Goal: Task Accomplishment & Management: Use online tool/utility

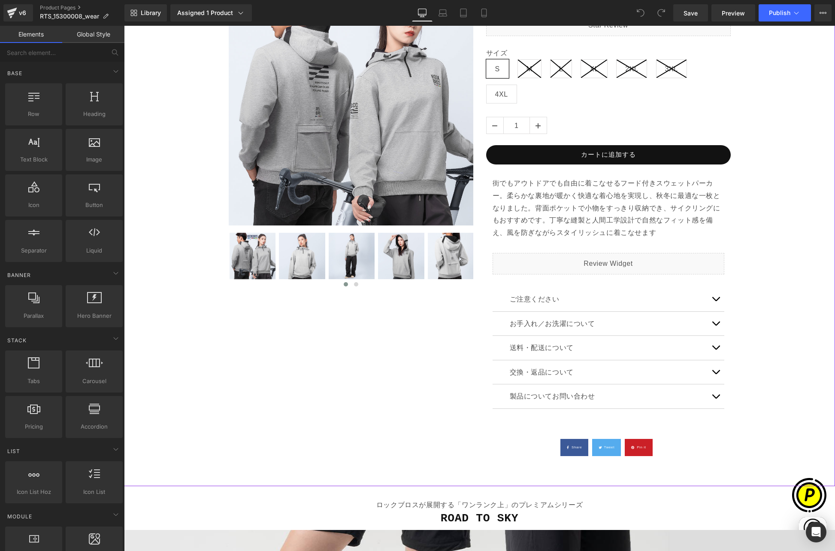
scroll to position [264, 0]
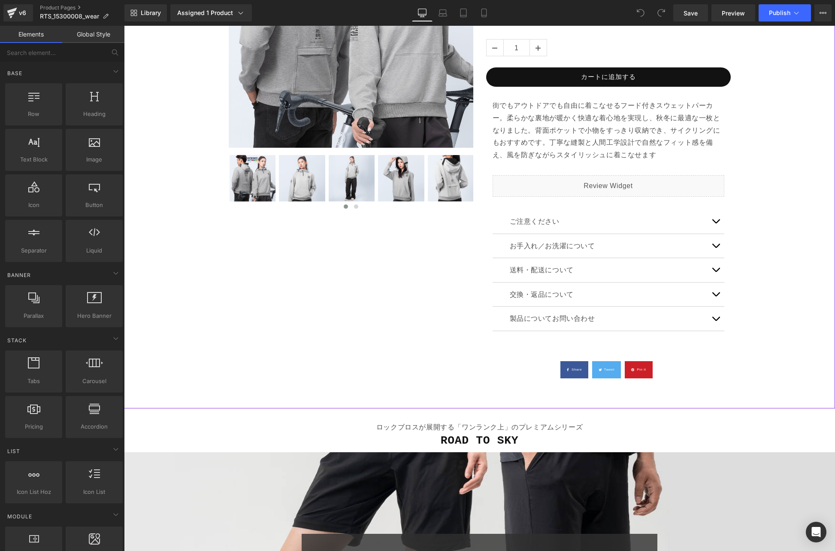
click at [714, 222] on button "button" at bounding box center [715, 221] width 17 height 24
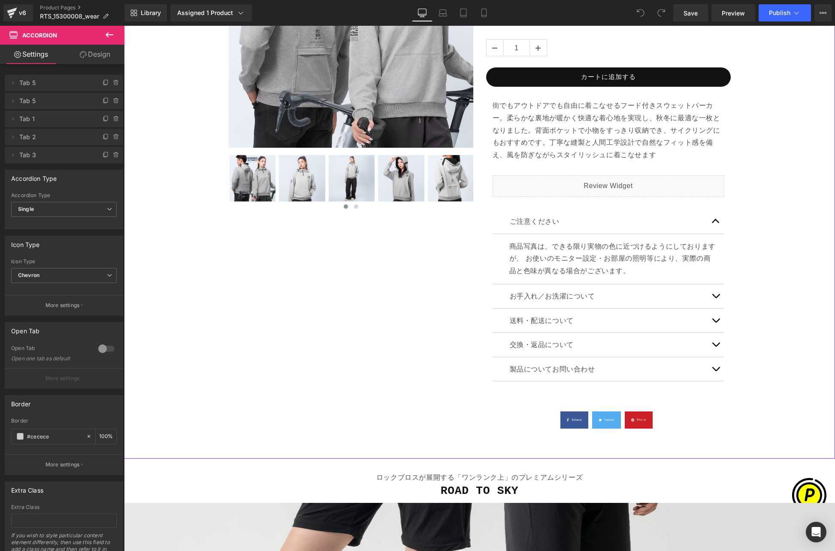
scroll to position [292, 0]
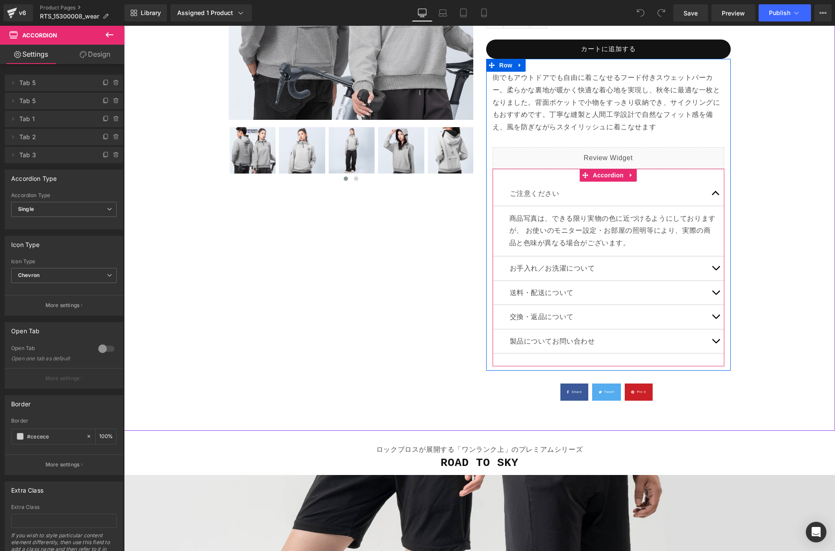
click at [716, 270] on span "button" at bounding box center [716, 270] width 0 height 0
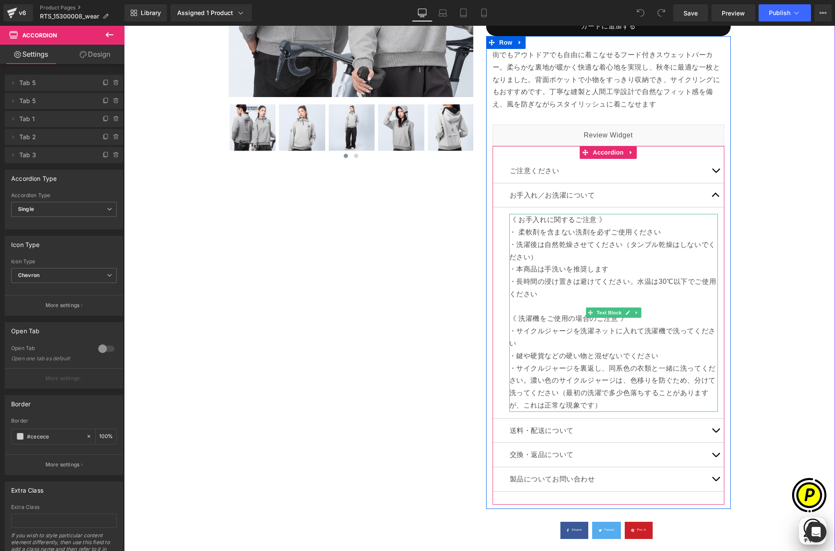
scroll to position [0, 0]
click at [548, 341] on p "・サイクルジャージを洗濯ネットに入れて洗濯機で洗ってください" at bounding box center [613, 337] width 209 height 25
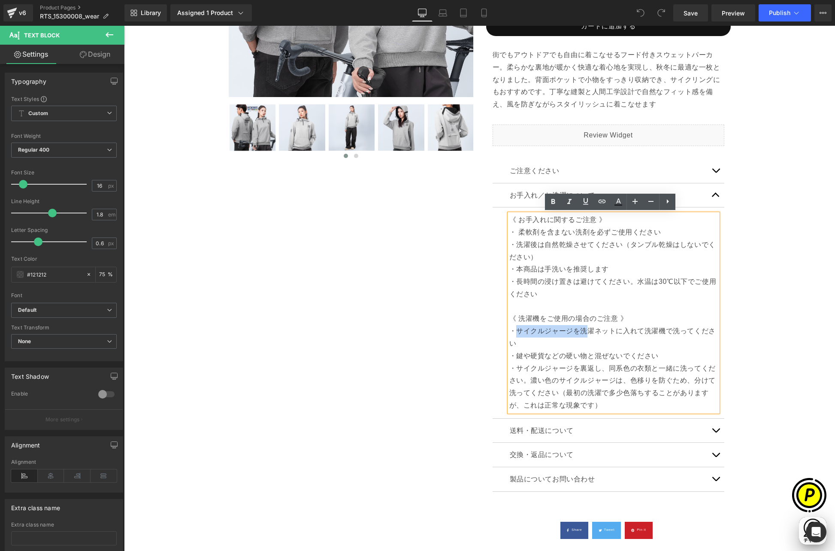
scroll to position [0, 167]
drag, startPoint x: 512, startPoint y: 328, endPoint x: 576, endPoint y: 332, distance: 64.0
click at [576, 332] on p "・サイクルジャージを洗濯ネットに入れて洗濯機で洗ってください" at bounding box center [613, 337] width 209 height 25
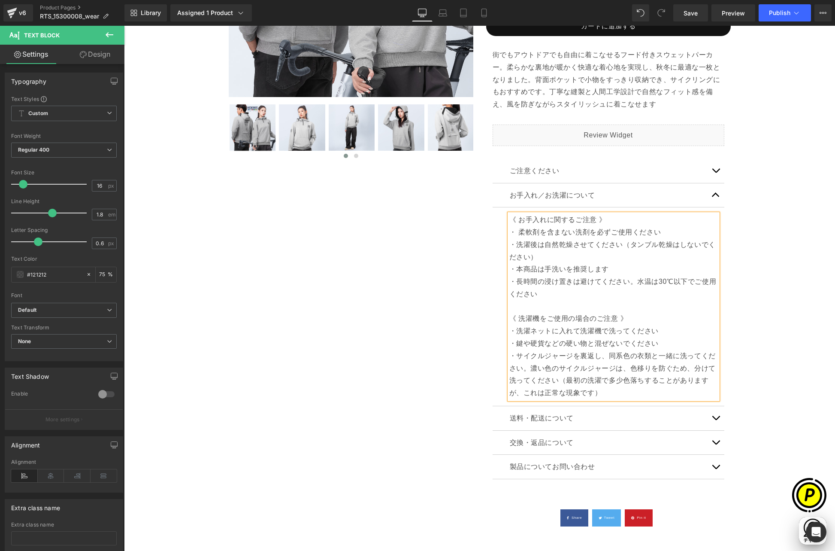
click at [532, 357] on p "・サイクルジャージを裏返し、同系色の衣類と一緒に洗ってください。濃い色のサイクルジャージは、色移りを防ぐため、分けて洗ってください （最初の洗濯で多少色落ちす…" at bounding box center [613, 374] width 209 height 49
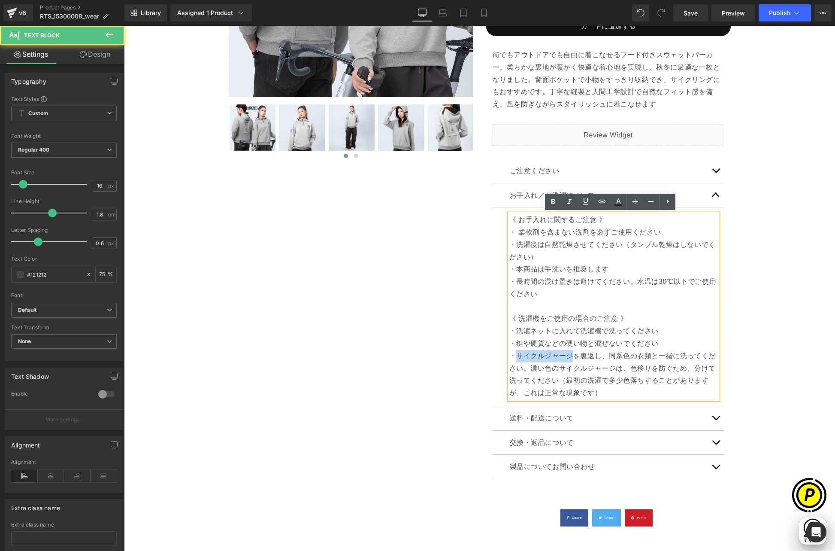
scroll to position [0, 335]
drag, startPoint x: 533, startPoint y: 356, endPoint x: 567, endPoint y: 357, distance: 33.9
click at [567, 357] on p "・サイクルジャージを裏返し、同系色の衣類と一緒に洗ってください。濃い色のサイクルジャージは、色移りを防ぐため、分けて洗ってください （最初の洗濯で多少色落ちす…" at bounding box center [613, 374] width 209 height 49
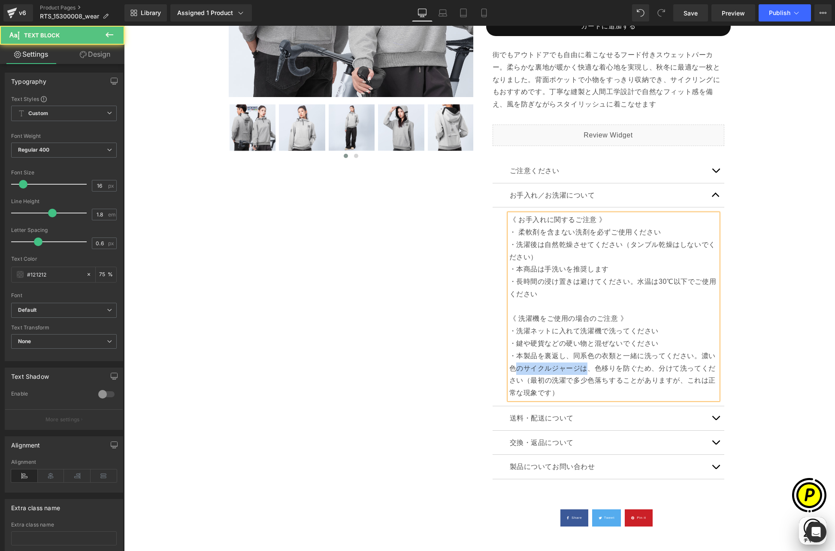
scroll to position [0, 0]
drag, startPoint x: 514, startPoint y: 367, endPoint x: 581, endPoint y: 368, distance: 67.0
click at [581, 368] on p "・本製品を裏返し、同系色の衣類と一緒に洗ってください。濃い色のサイクルジャージは、色移りを防ぐため、分けて洗ってください （最初の洗濯で多少色落ちすることがあ…" at bounding box center [613, 374] width 209 height 49
click at [620, 370] on p "・本製品を裏返し、同系色の衣類と一緒に洗ってください。濃い色の製品とは、色移りを防ぐため、分けて洗ってください （最初の洗濯で多少色落ちすることがありますが、…" at bounding box center [613, 374] width 209 height 49
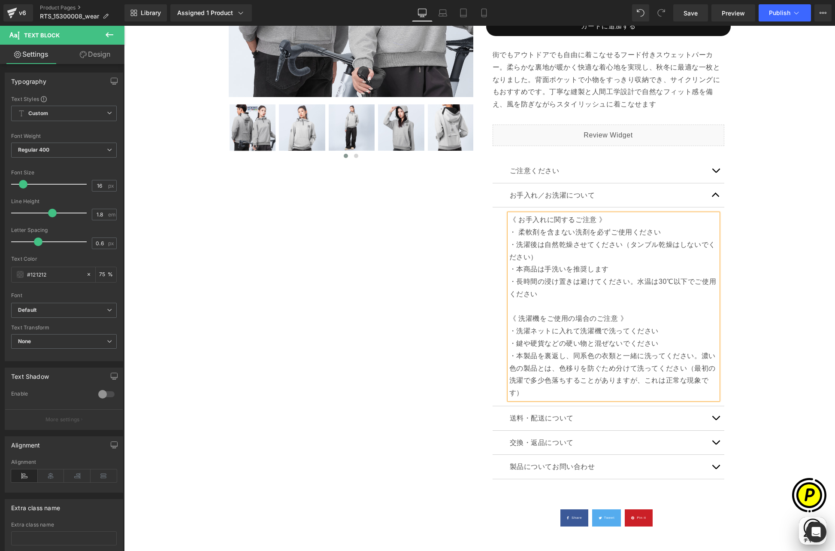
click at [761, 378] on div "Sale Off (P) Image ‹ ›" at bounding box center [479, 191] width 703 height 704
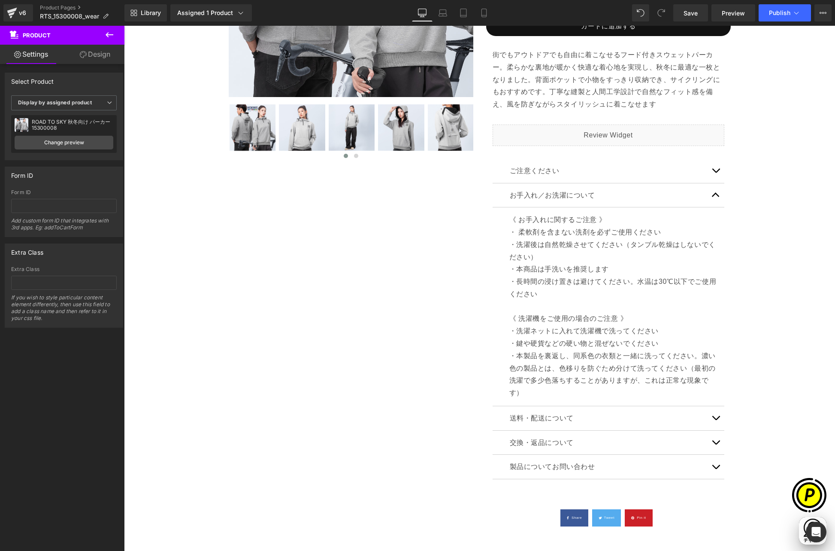
scroll to position [0, 335]
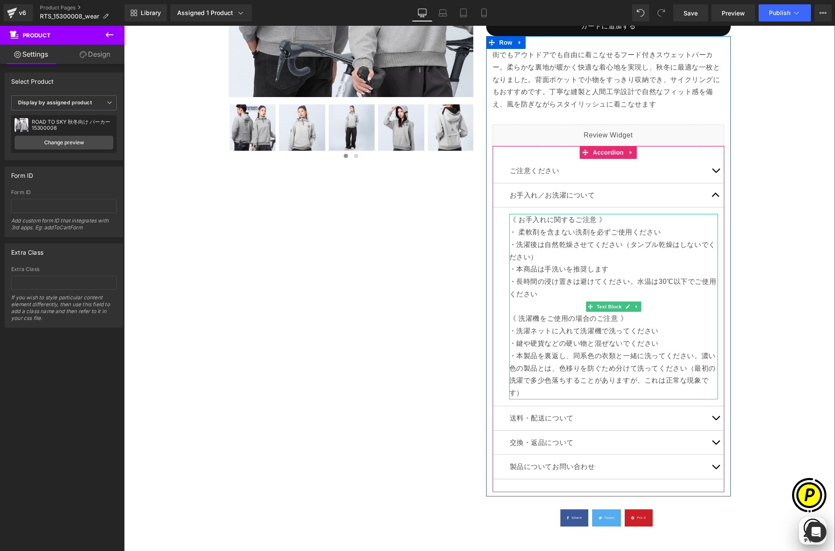
click at [548, 314] on p "《 洗濯機をご使用の場合のご注意 》" at bounding box center [613, 318] width 209 height 12
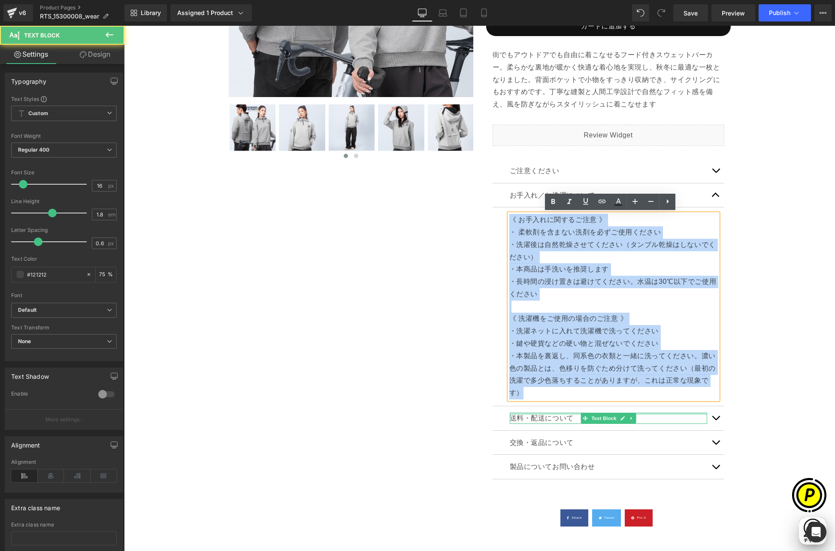
drag, startPoint x: 509, startPoint y: 218, endPoint x: 608, endPoint y: 373, distance: 184.7
click at [514, 410] on div "ご注意ください Text Block 商品写真は、できる限り実物の色に近づけるようにしておりますが、 お使いのモニター設定・お部屋の照明等により、実際の商品と…" at bounding box center [609, 319] width 232 height 320
copy div "《 お手入れに関するご注意 》 ・ 柔軟剤を含まない洗剤を必ずご使用ください ・洗濯後は自然乾燥させてください（タンブル乾燥はしないでください） ・本商品は手…"
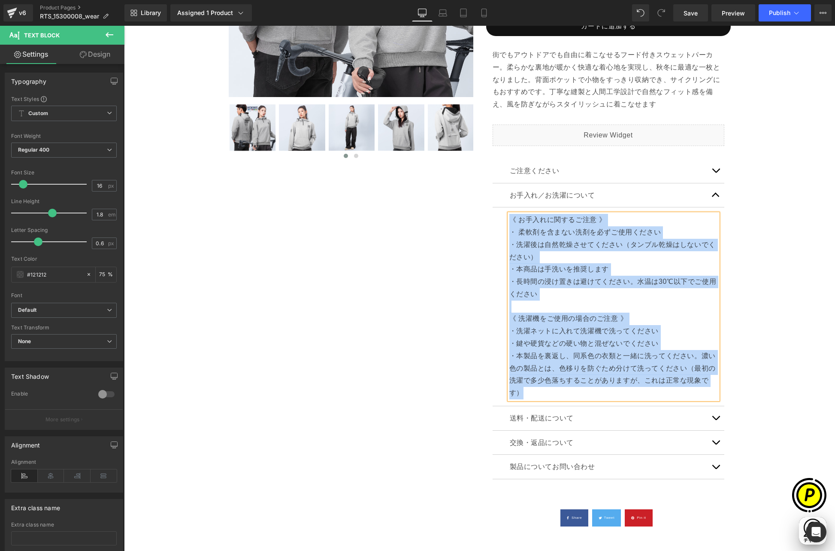
click at [776, 361] on div "Sale Off (P) Image ‹ ›" at bounding box center [479, 191] width 703 height 704
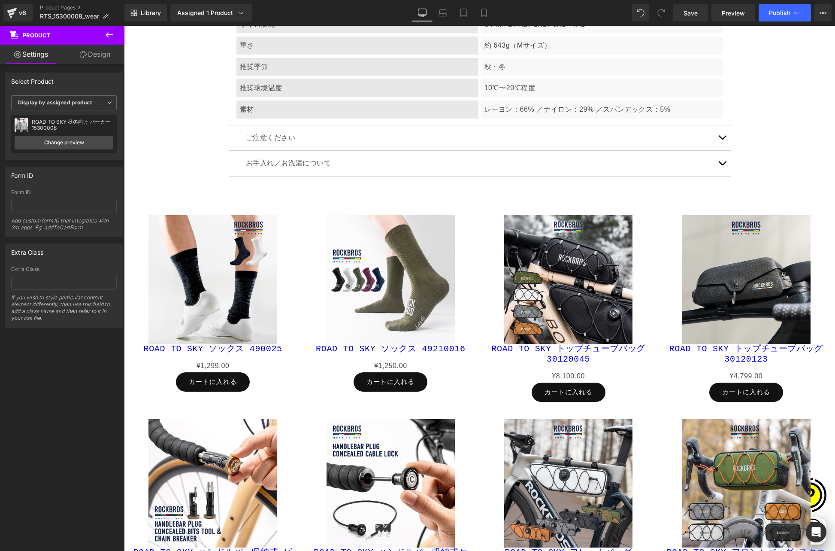
scroll to position [5193, 0]
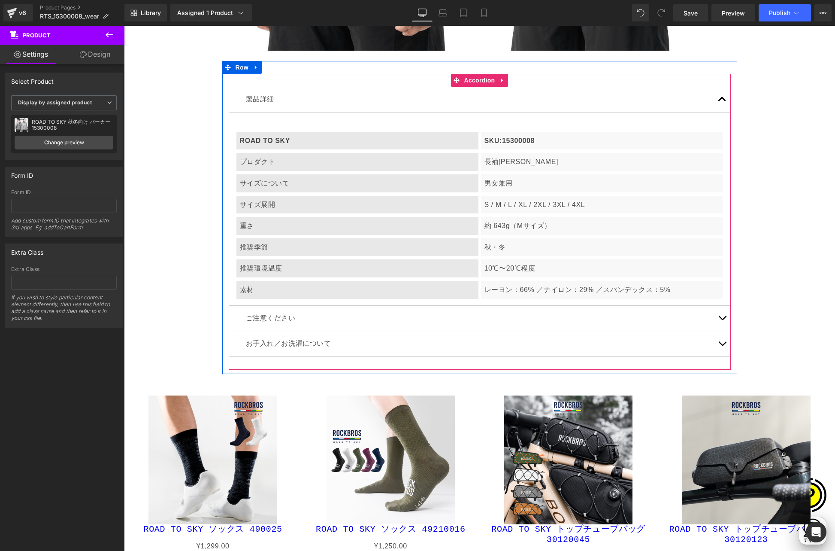
click at [722, 345] on span "button" at bounding box center [722, 345] width 0 height 0
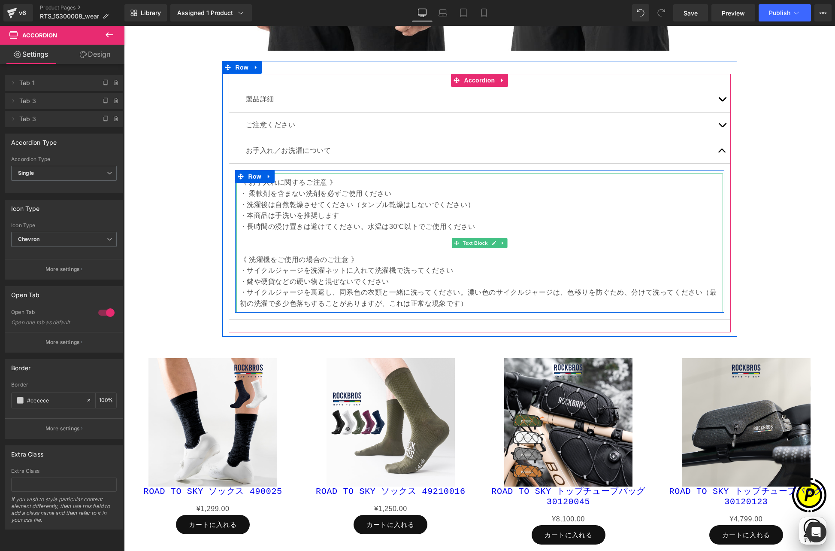
click at [265, 217] on p "・本商品は手洗いを推奨します" at bounding box center [480, 215] width 480 height 11
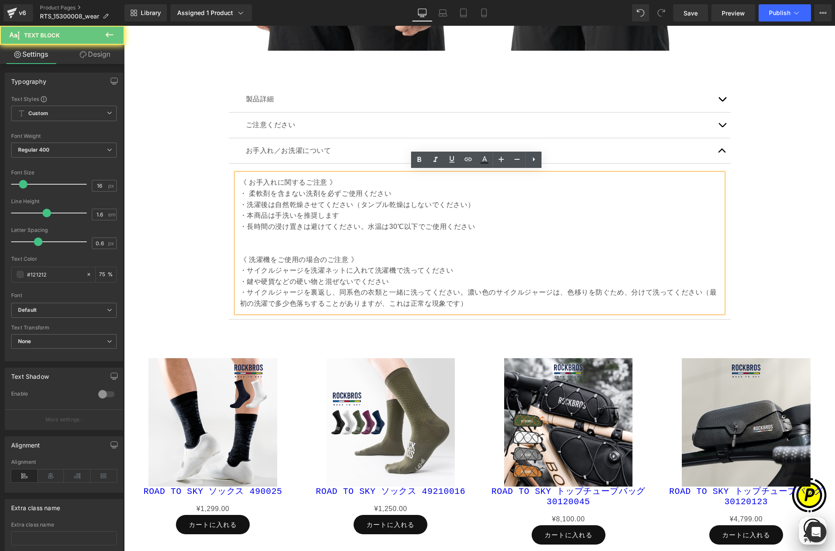
scroll to position [0, 0]
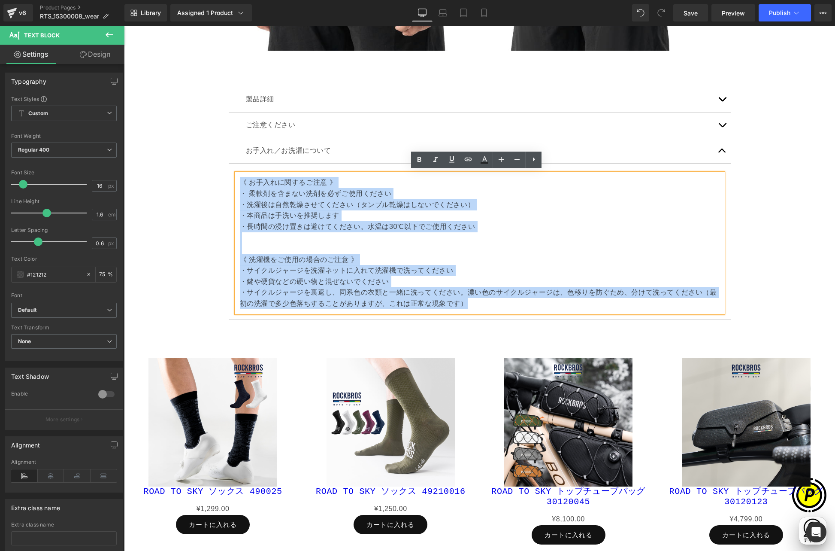
drag, startPoint x: 236, startPoint y: 178, endPoint x: 467, endPoint y: 300, distance: 260.5
click at [467, 300] on div "《 お手入れに関するご注意 》 ・ 柔軟剤を含まない洗剤を必ずご使用ください ・洗濯後は自然乾燥させてください（タンブル乾燥はしないでください） ・本商品は手…" at bounding box center [479, 242] width 487 height 139
paste div
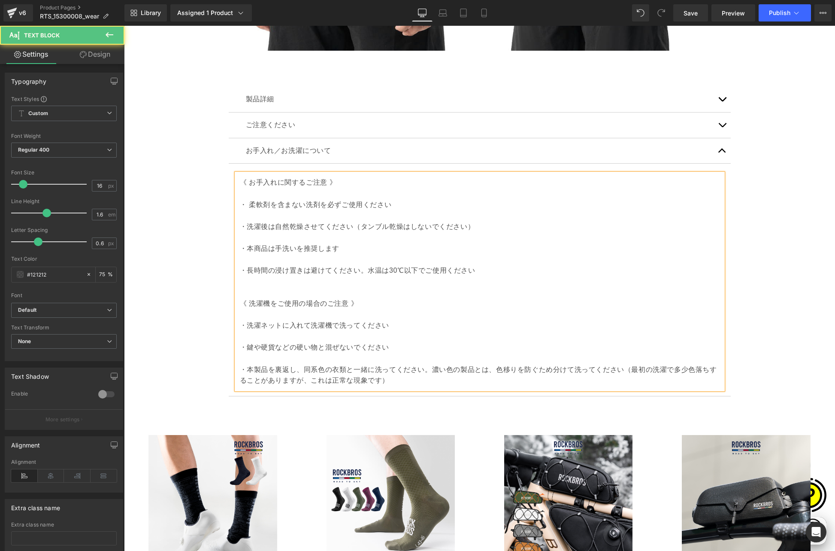
click at [240, 196] on p at bounding box center [480, 193] width 480 height 11
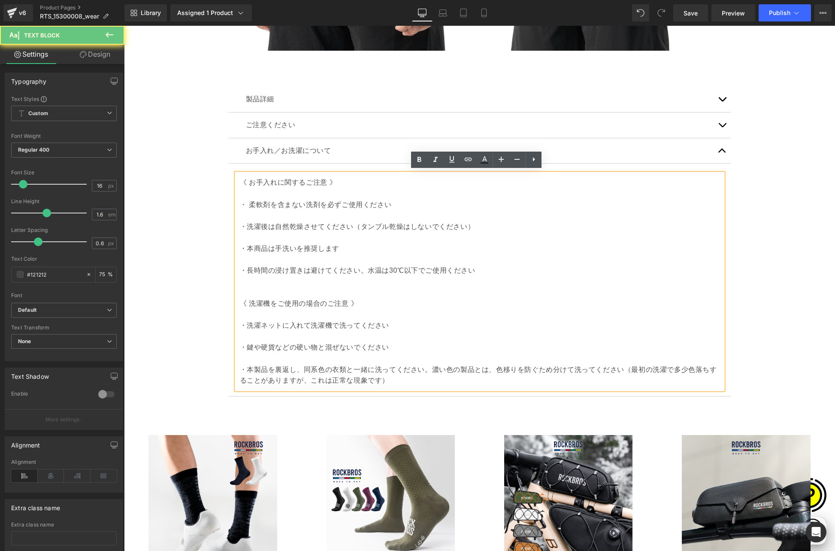
click at [236, 199] on div "《 お手入れに関するご注意 》 ・ 柔軟剤を含まない洗剤を必ずご使用ください ・洗濯後は自然乾燥させてください（タンブル乾燥はしないでください） ・本商品は手…" at bounding box center [479, 280] width 487 height 215
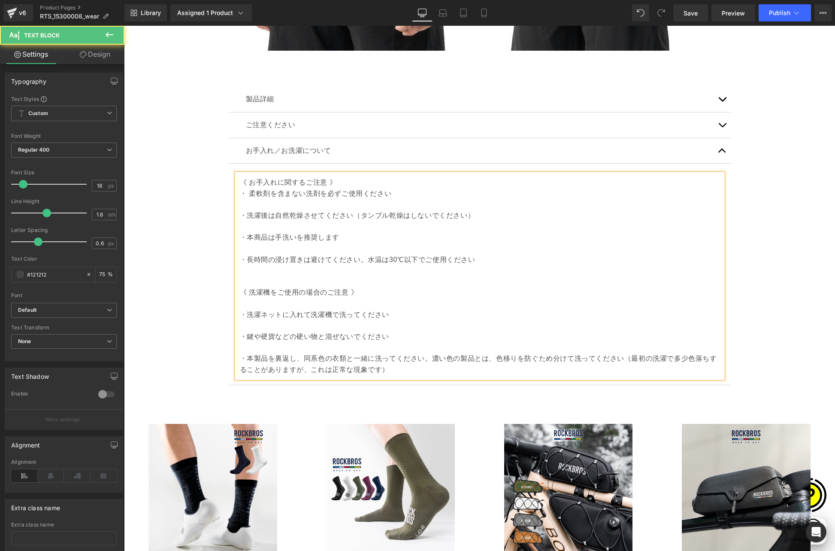
click at [240, 211] on p "・洗濯後は自然乾燥させてください（タンブル乾燥はしないでください）" at bounding box center [480, 215] width 480 height 11
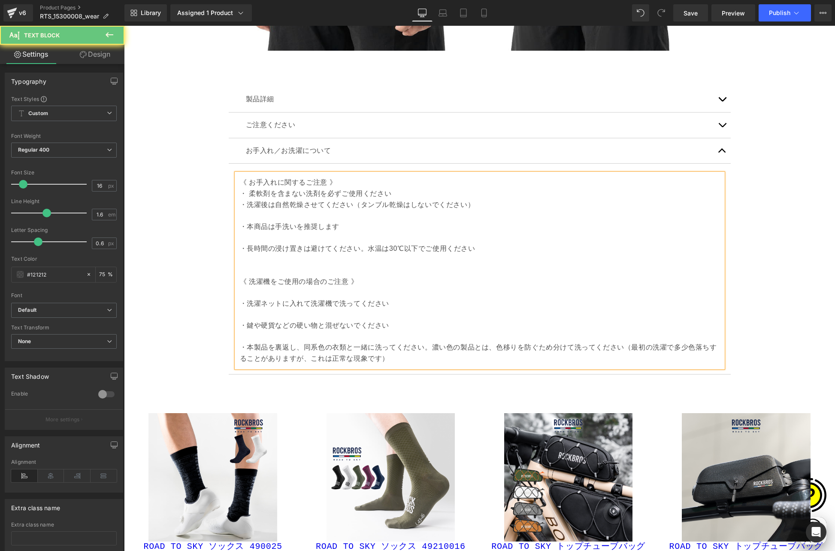
click at [240, 224] on p "・本商品は手洗いを推奨します" at bounding box center [480, 226] width 480 height 11
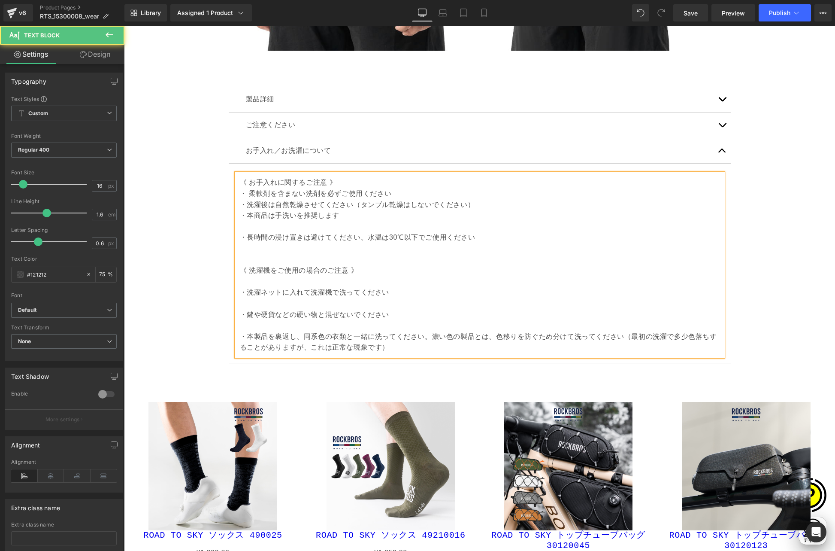
click at [236, 233] on div "《 お手入れに関するご注意 》 ・ 柔軟剤を含まない洗剤を必ずご使用ください ・洗濯後は自然乾燥させてください（タンブル乾燥はしないでください） ・本商品は手…" at bounding box center [479, 264] width 487 height 183
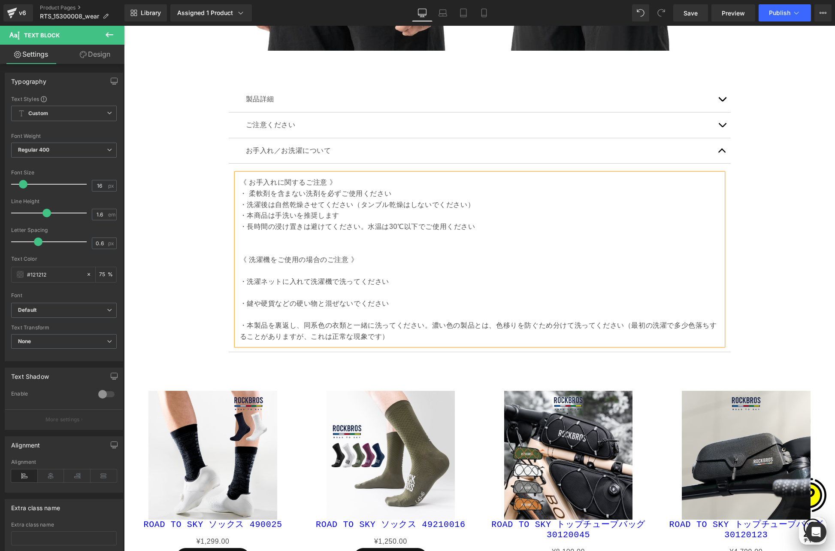
click at [240, 258] on p "《 洗濯機をご使用の場合のご注意 》" at bounding box center [480, 259] width 480 height 11
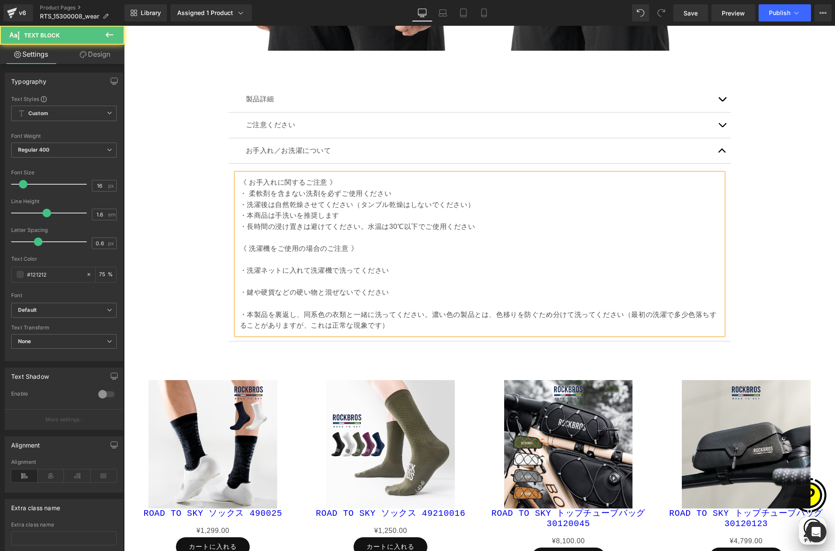
drag, startPoint x: 239, startPoint y: 269, endPoint x: 236, endPoint y: 264, distance: 5.0
click at [240, 269] on p "・洗濯ネットに入れて洗濯機で洗ってください" at bounding box center [480, 270] width 480 height 11
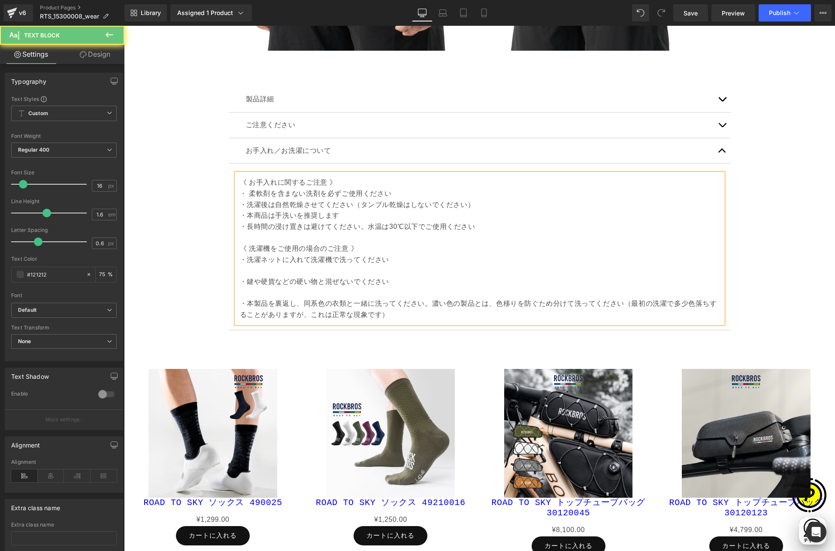
click at [240, 279] on p "・鍵や硬貨などの硬い物と混ぜないでください" at bounding box center [480, 281] width 480 height 11
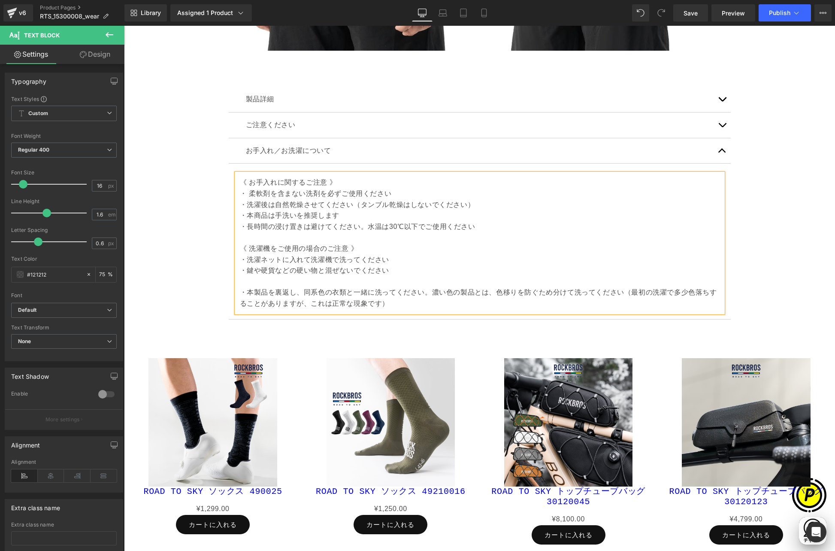
scroll to position [0, 335]
click at [240, 290] on p "・本製品を裏返し、同系色の衣類と一緒に洗ってください。濃い色の製品とは、色移りを防ぐため分けて洗ってください（最初の洗濯で多少色落ちすることがありますが、これ…" at bounding box center [480, 298] width 480 height 22
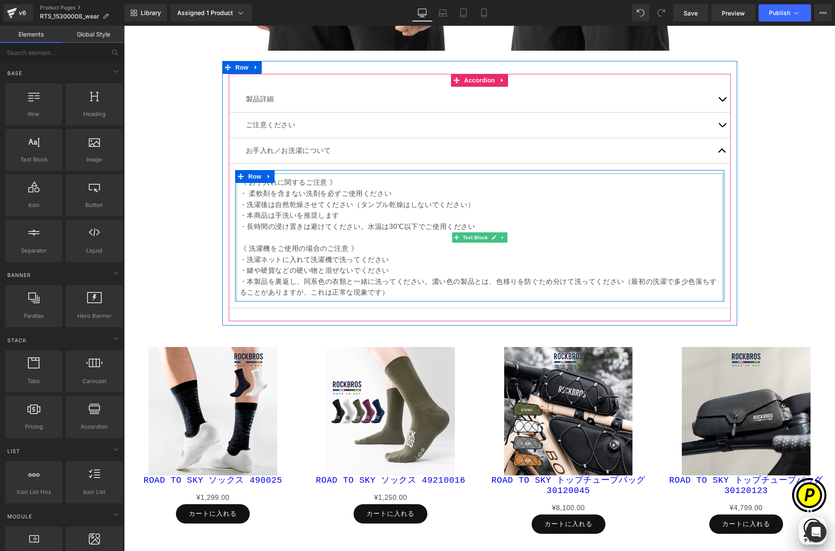
click at [291, 182] on p "《 お手入れに関するご注意 》" at bounding box center [480, 182] width 480 height 11
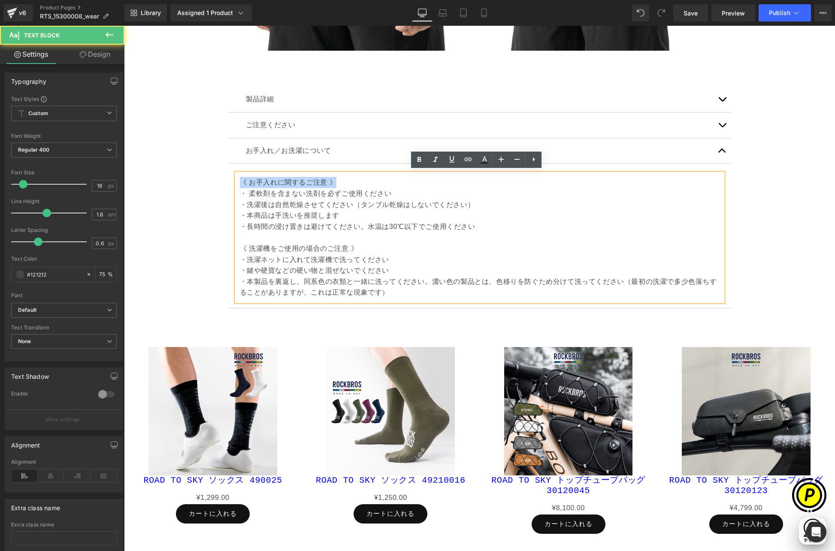
drag, startPoint x: 236, startPoint y: 178, endPoint x: 333, endPoint y: 180, distance: 96.6
click at [333, 180] on p "《 お手入れに関するご注意 》" at bounding box center [480, 182] width 480 height 11
drag, startPoint x: 418, startPoint y: 157, endPoint x: 258, endPoint y: 158, distance: 160.1
click at [418, 157] on icon at bounding box center [420, 159] width 4 height 5
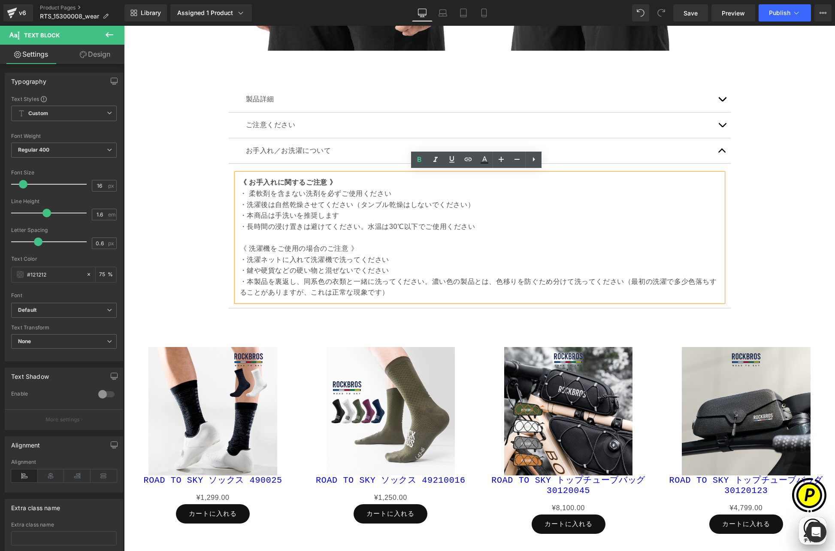
click at [251, 245] on p "《 洗濯機をご使用の場合のご注意 》" at bounding box center [480, 248] width 480 height 11
drag, startPoint x: 235, startPoint y: 245, endPoint x: 361, endPoint y: 241, distance: 125.8
click at [361, 241] on div "《 お手入れに関するご注意 》 ・ 柔軟剤を含まない洗剤を必ずご使用ください ・洗濯後は自然乾燥させてください（タンブル乾燥はしないでください） ・本商品は手…" at bounding box center [479, 237] width 487 height 128
click at [420, 158] on icon at bounding box center [419, 160] width 10 height 10
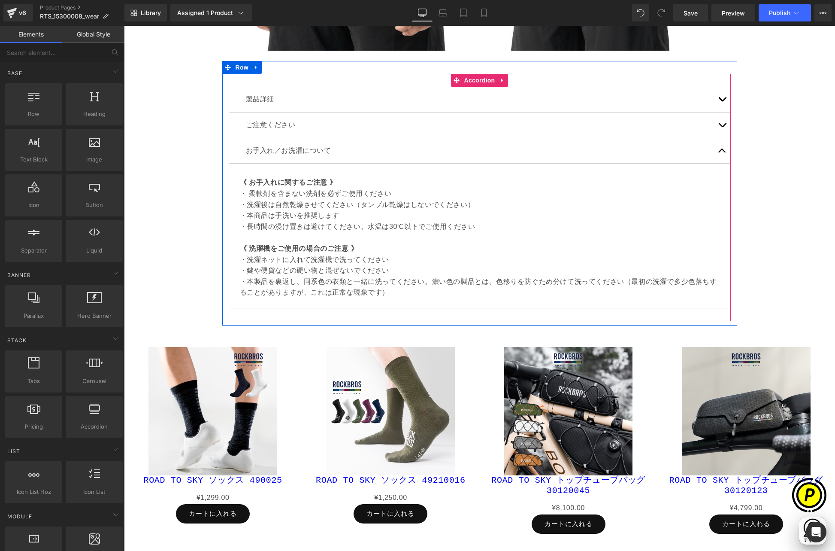
click at [722, 127] on span "button" at bounding box center [722, 127] width 0 height 0
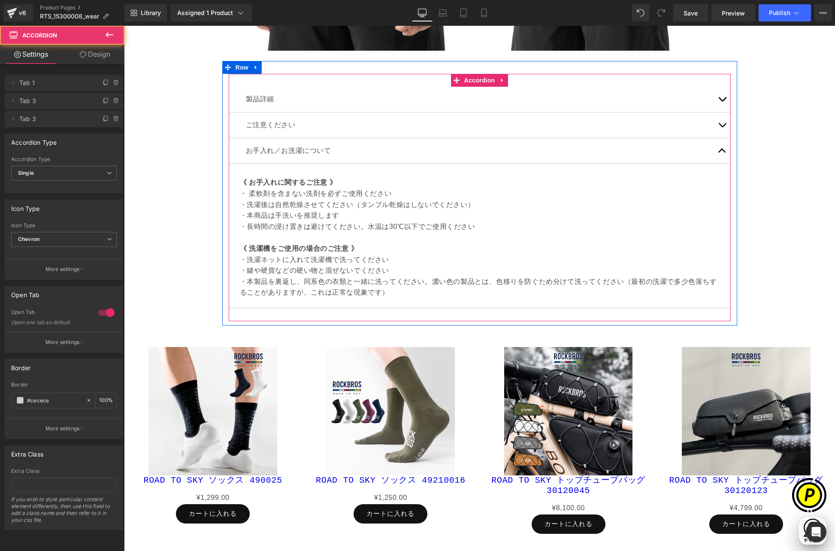
scroll to position [0, 0]
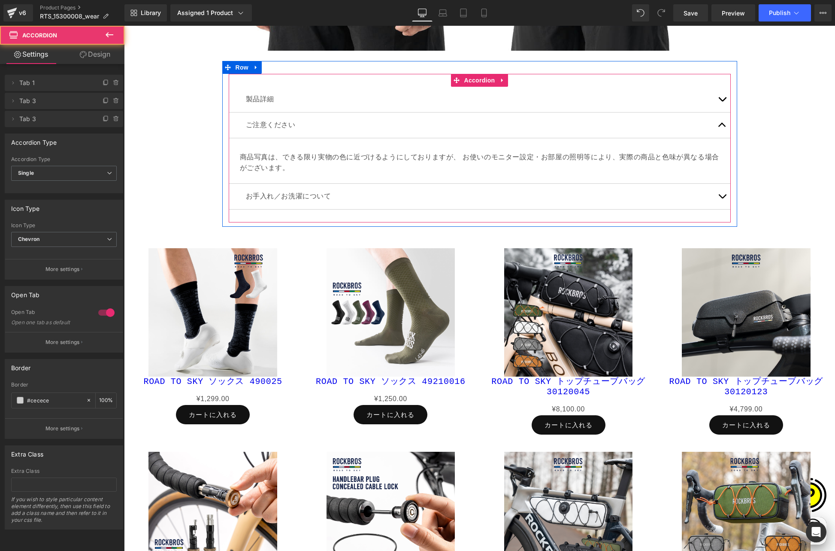
click at [718, 94] on button "button" at bounding box center [722, 99] width 17 height 25
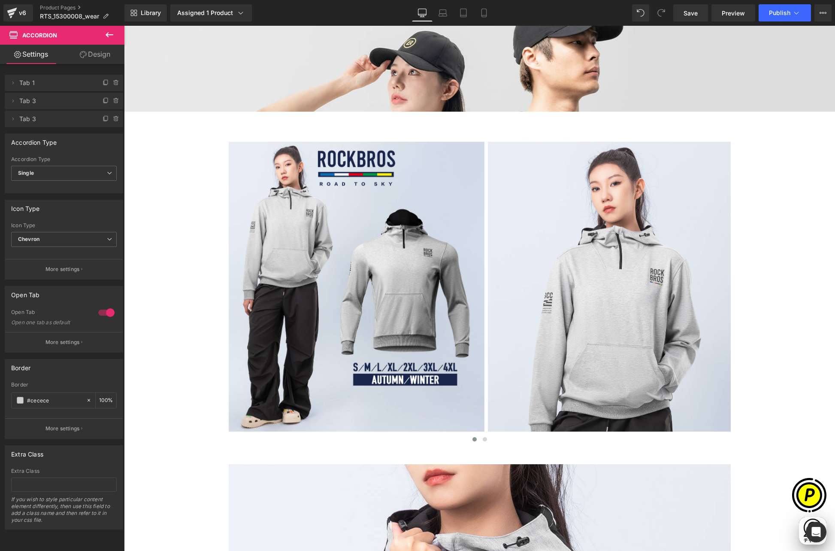
scroll to position [1243, 0]
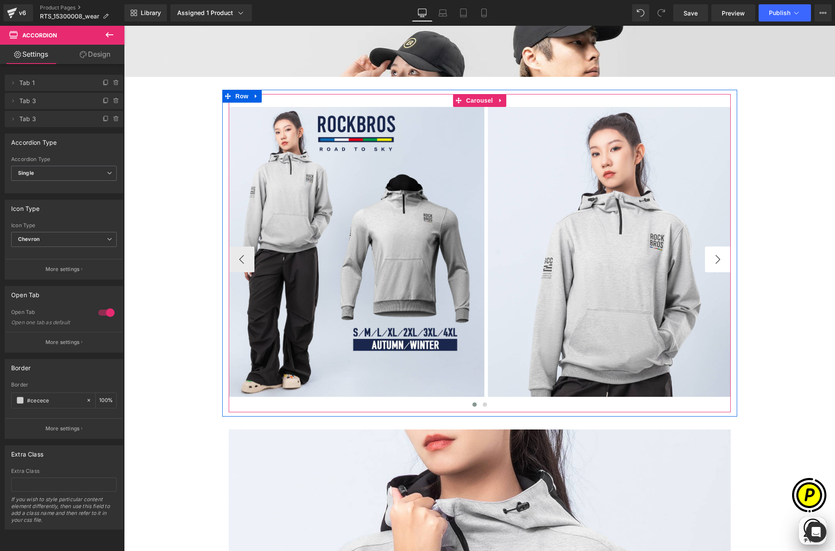
click at [715, 254] on button "›" at bounding box center [718, 259] width 26 height 26
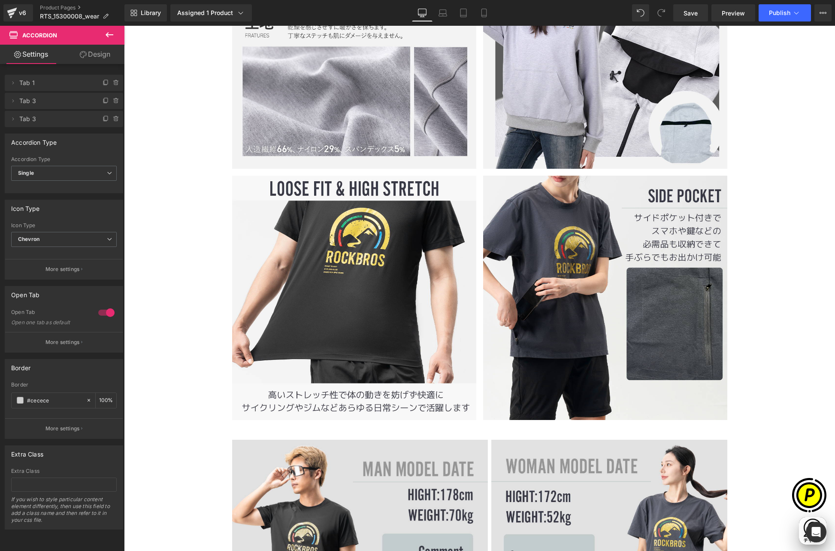
scroll to position [2926, 0]
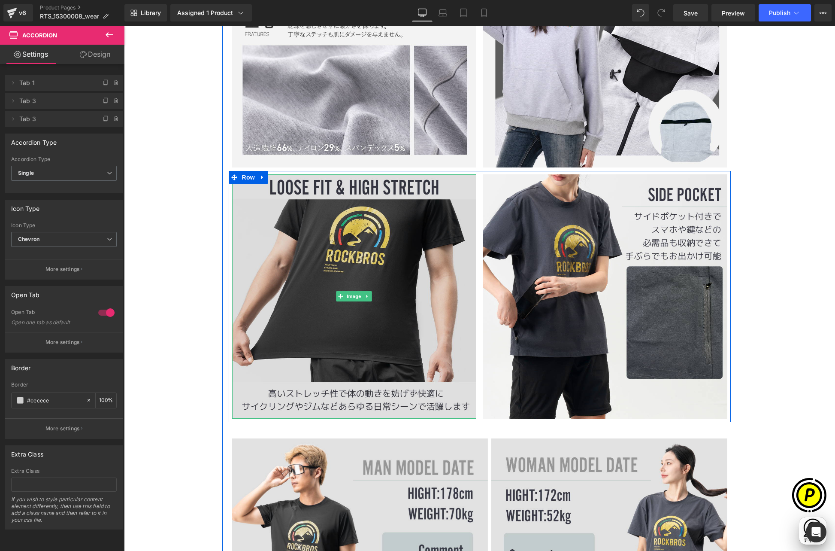
click at [394, 253] on img at bounding box center [354, 296] width 244 height 244
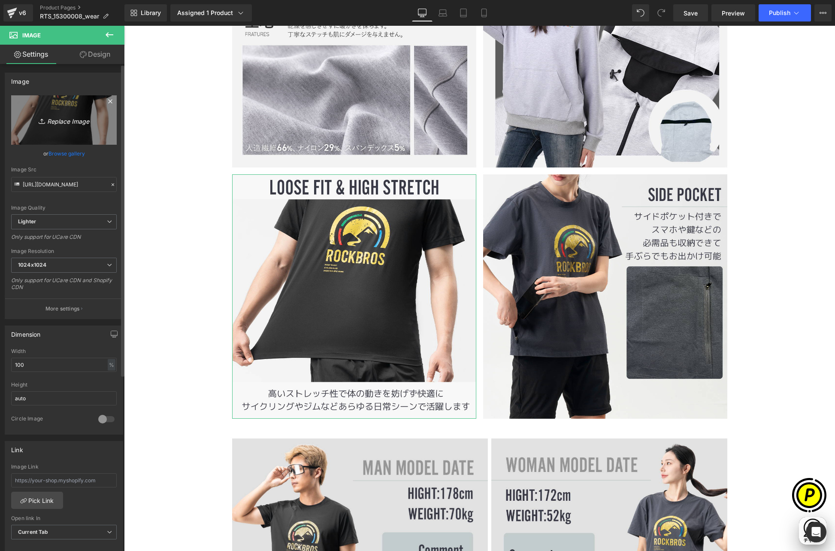
click at [73, 134] on link "Replace Image" at bounding box center [64, 119] width 106 height 49
type input "C:\fakepath\15300008_6.jpg"
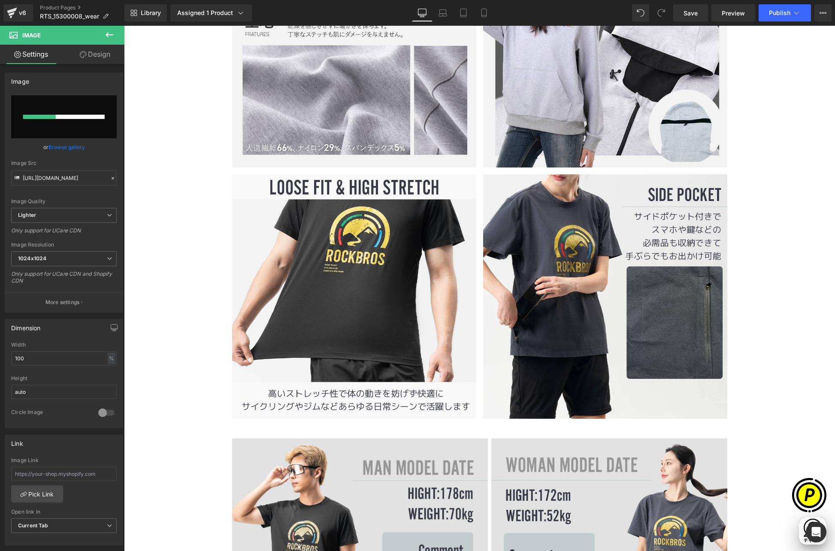
scroll to position [0, 502]
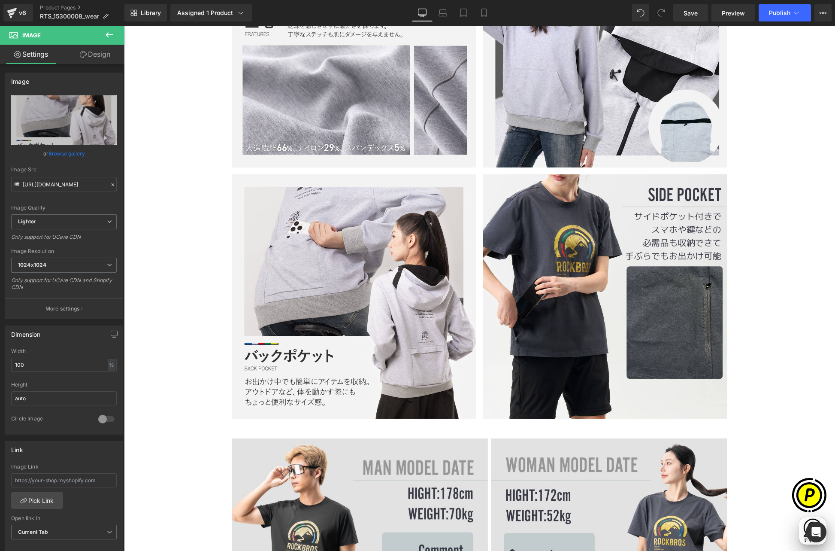
type input "[URL][DOMAIN_NAME]"
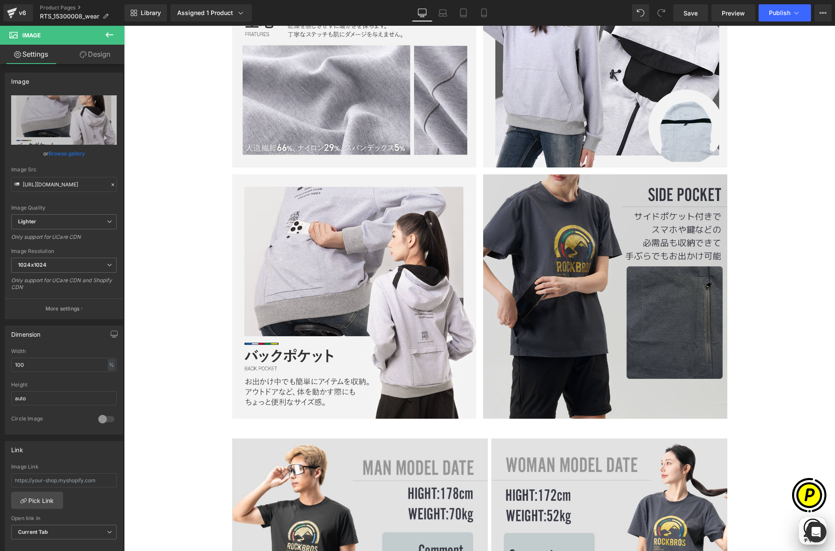
scroll to position [0, 0]
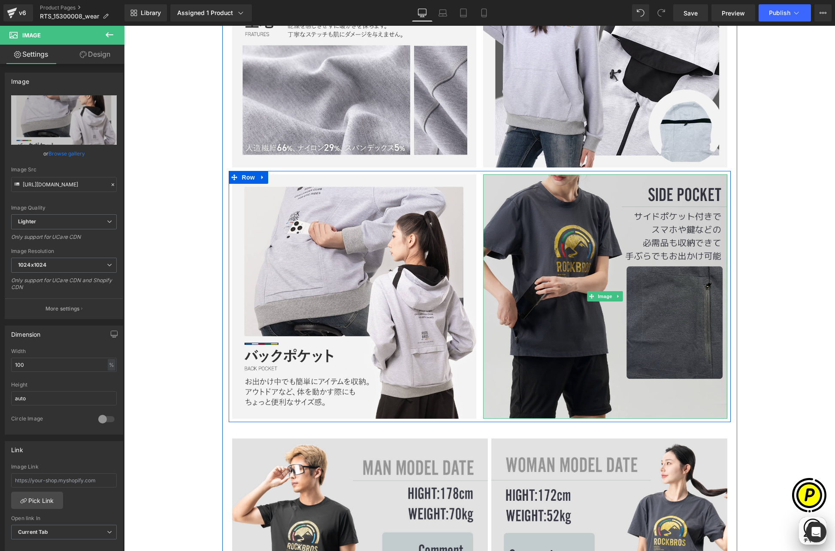
click at [545, 244] on img at bounding box center [605, 296] width 244 height 244
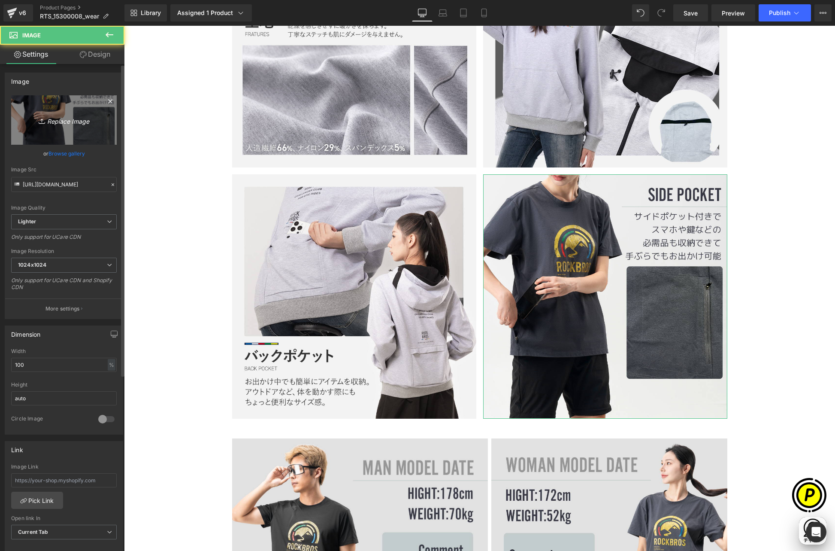
click at [67, 130] on link "Replace Image" at bounding box center [64, 119] width 106 height 49
type input "C:\fakepath\15300008_7.jpg"
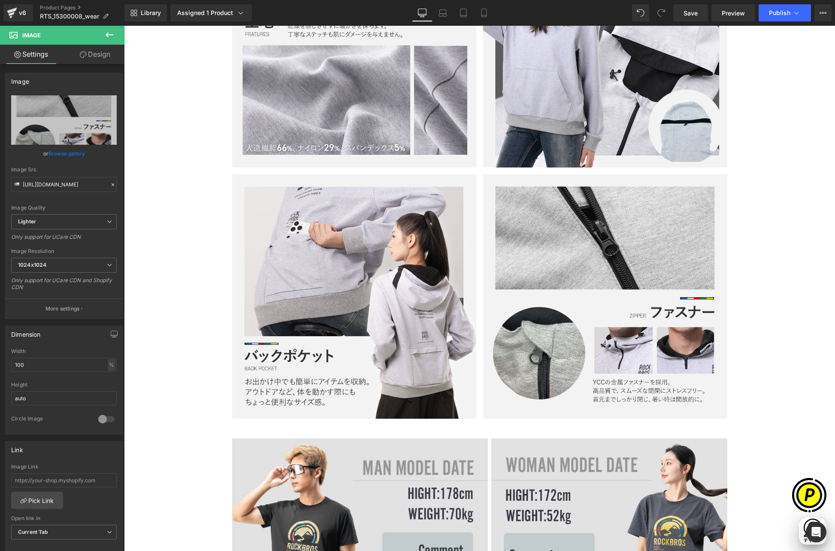
type input "[URL][DOMAIN_NAME]"
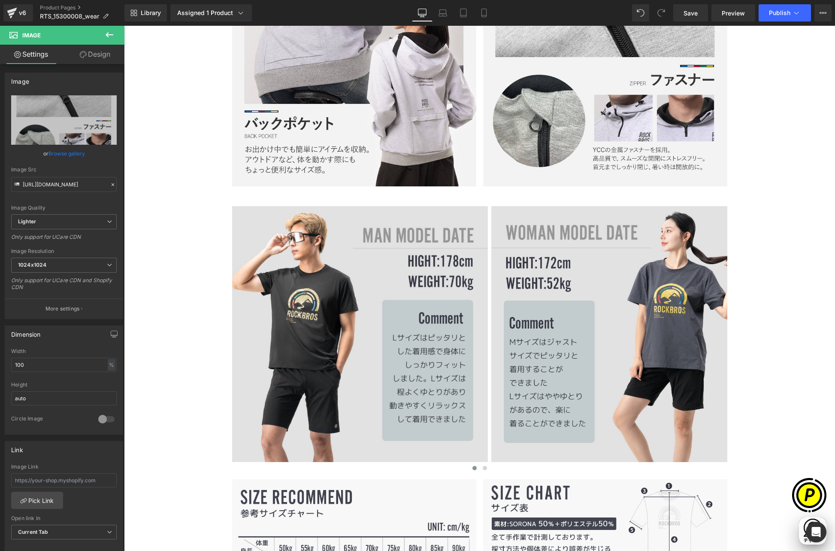
scroll to position [3168, 0]
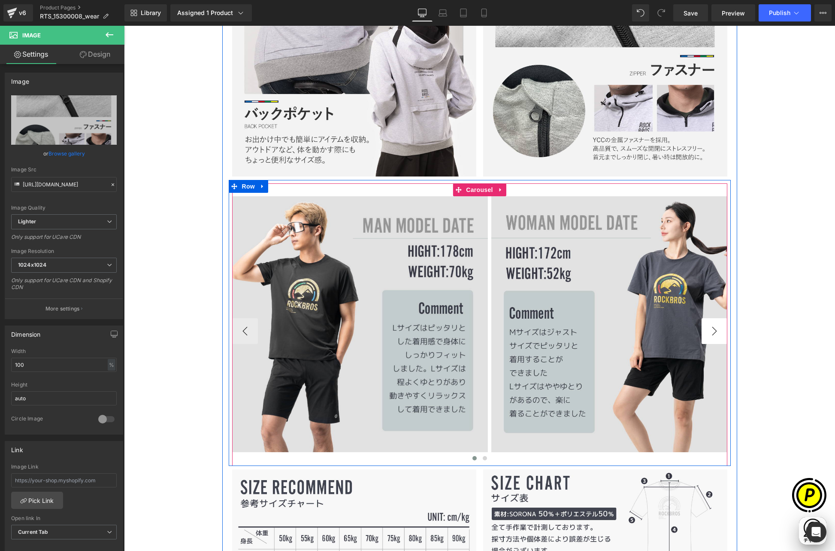
click at [709, 328] on button "›" at bounding box center [715, 331] width 26 height 26
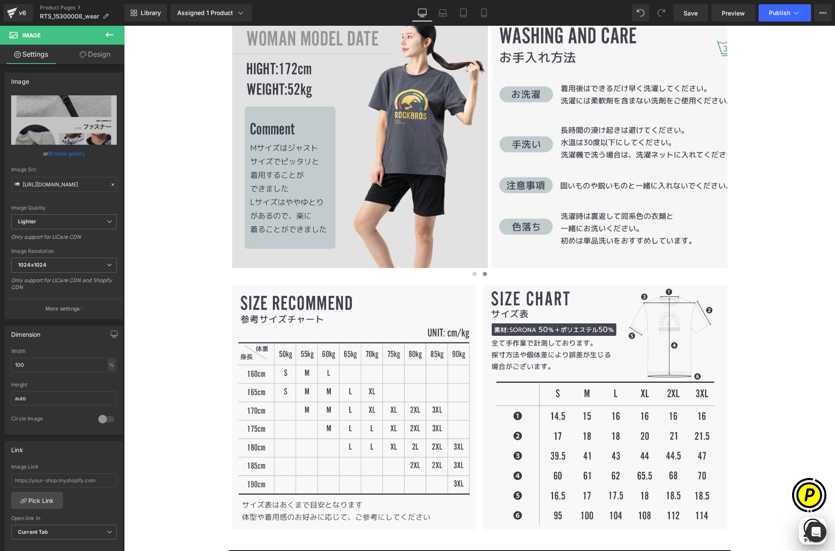
scroll to position [3409, 0]
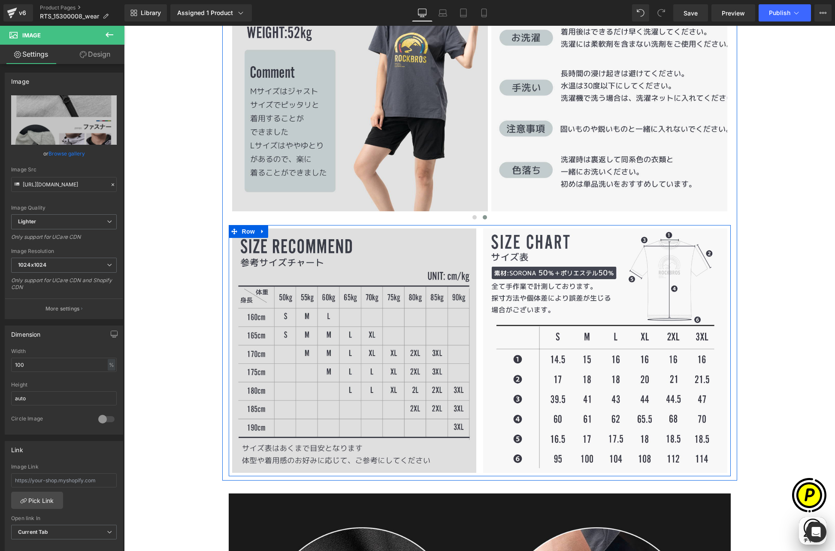
click at [372, 294] on img at bounding box center [354, 350] width 244 height 244
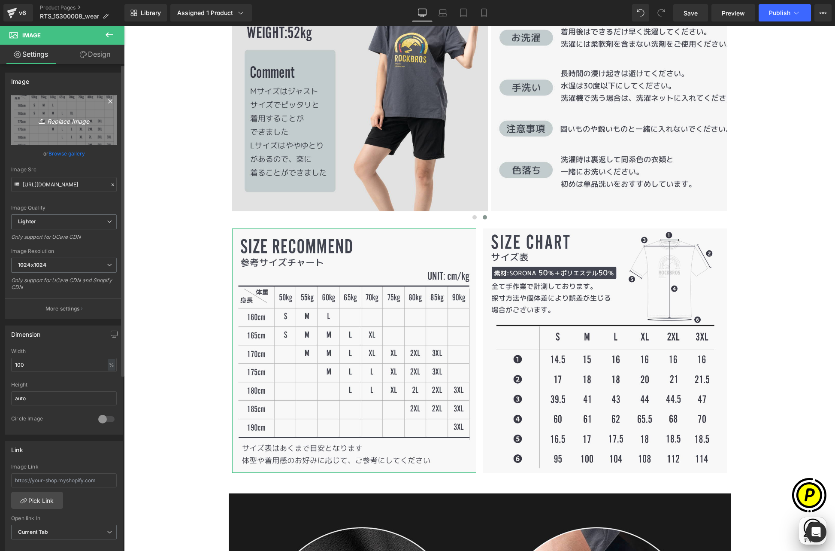
click at [60, 132] on link "Replace Image" at bounding box center [64, 119] width 106 height 49
type input "C:\fakepath\15300008_8.jpg"
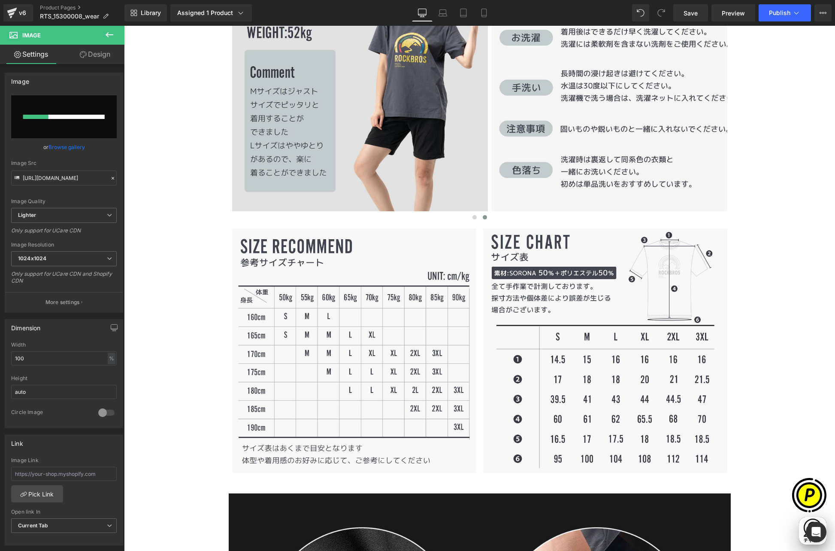
scroll to position [0, 335]
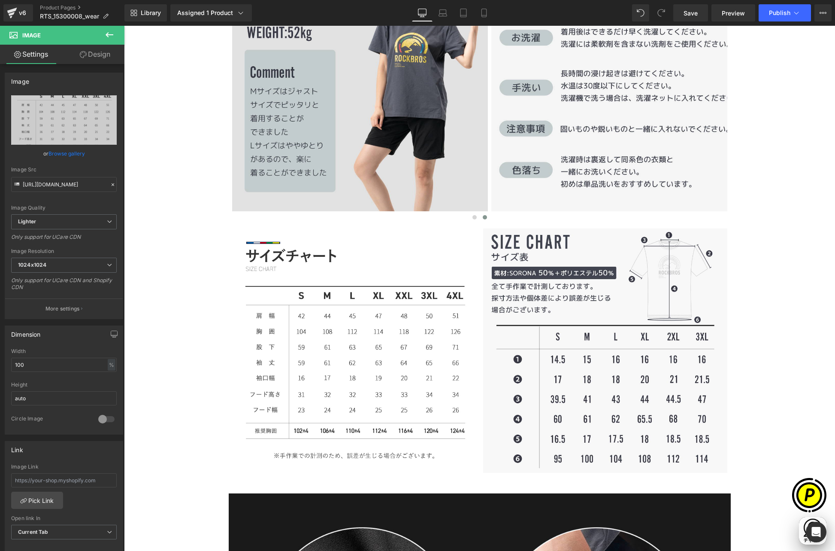
type input "[URL][DOMAIN_NAME]"
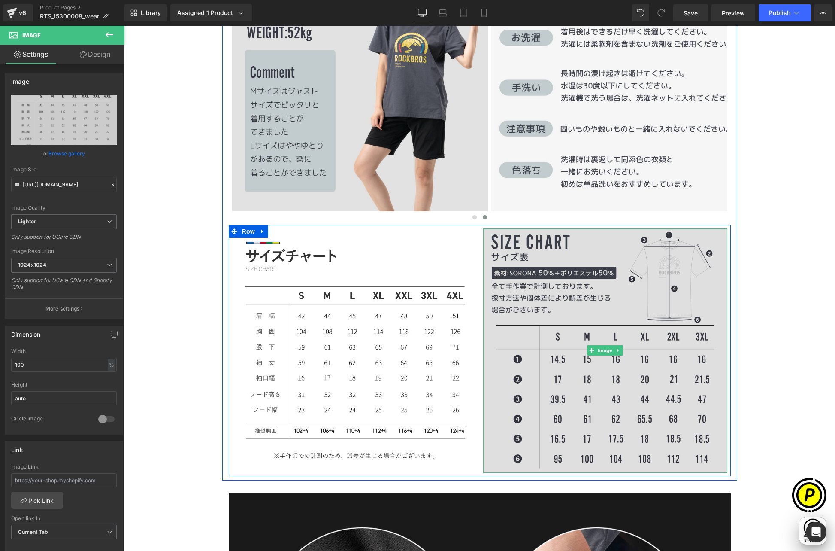
click at [524, 288] on img at bounding box center [605, 350] width 244 height 244
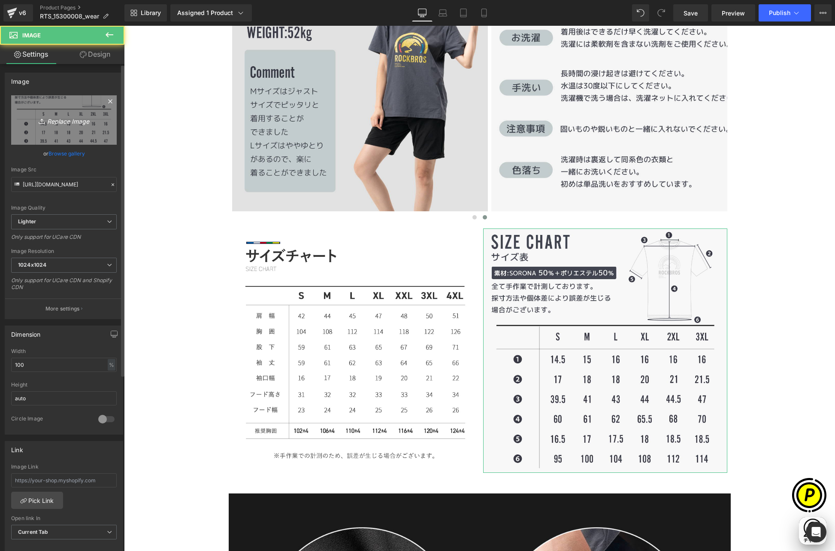
click at [80, 132] on link "Replace Image" at bounding box center [64, 119] width 106 height 49
type input "C:\fakepath\15300008_9.jpg"
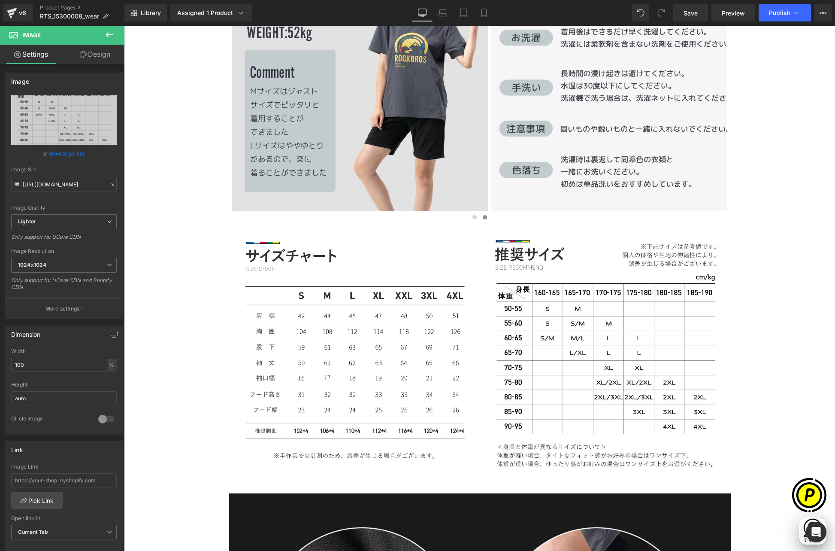
scroll to position [0, 167]
type input "[URL][DOMAIN_NAME]"
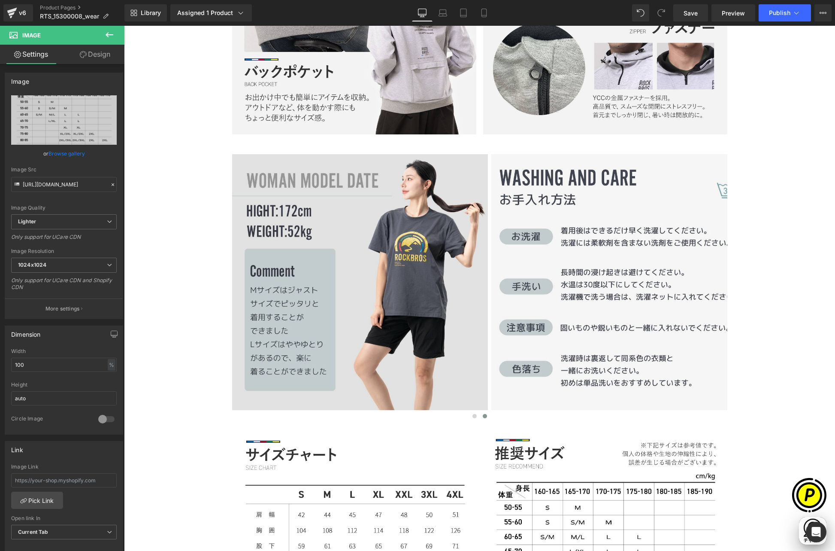
scroll to position [3210, 0]
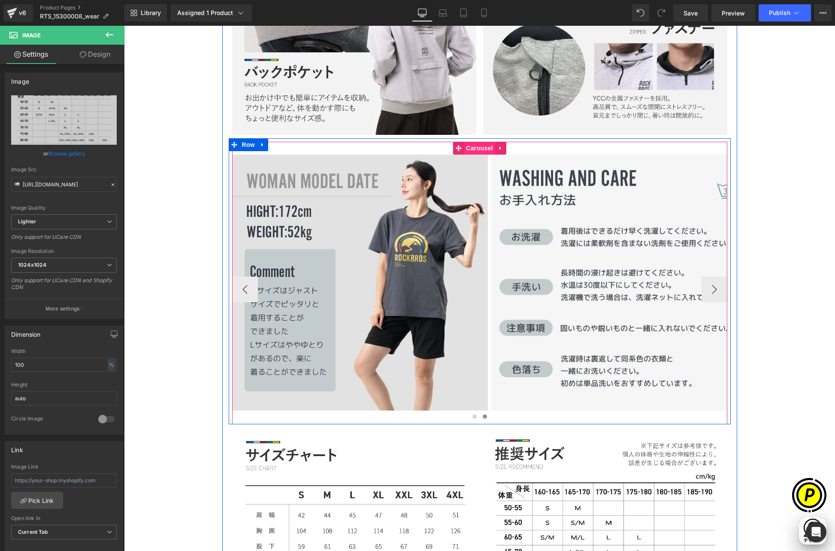
click at [473, 147] on span "Carousel" at bounding box center [479, 148] width 31 height 13
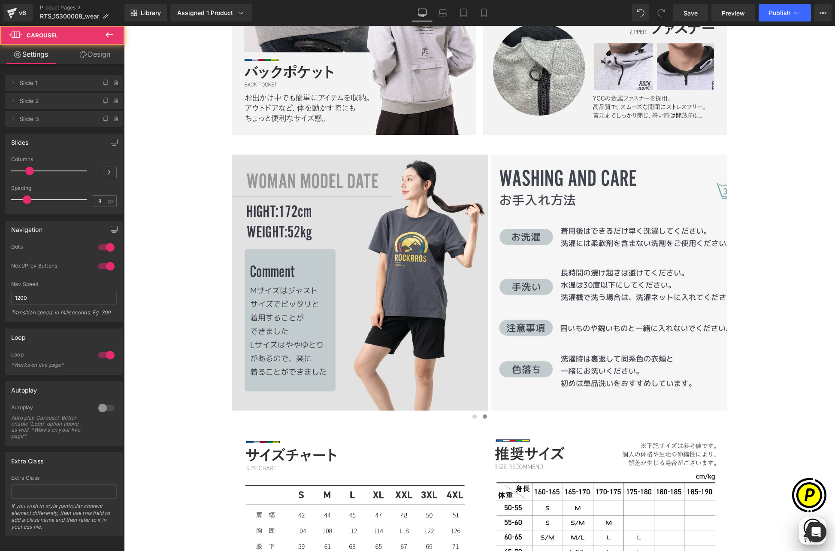
scroll to position [0, 335]
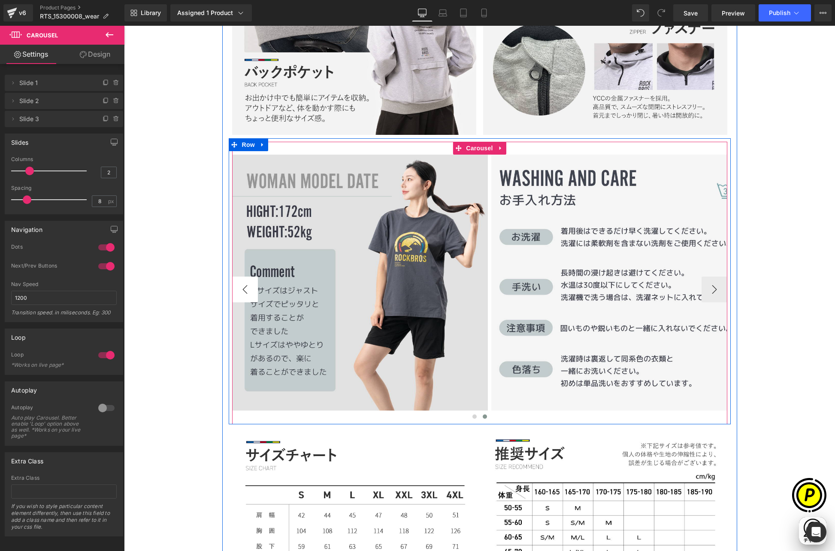
click at [242, 288] on button "‹" at bounding box center [245, 289] width 26 height 26
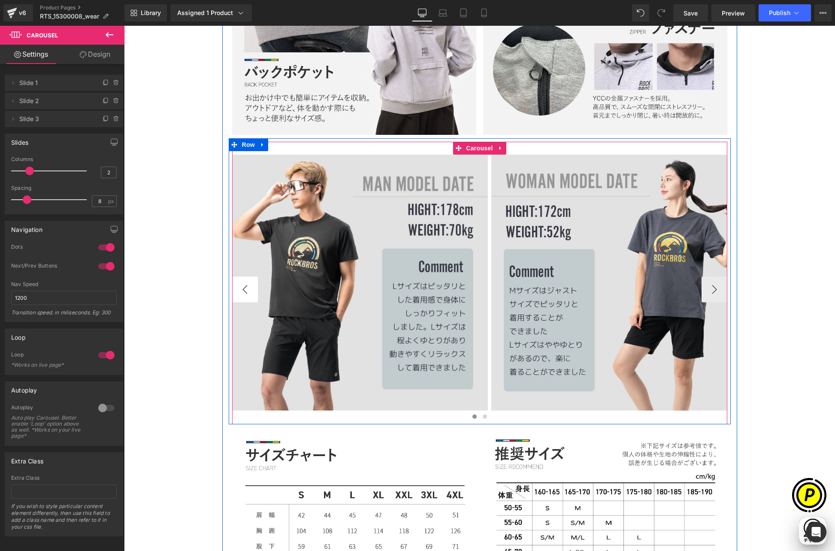
click at [242, 288] on button "‹" at bounding box center [245, 289] width 26 height 26
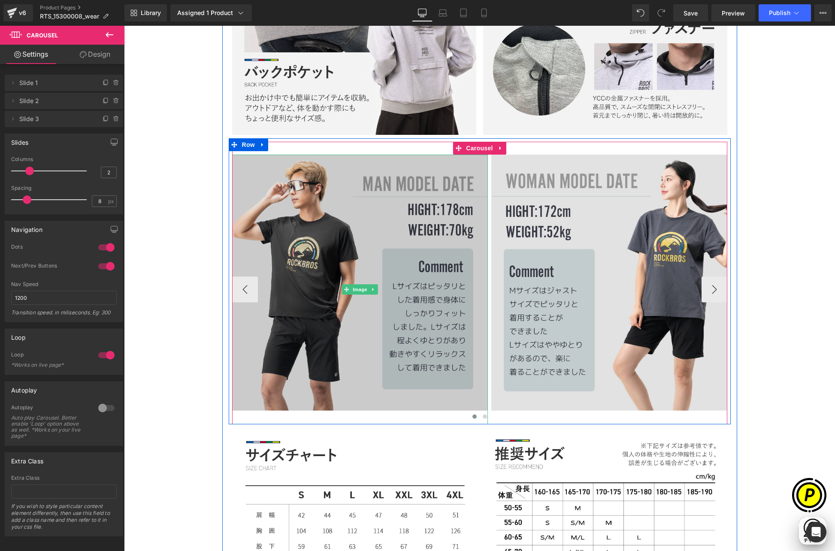
click at [359, 222] on img at bounding box center [360, 290] width 256 height 270
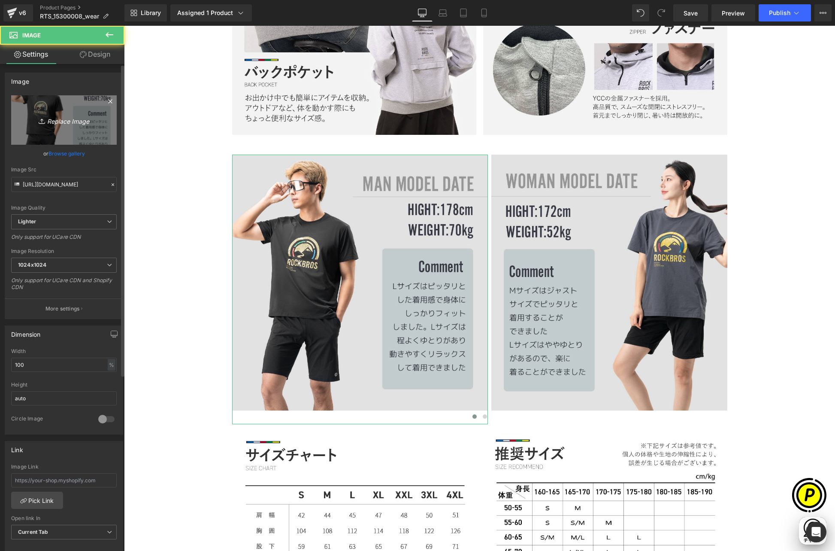
click at [47, 112] on link "Replace Image" at bounding box center [64, 119] width 106 height 49
type input "C:\fakepath\15300008_6.jpg"
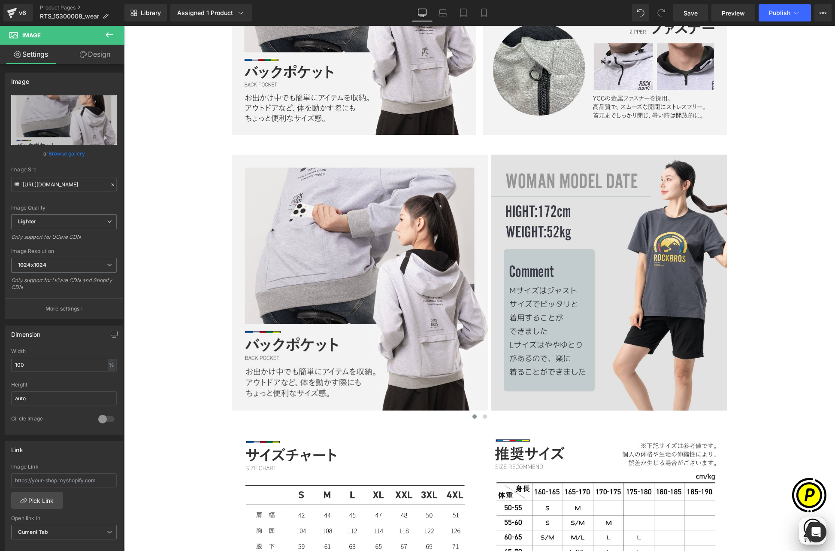
scroll to position [0, 0]
type input "[URL][DOMAIN_NAME]"
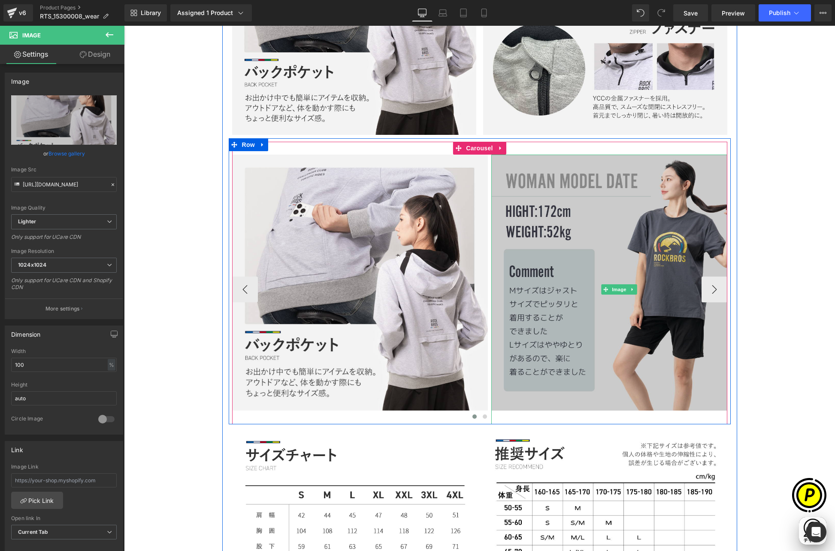
click at [538, 236] on img at bounding box center [619, 290] width 256 height 270
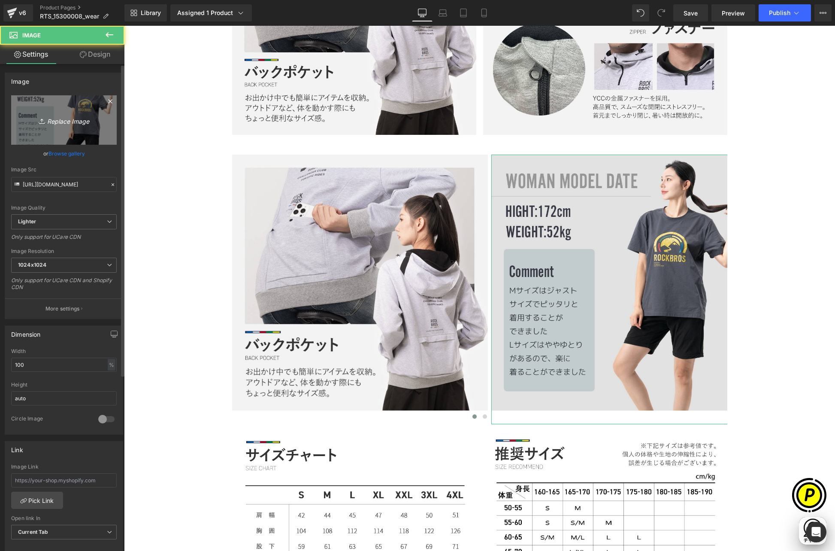
click at [61, 116] on icon "Replace Image" at bounding box center [64, 120] width 69 height 11
type input "C:\fakepath\15300008_7.jpg"
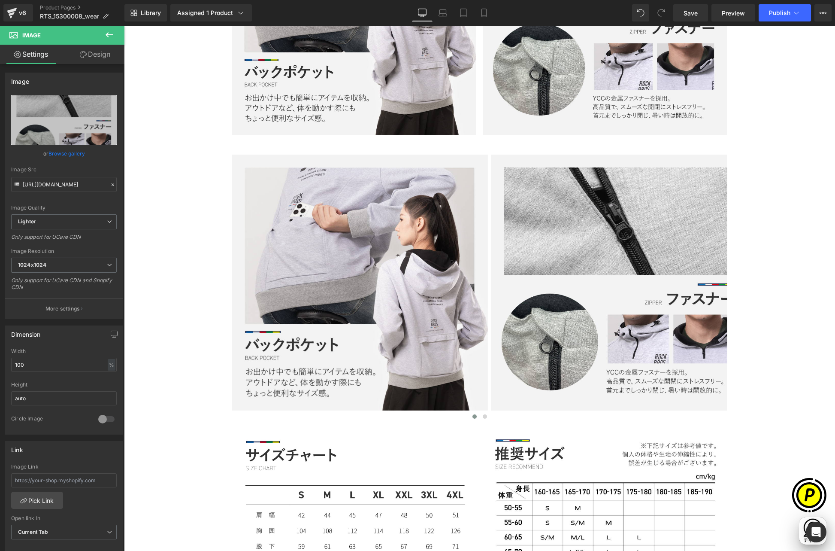
scroll to position [0, 335]
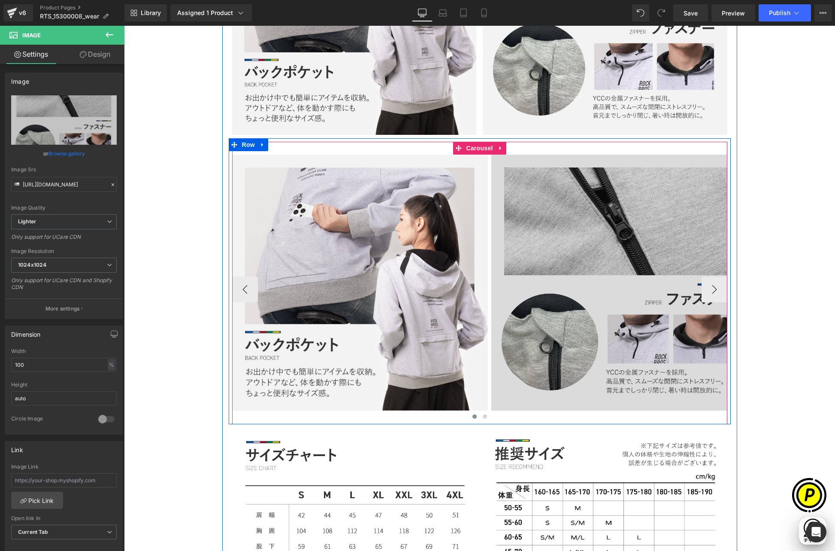
type input "[URL][DOMAIN_NAME]"
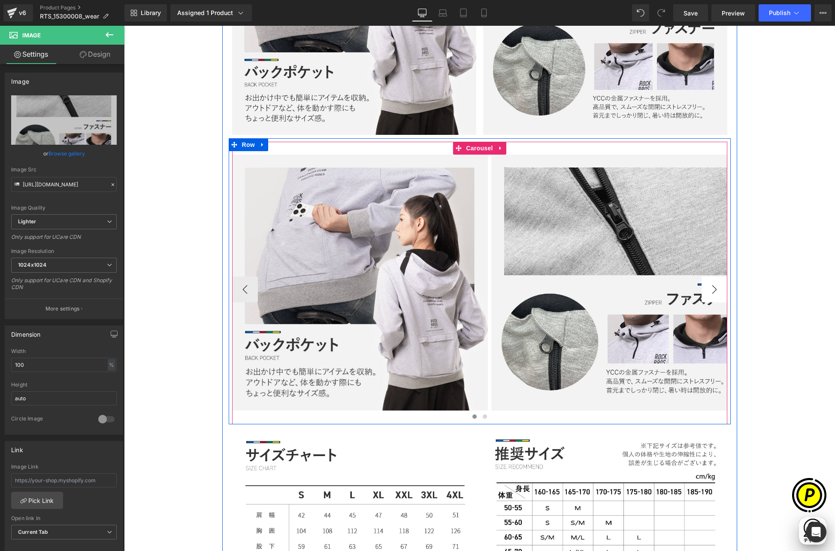
click at [712, 289] on button "›" at bounding box center [715, 289] width 26 height 26
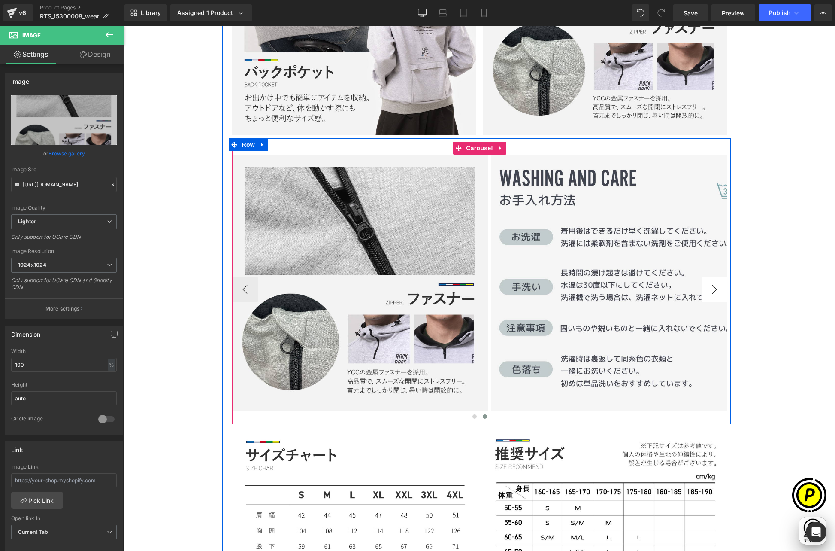
click at [712, 289] on button "›" at bounding box center [715, 289] width 26 height 26
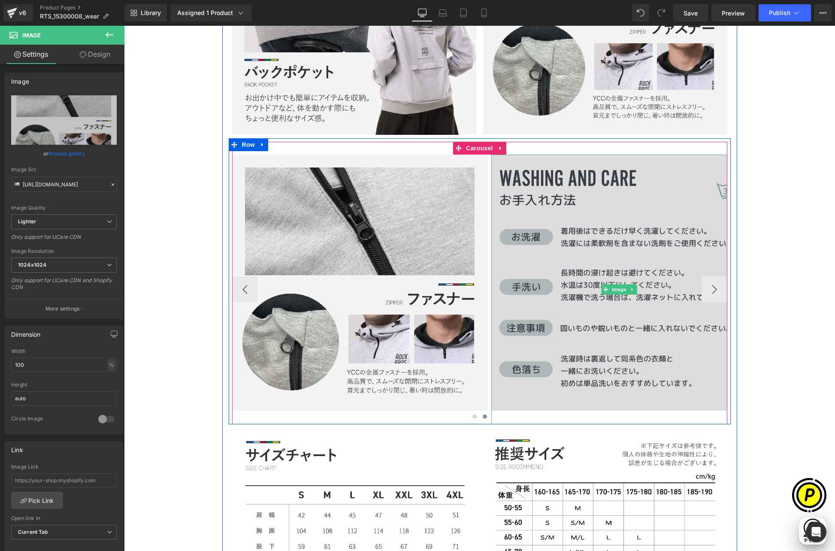
click at [582, 235] on img at bounding box center [619, 290] width 256 height 270
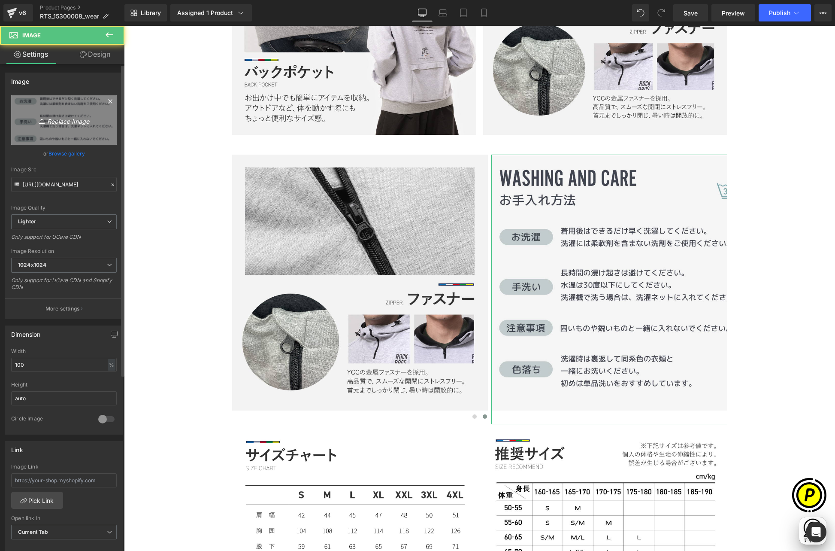
click at [73, 123] on icon "Replace Image" at bounding box center [64, 120] width 69 height 11
type input "C:\fakepath\15300008_10.jpg"
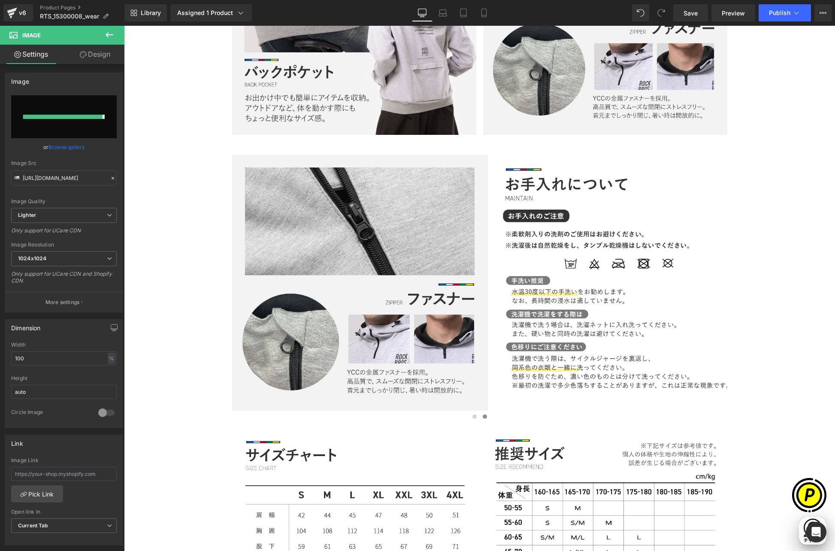
scroll to position [0, 0]
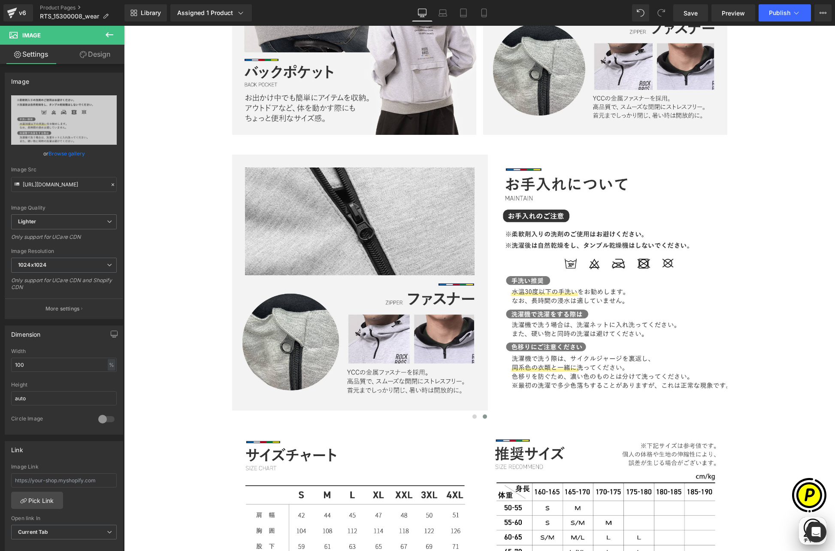
type input "[URL][DOMAIN_NAME]"
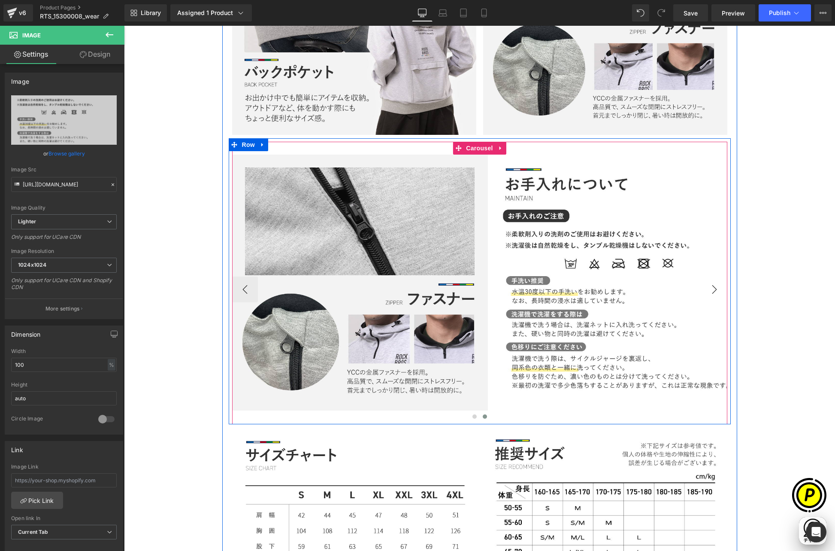
click at [713, 282] on button "›" at bounding box center [715, 289] width 26 height 26
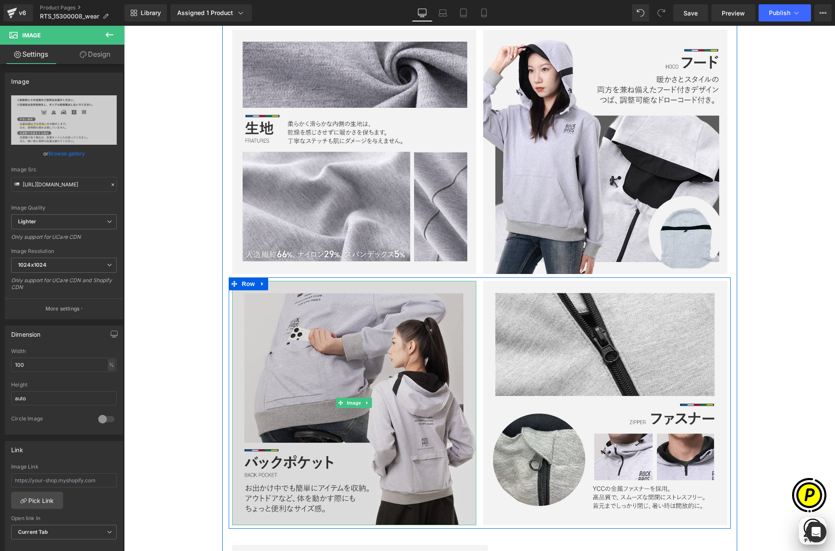
scroll to position [2830, 0]
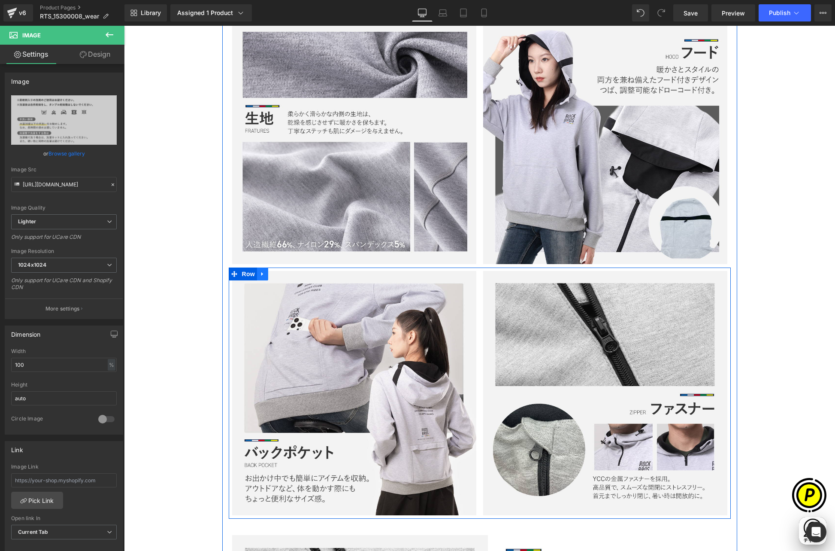
click at [262, 272] on icon at bounding box center [263, 273] width 6 height 6
click at [282, 271] on icon at bounding box center [285, 274] width 6 height 6
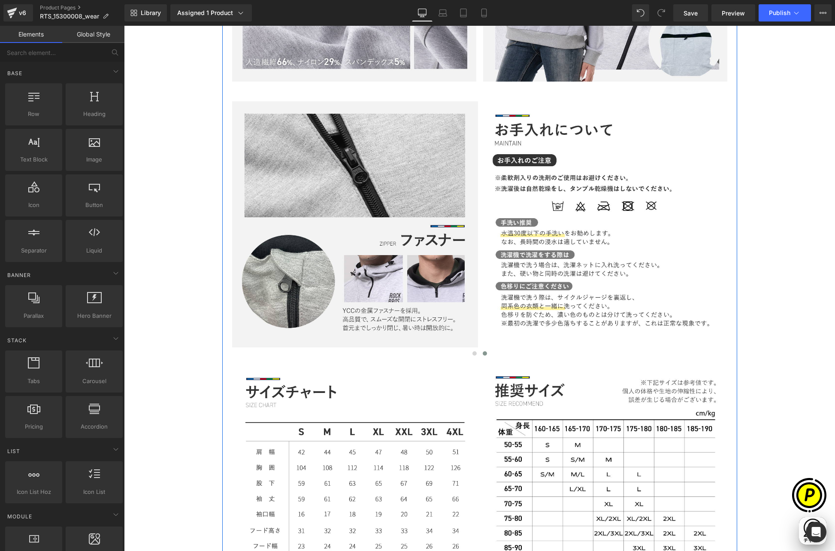
scroll to position [3006, 0]
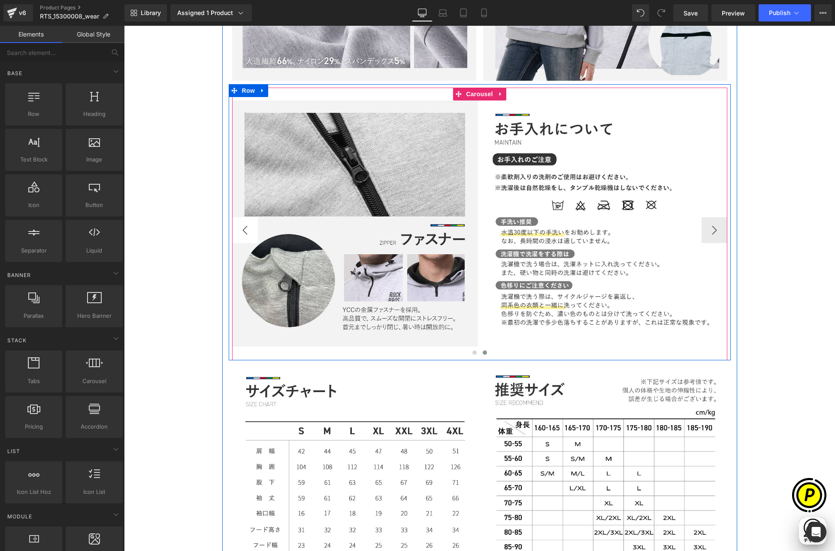
click at [241, 230] on button "‹" at bounding box center [245, 230] width 26 height 26
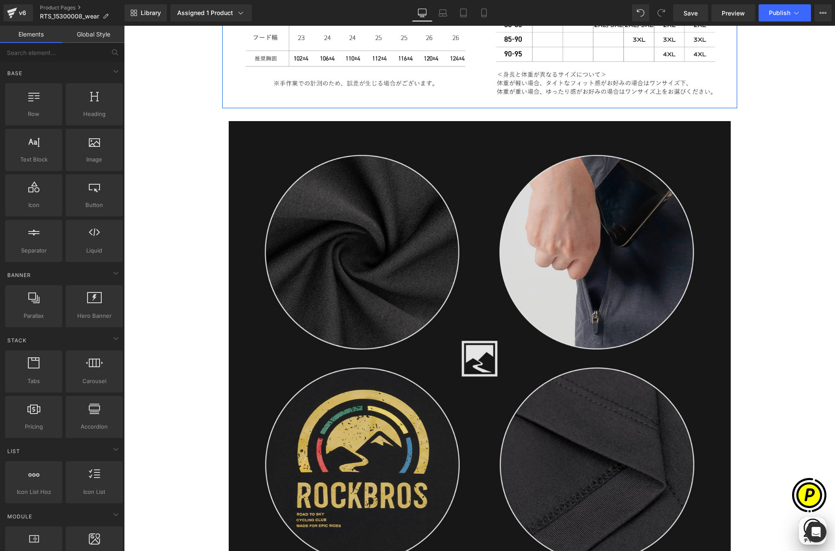
scroll to position [3518, 0]
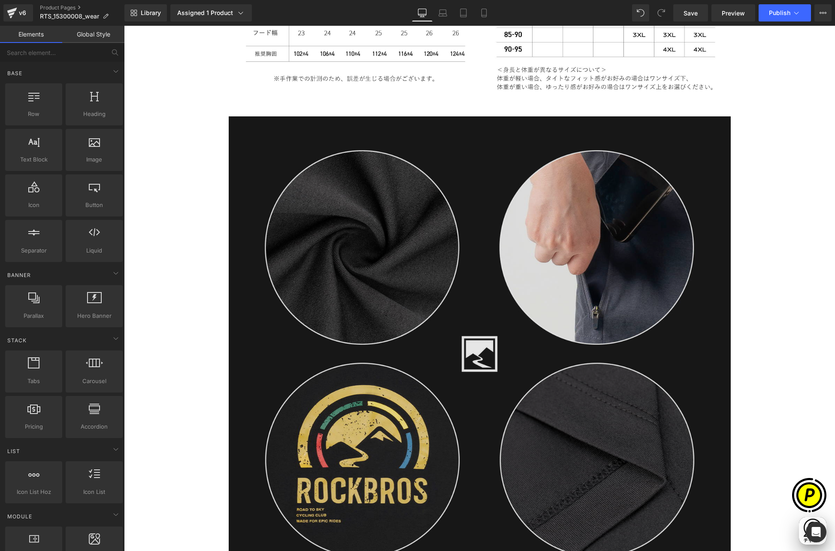
click at [444, 257] on img at bounding box center [480, 353] width 502 height 475
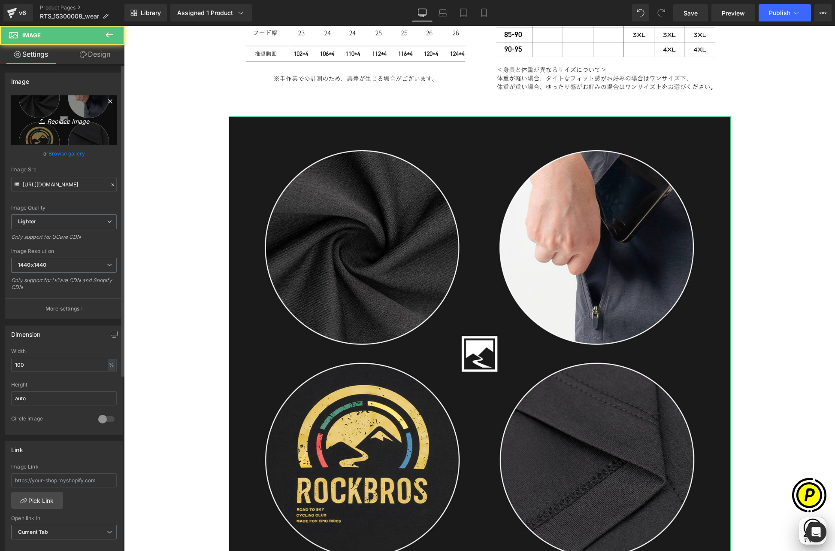
click at [71, 127] on link "Replace Image" at bounding box center [64, 119] width 106 height 49
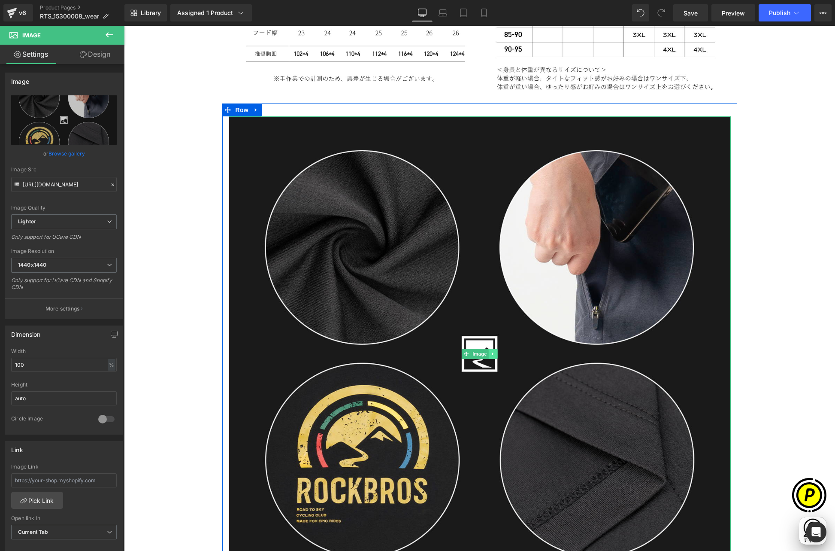
click at [491, 351] on icon at bounding box center [493, 353] width 5 height 5
click at [488, 351] on icon at bounding box center [488, 353] width 5 height 5
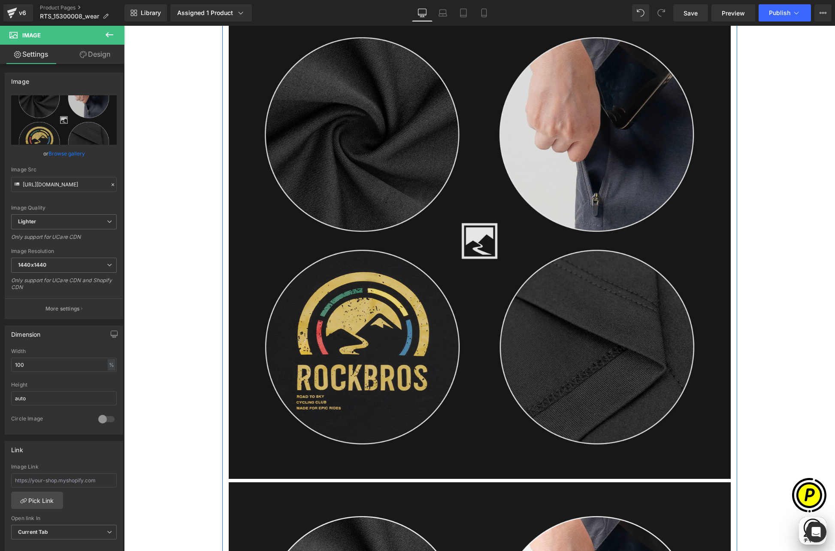
scroll to position [3630, 0]
click at [376, 204] on img at bounding box center [480, 240] width 502 height 475
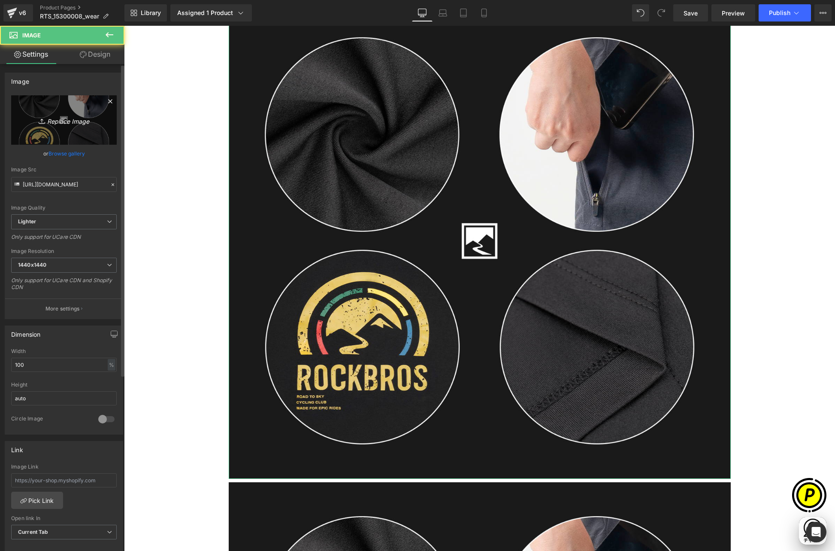
click at [79, 113] on link "Replace Image" at bounding box center [64, 119] width 106 height 49
type input "C:\fakepath\RTS_15300008-LP_04.jpg"
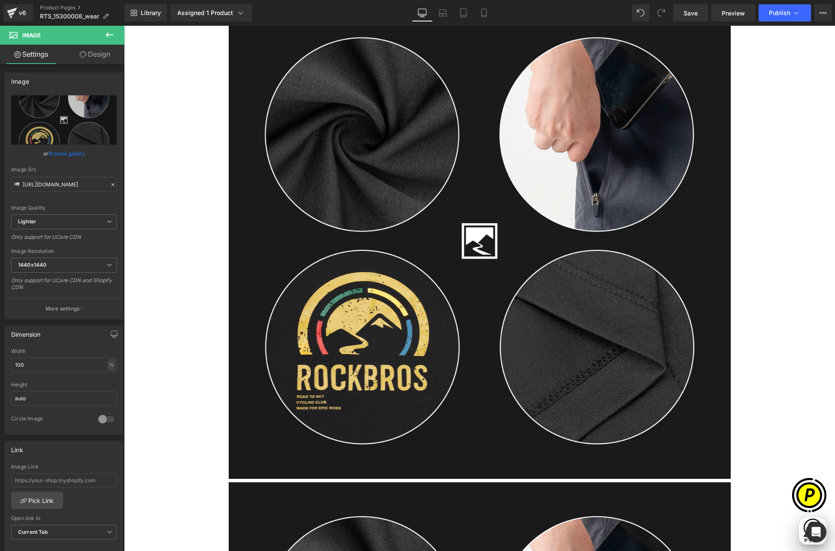
scroll to position [0, 0]
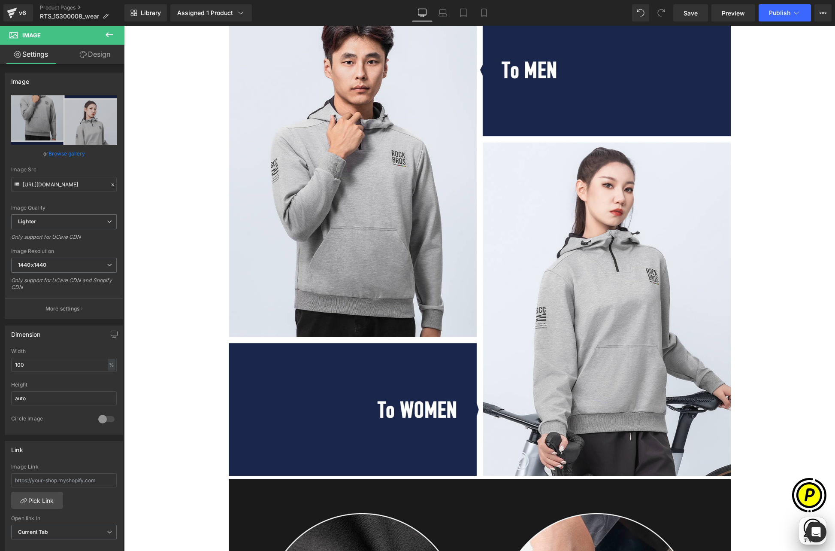
type input "[URL][DOMAIN_NAME]"
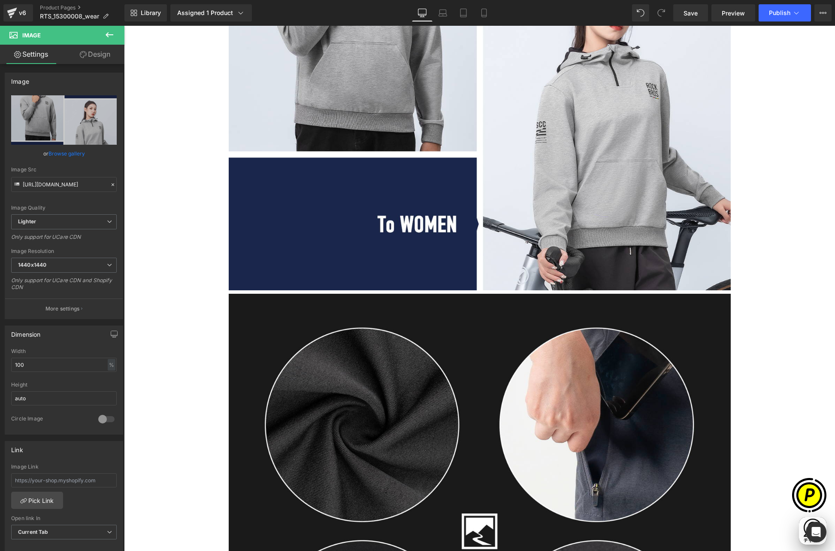
scroll to position [3973, 0]
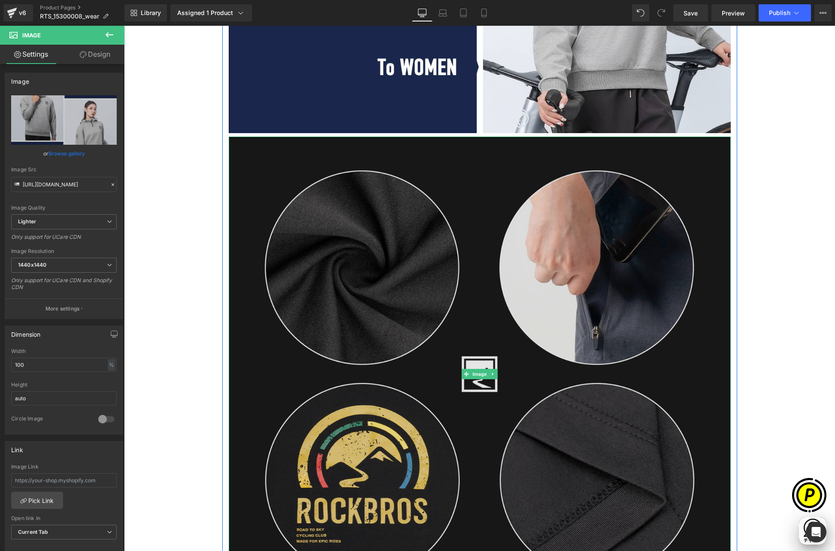
click at [485, 266] on img at bounding box center [480, 373] width 502 height 475
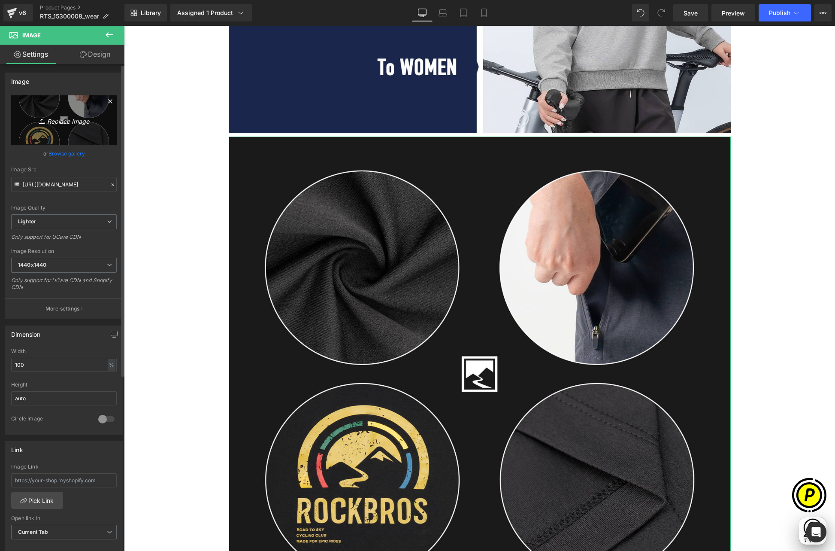
click at [43, 119] on icon at bounding box center [43, 121] width 9 height 9
type input "C:\fakepath\RTS_15300008-LP_06.jpg"
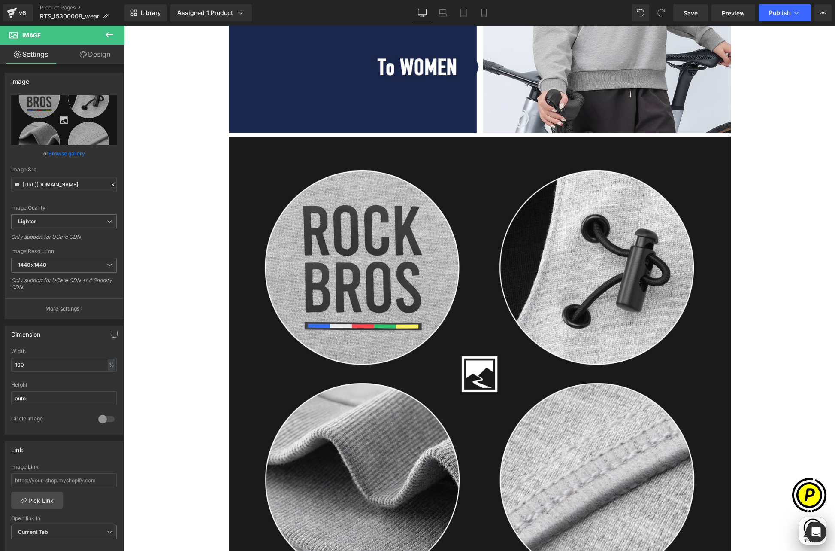
type input "[URL][DOMAIN_NAME]"
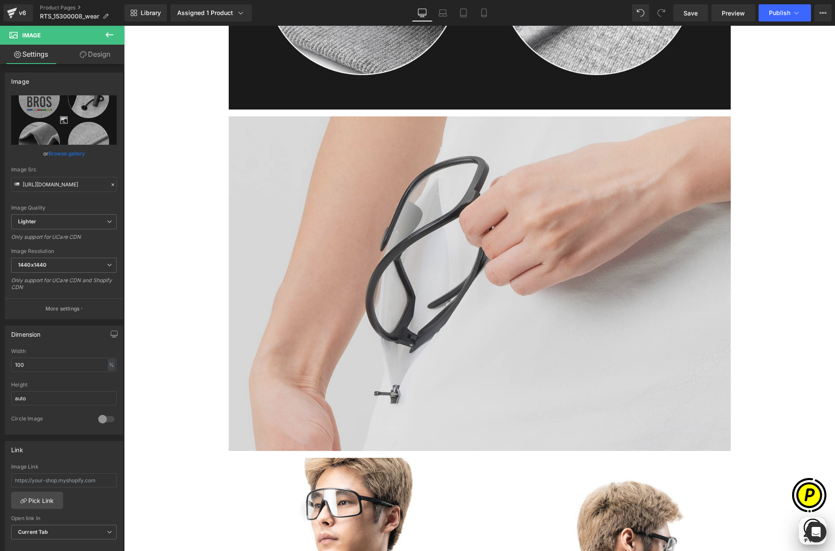
scroll to position [4475, 0]
click at [386, 241] on img at bounding box center [480, 283] width 502 height 334
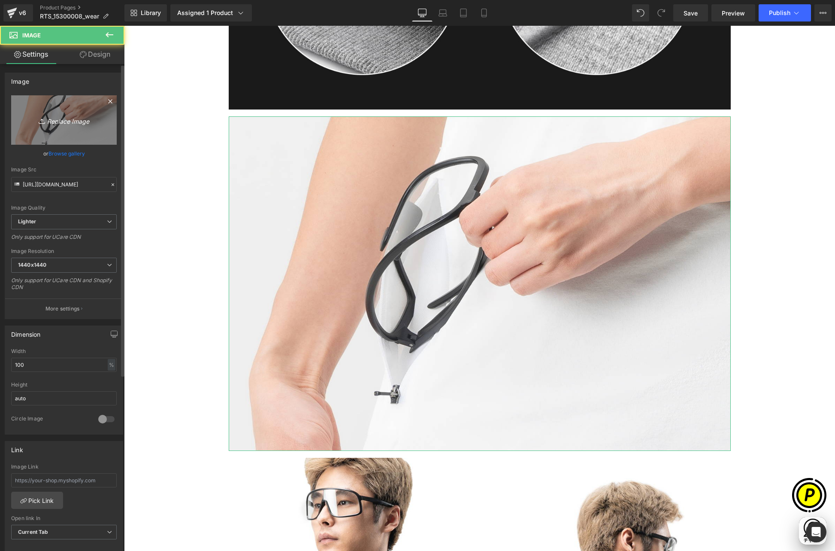
click at [58, 124] on icon "Replace Image" at bounding box center [64, 120] width 69 height 11
type input "C:\fakepath\RTS_15300008-LP_08.jpg"
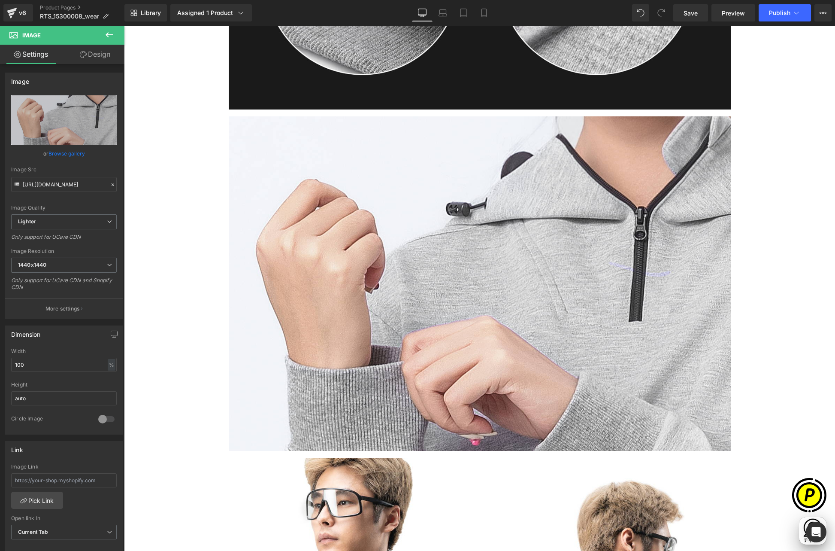
scroll to position [0, 167]
type input "[URL][DOMAIN_NAME]"
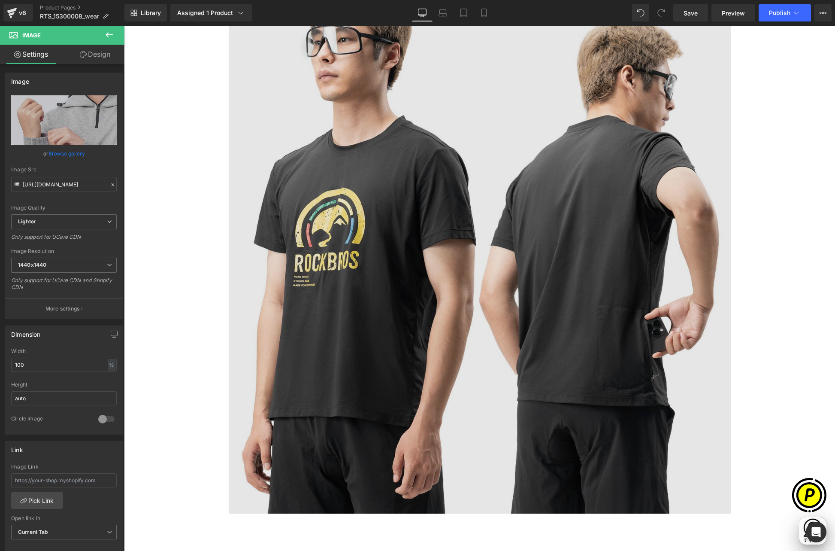
scroll to position [4985, 0]
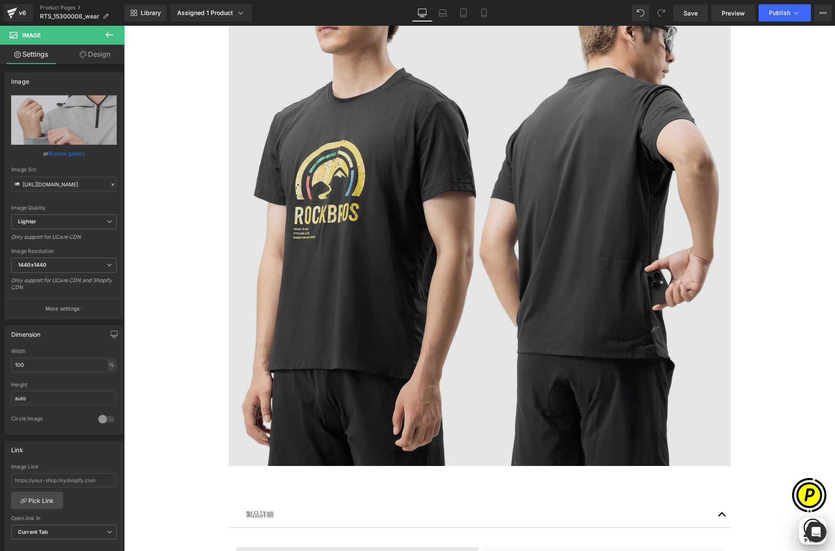
click at [487, 276] on img at bounding box center [480, 206] width 502 height 519
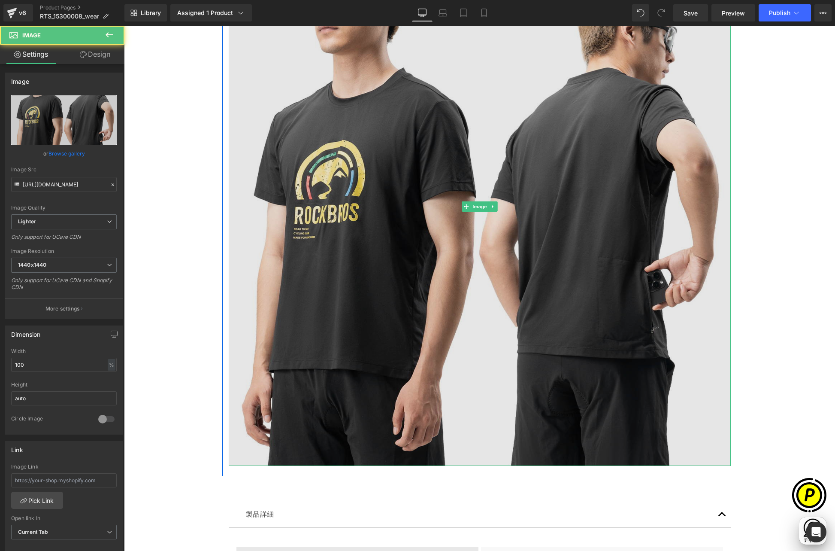
scroll to position [0, 335]
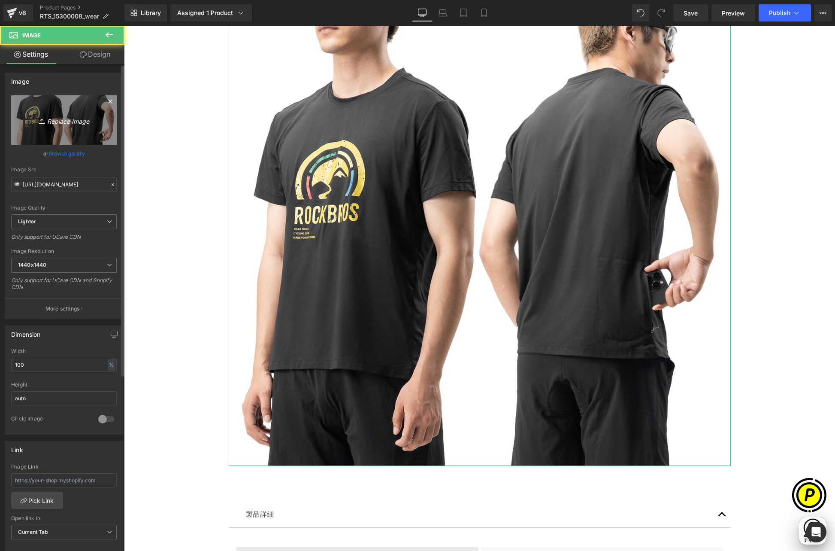
click at [64, 123] on icon "Replace Image" at bounding box center [64, 120] width 69 height 11
type input "C:\fakepath\RTS_15300008-LP_09.jpg"
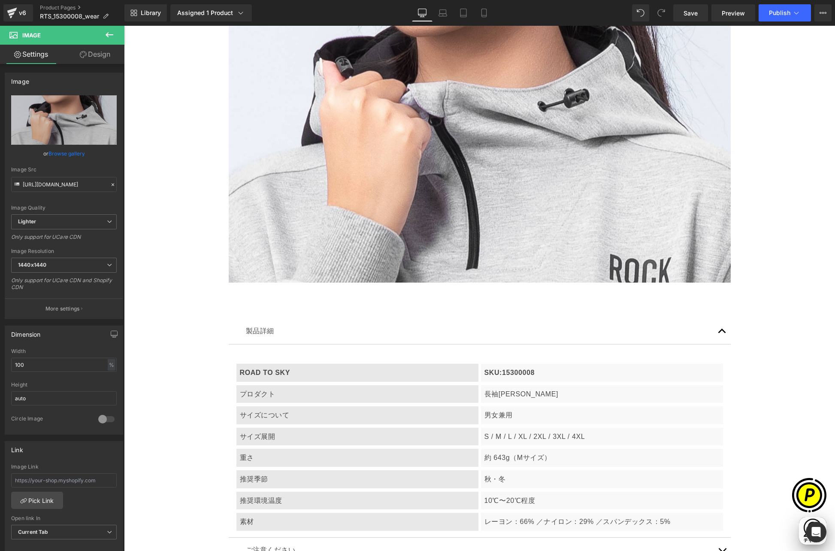
scroll to position [0, 0]
type input "[URL][DOMAIN_NAME]"
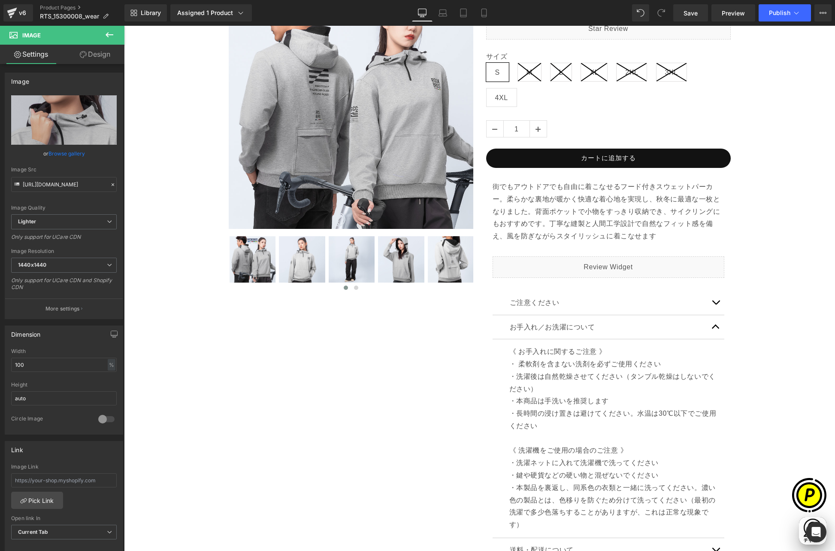
scroll to position [358, 0]
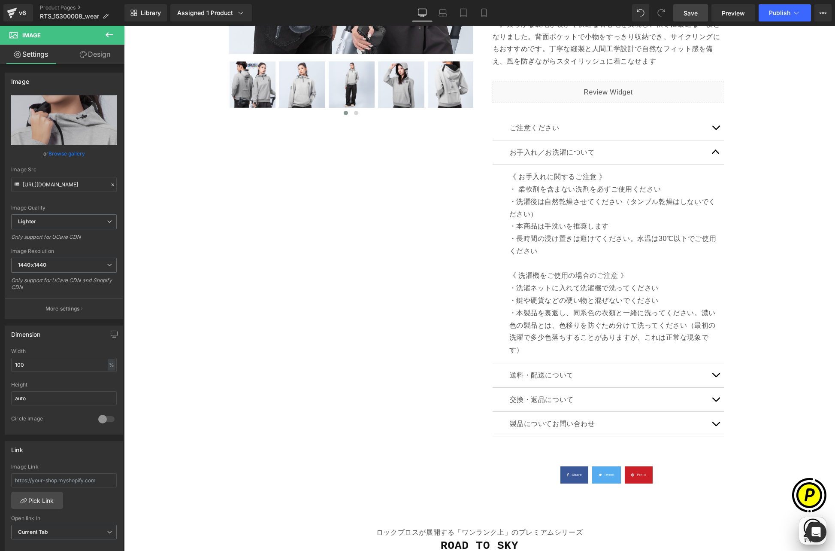
click at [690, 13] on span "Save" at bounding box center [691, 13] width 14 height 9
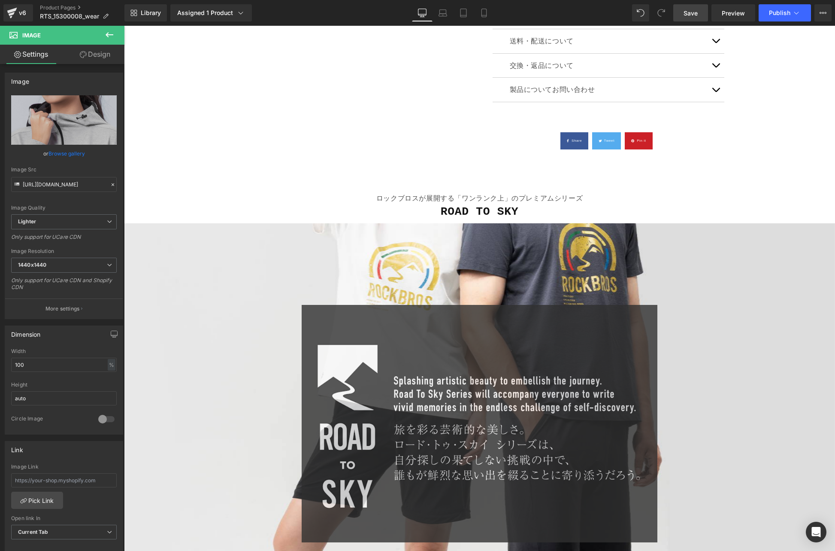
scroll to position [846, 0]
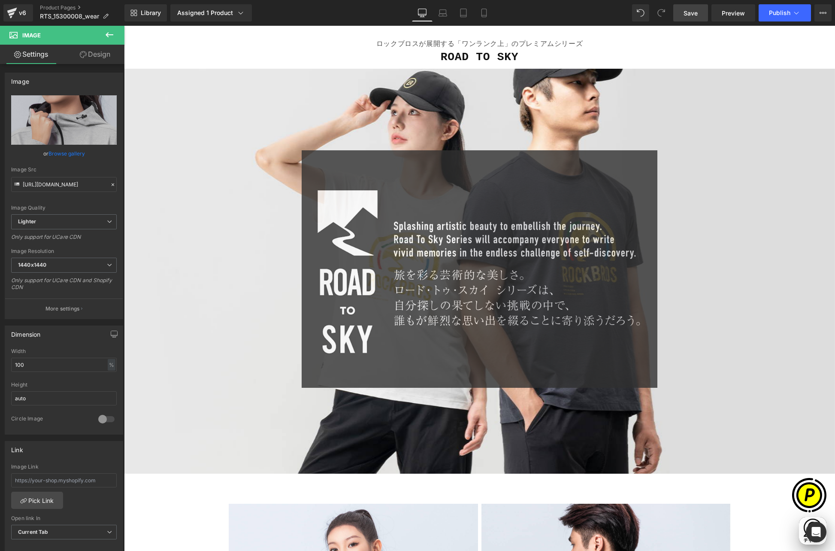
click at [716, 242] on div at bounding box center [479, 268] width 711 height 237
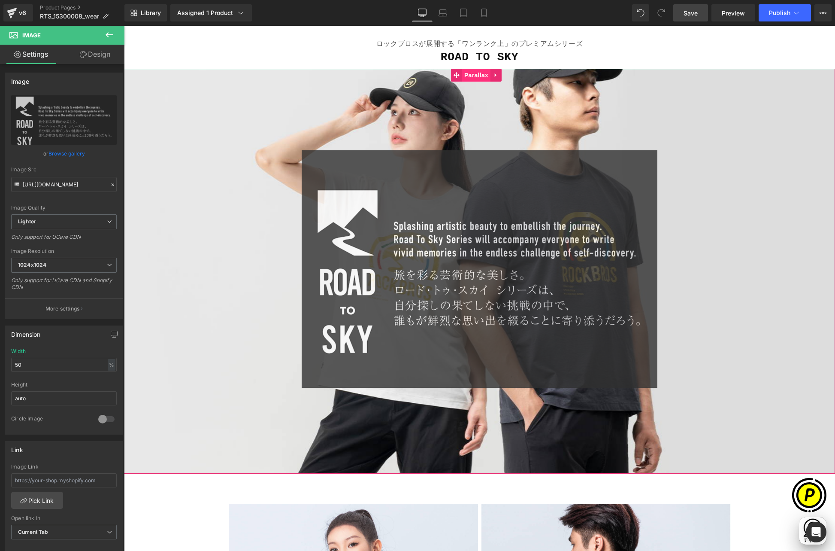
scroll to position [0, 335]
click at [477, 77] on span "Parallax" at bounding box center [476, 75] width 28 height 13
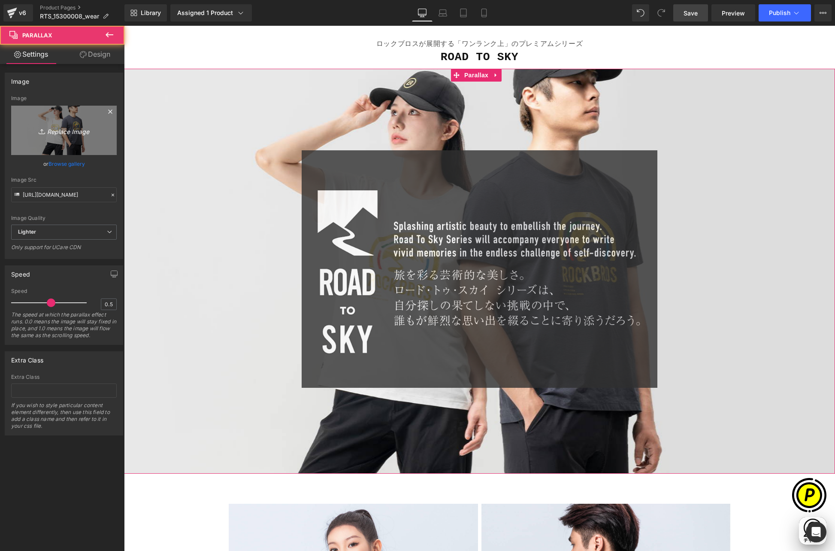
click at [52, 122] on link "Replace Image" at bounding box center [64, 130] width 106 height 49
type input "C:\fakepath\RTS_15300008-LP_00.jpg"
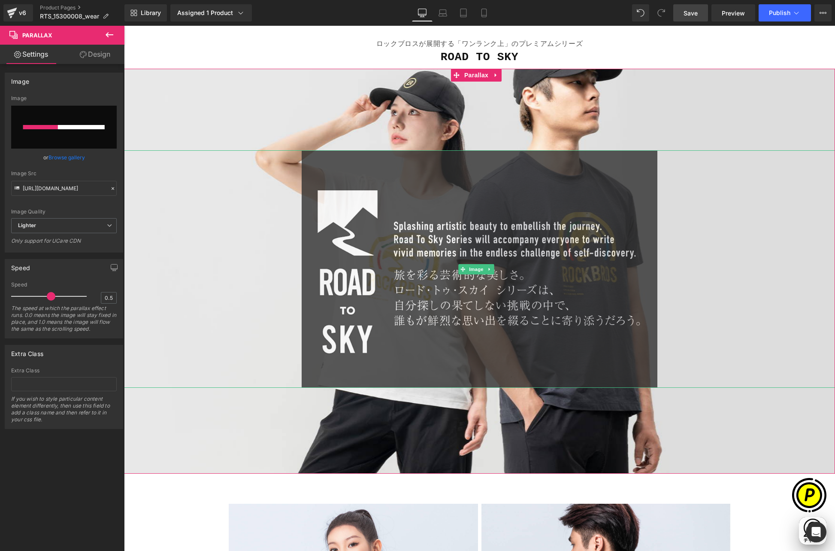
scroll to position [0, 502]
type input "[URL][DOMAIN_NAME]"
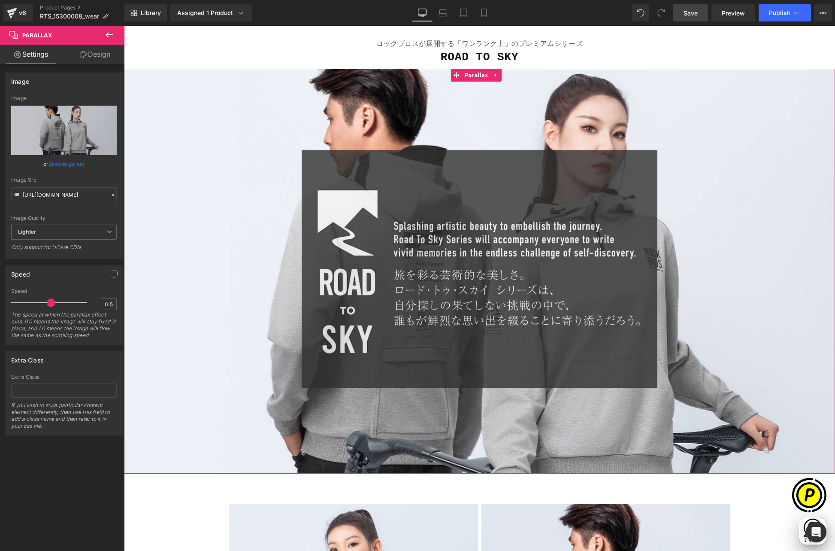
scroll to position [0, 0]
click at [442, 12] on icon at bounding box center [443, 13] width 9 height 9
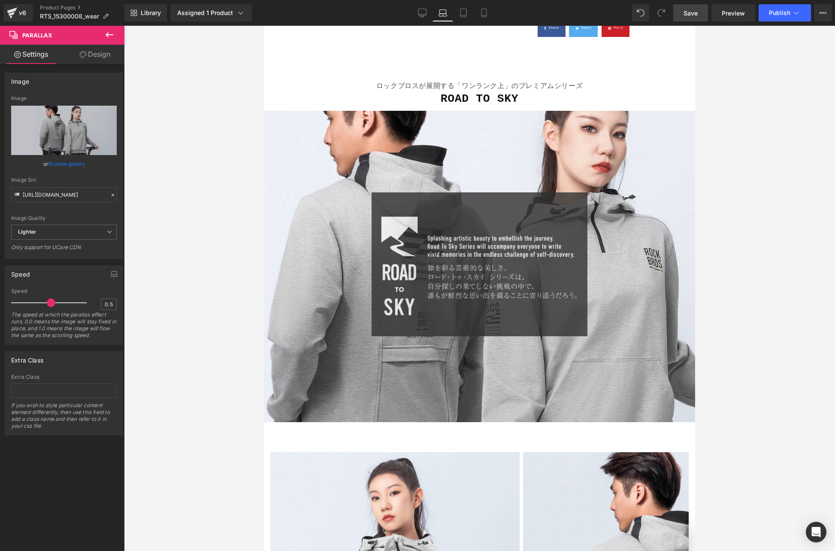
scroll to position [754, 0]
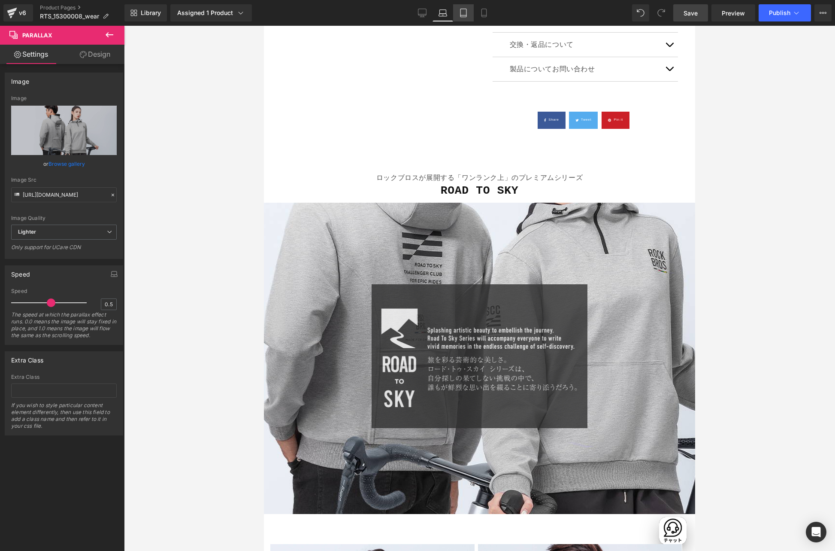
click at [463, 12] on icon at bounding box center [463, 13] width 9 height 9
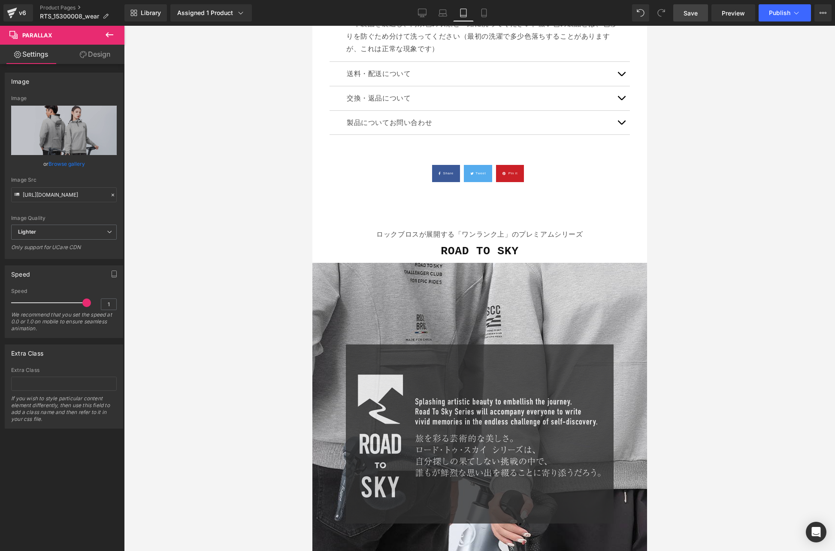
scroll to position [1048, 0]
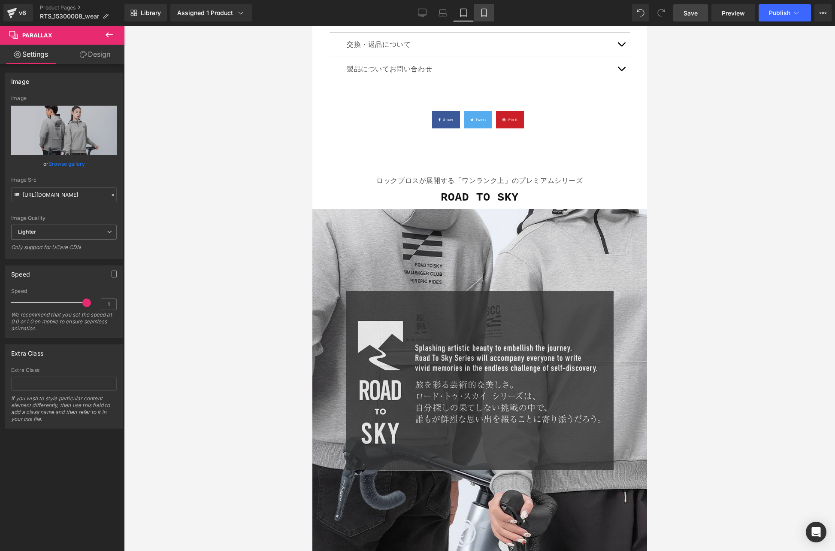
click at [488, 13] on icon at bounding box center [484, 13] width 9 height 9
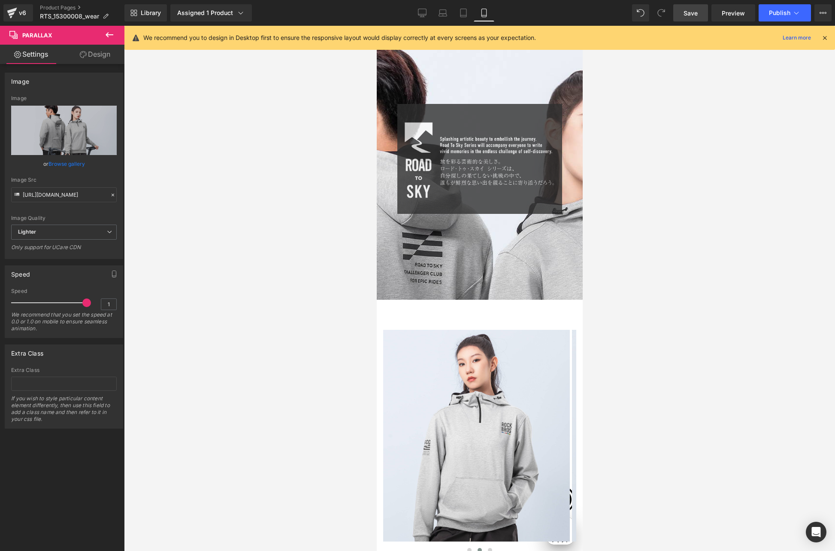
scroll to position [0, 0]
click at [824, 35] on icon at bounding box center [825, 38] width 8 height 8
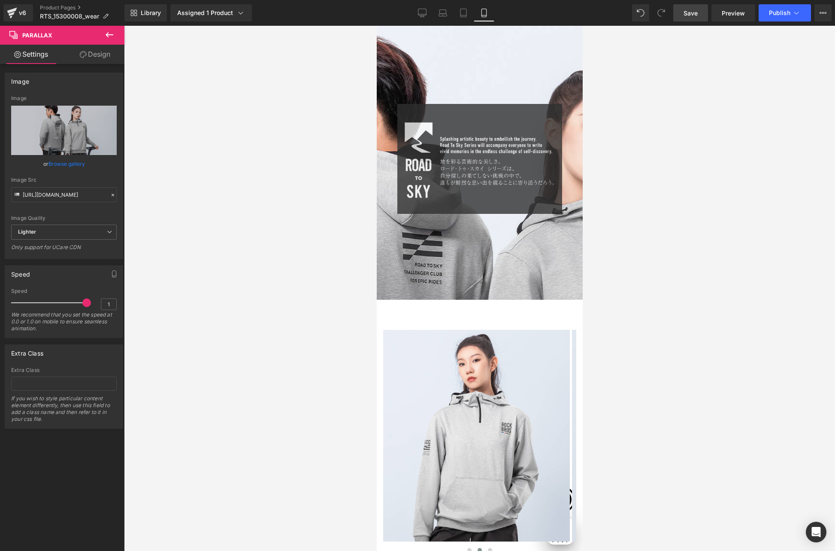
scroll to position [0, 151]
click at [479, 35] on span "Parallax" at bounding box center [476, 28] width 28 height 13
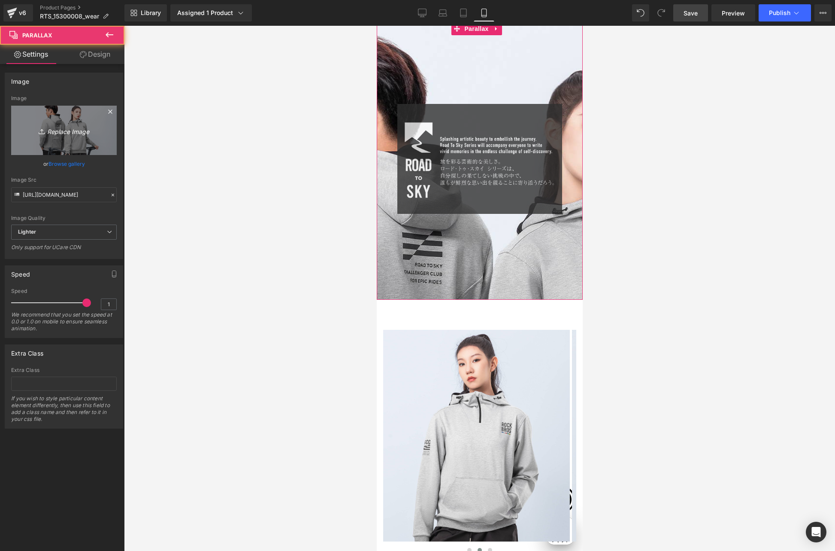
scroll to position [0, 301]
click at [72, 134] on icon "Replace Image" at bounding box center [64, 130] width 69 height 11
type input "C:\fakepath\RTS_15300008-LP_00n.jpg"
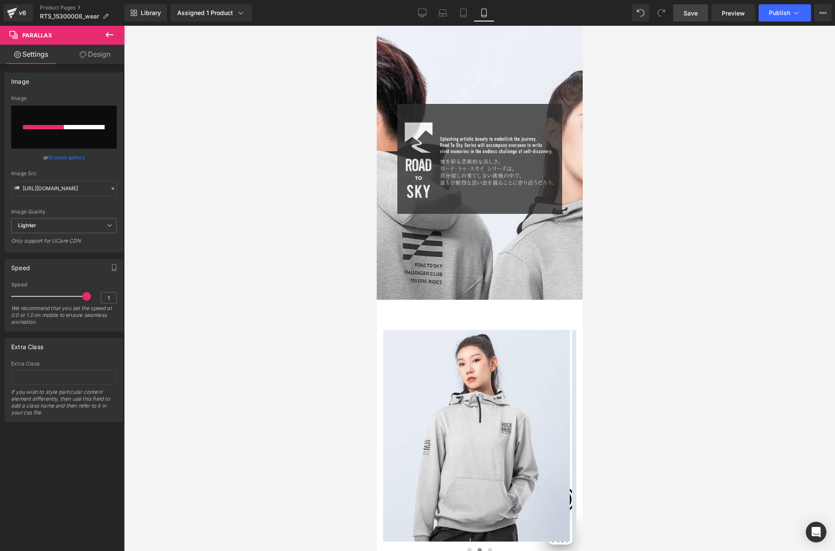
scroll to position [0, 452]
type input "[URL][DOMAIN_NAME]"
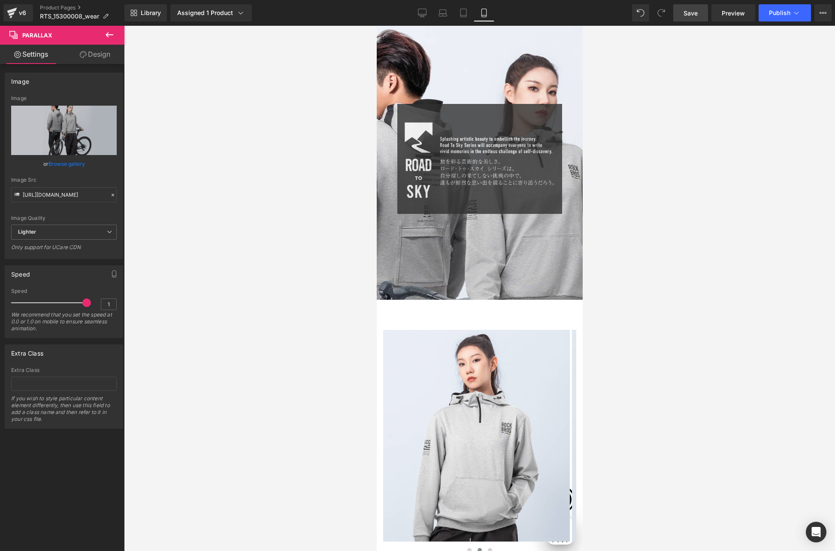
scroll to position [0, 0]
click at [463, 15] on icon at bounding box center [463, 13] width 9 height 9
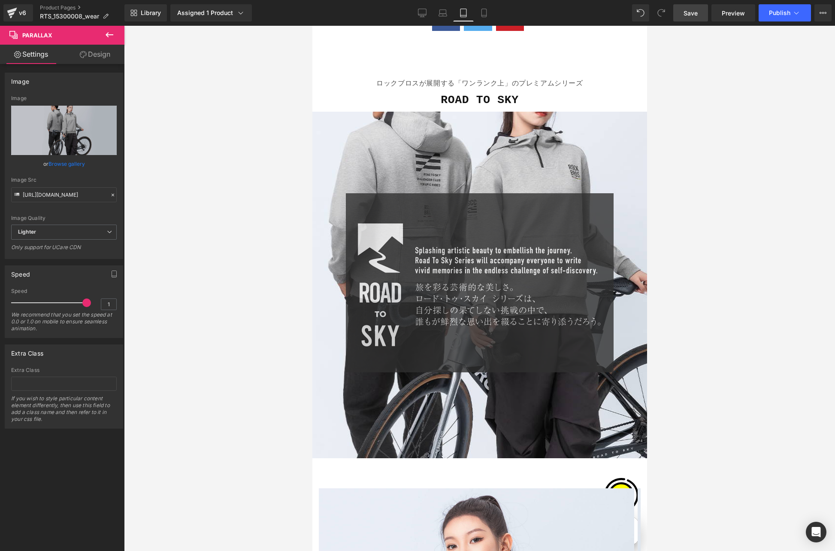
scroll to position [1189, 0]
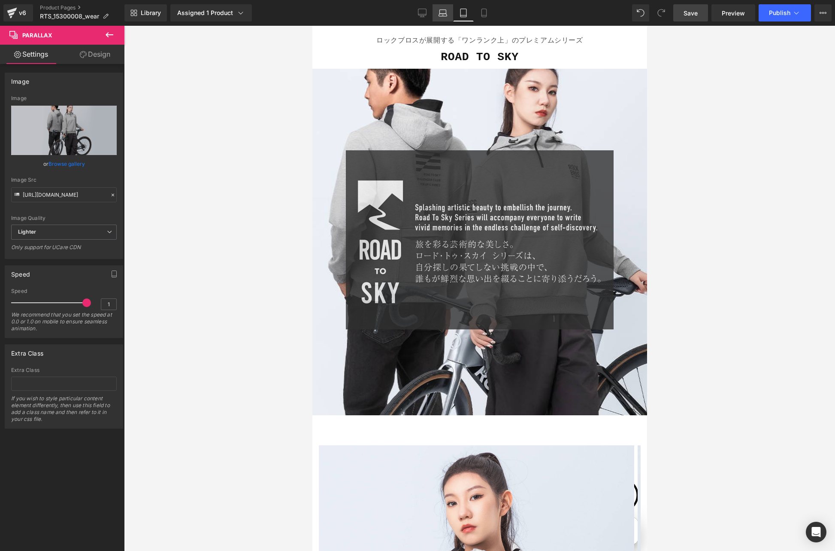
click at [438, 15] on link "Laptop" at bounding box center [443, 12] width 21 height 17
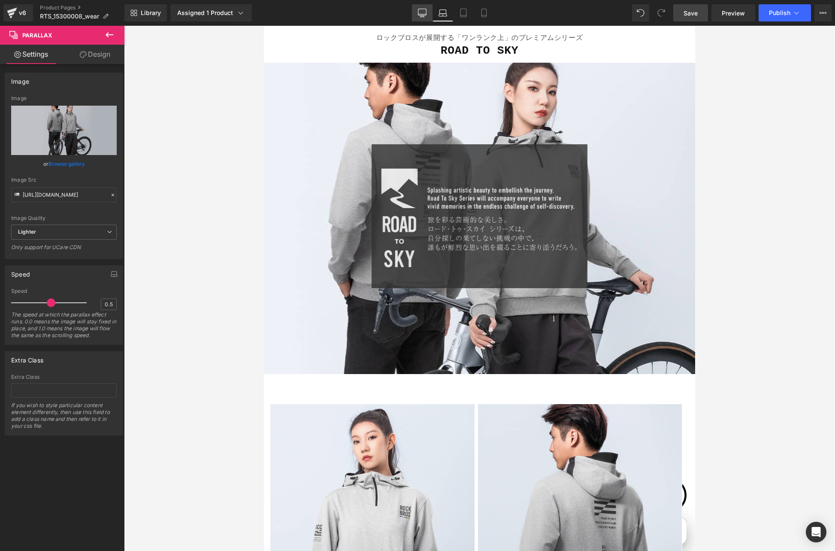
scroll to position [0, 131]
click at [419, 15] on icon at bounding box center [422, 13] width 9 height 9
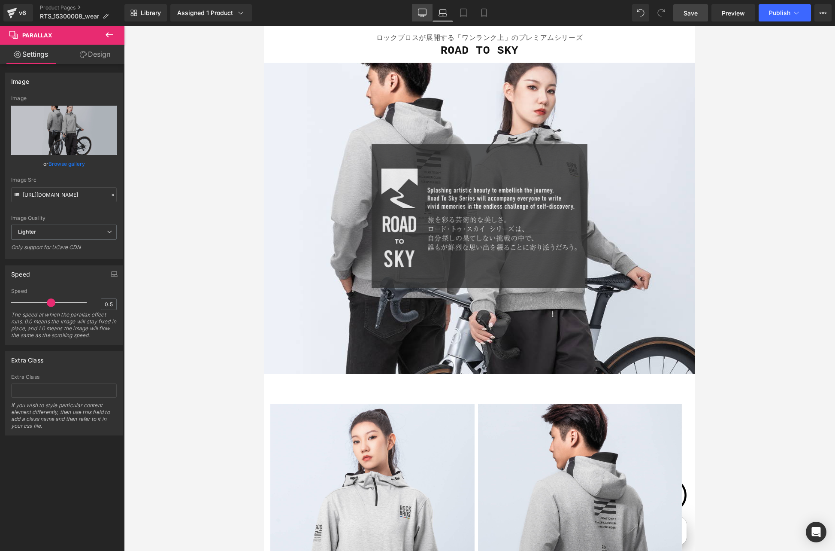
scroll to position [0, 167]
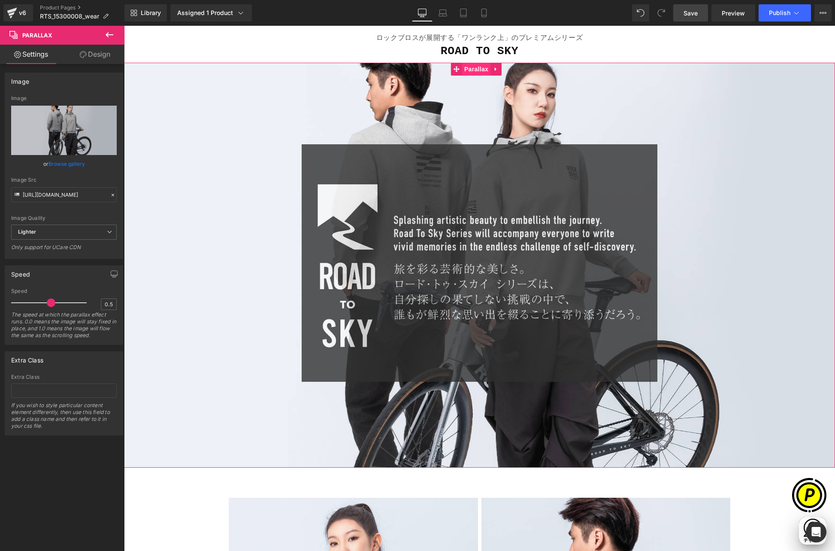
click at [477, 68] on span "Parallax" at bounding box center [476, 69] width 28 height 13
click at [97, 233] on span "Lighter" at bounding box center [64, 231] width 106 height 15
click at [81, 217] on div "Image Quality" at bounding box center [64, 218] width 106 height 6
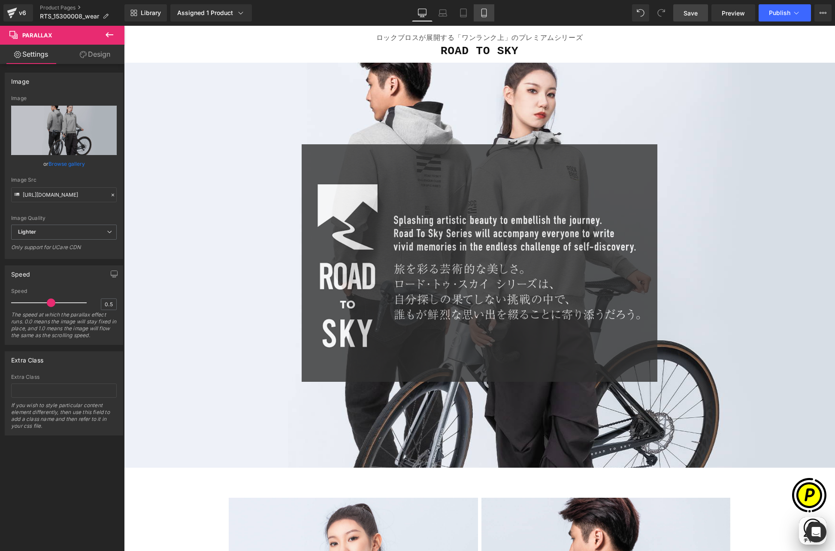
click at [481, 16] on icon at bounding box center [484, 13] width 9 height 9
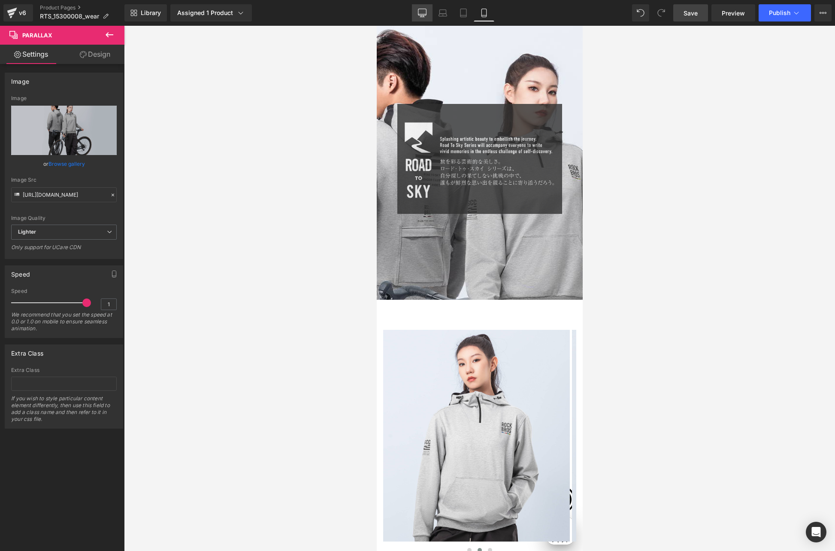
scroll to position [0, 0]
click at [418, 14] on link "Desktop" at bounding box center [422, 12] width 21 height 17
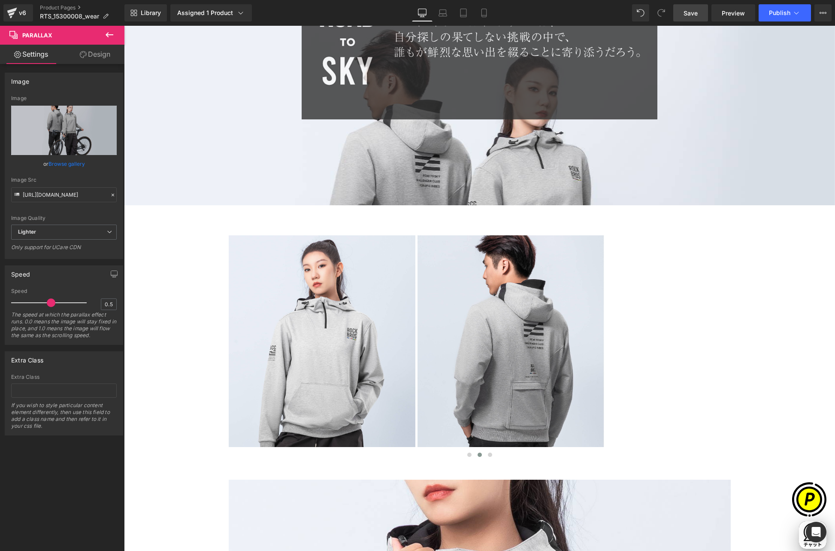
scroll to position [852, 0]
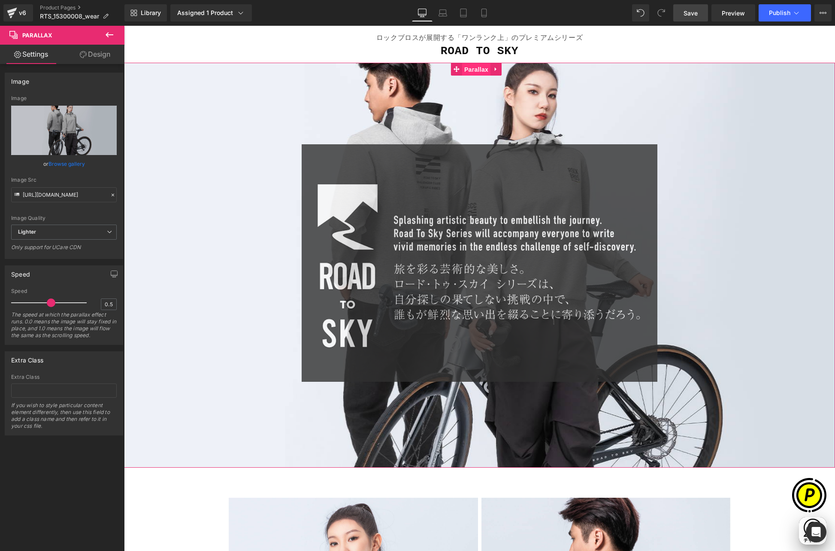
click at [473, 66] on span "Parallax" at bounding box center [476, 69] width 28 height 13
click at [475, 117] on div at bounding box center [479, 291] width 711 height 524
click at [470, 71] on span "Parallax" at bounding box center [476, 69] width 28 height 13
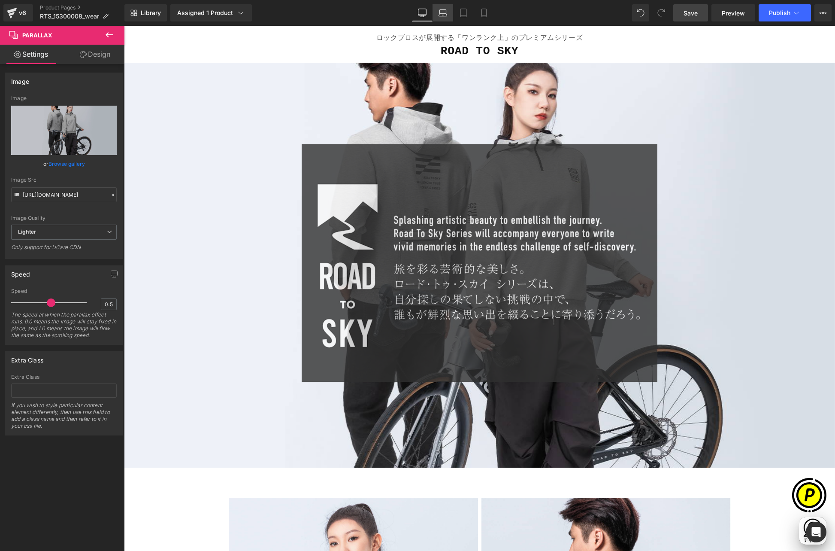
drag, startPoint x: 446, startPoint y: 12, endPoint x: 252, endPoint y: 31, distance: 195.3
click at [446, 12] on icon at bounding box center [443, 12] width 6 height 4
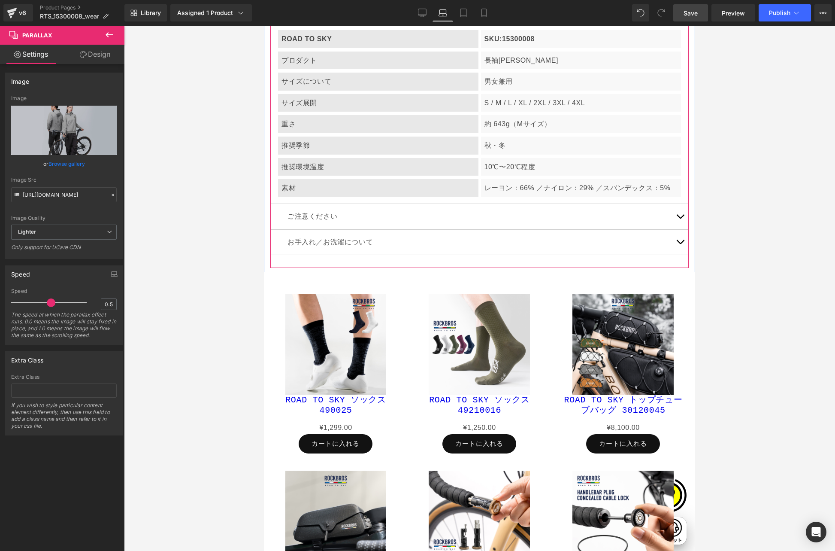
scroll to position [0, 131]
click at [294, 176] on span "Row" at bounding box center [296, 182] width 17 height 13
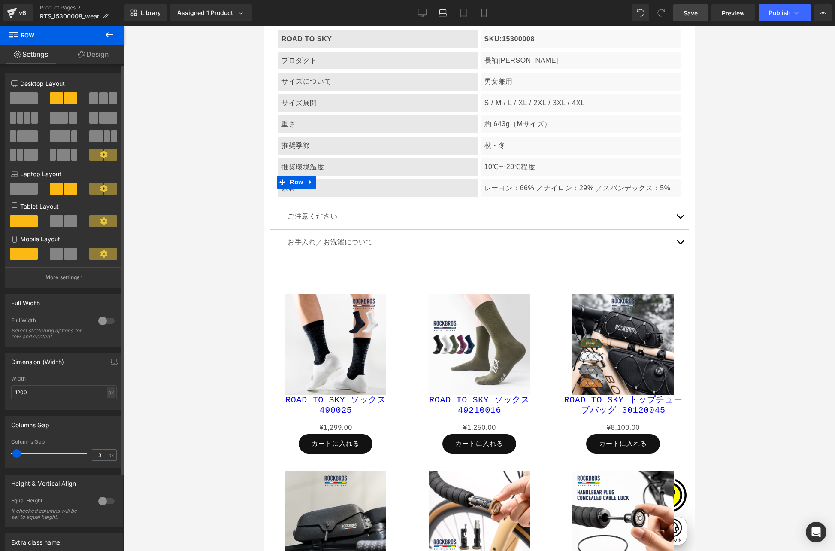
click at [26, 186] on span at bounding box center [24, 188] width 28 height 12
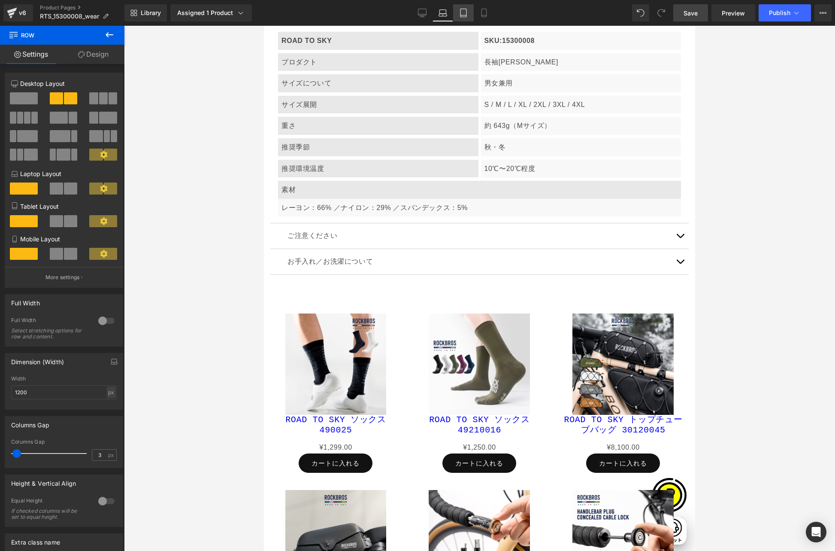
scroll to position [0, 263]
click at [466, 15] on icon at bounding box center [463, 13] width 9 height 9
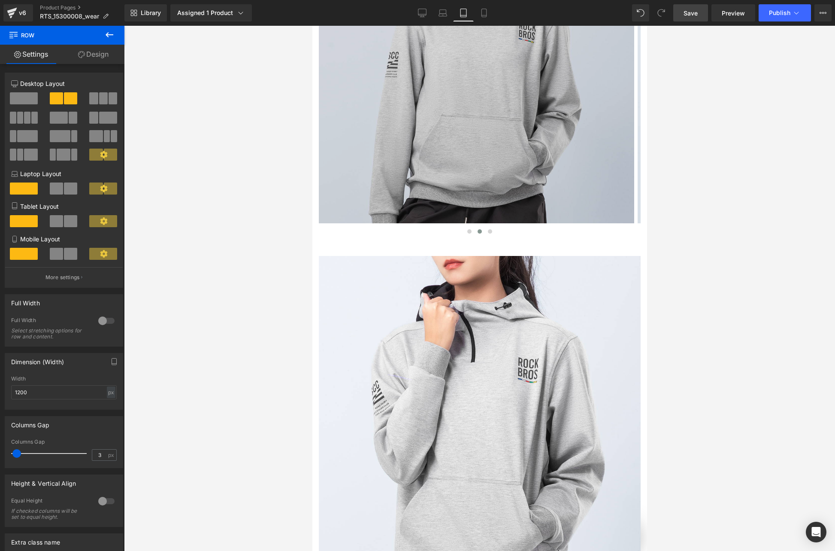
scroll to position [0, 559]
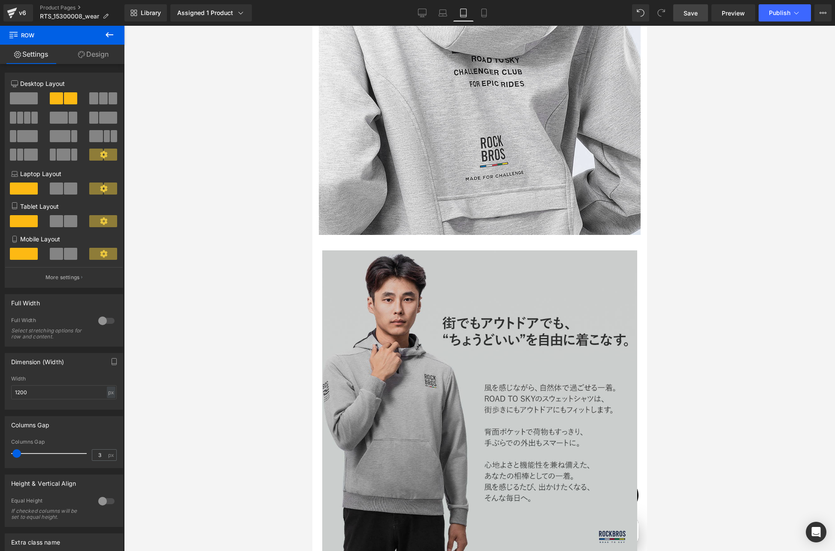
click at [362, 254] on img at bounding box center [479, 407] width 315 height 315
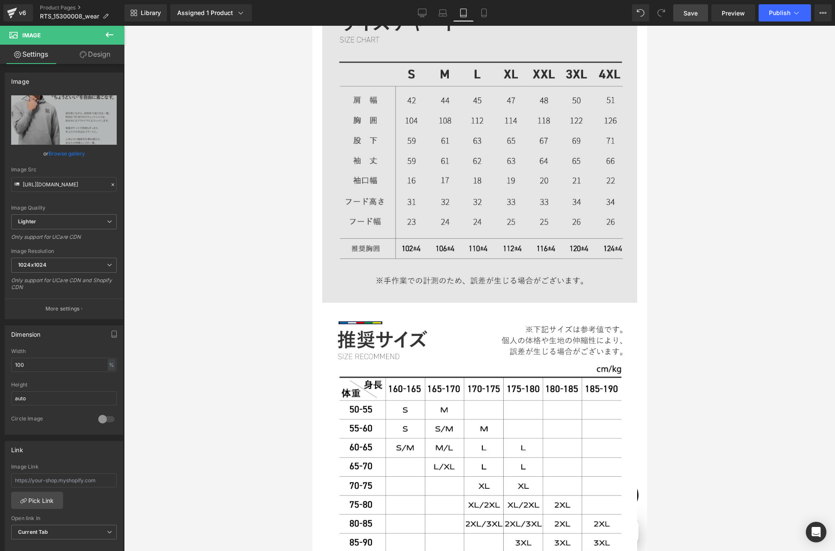
scroll to position [4219, 0]
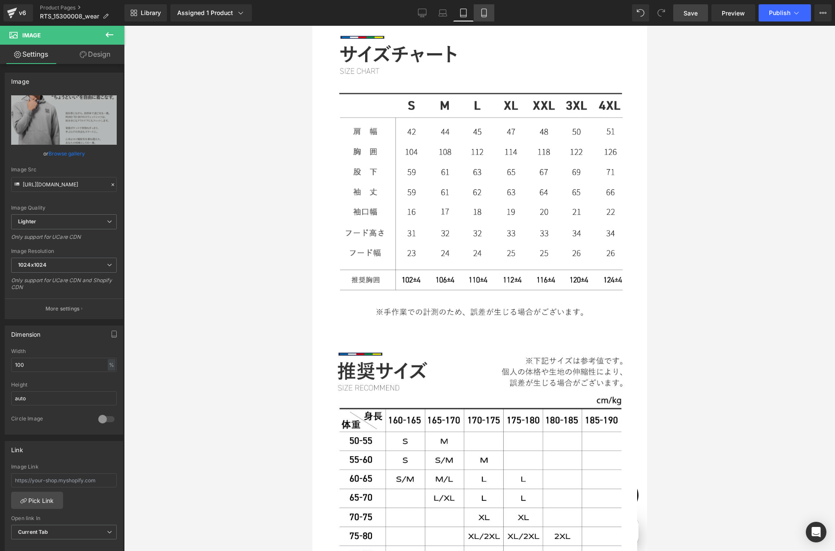
click at [482, 14] on icon at bounding box center [484, 13] width 9 height 9
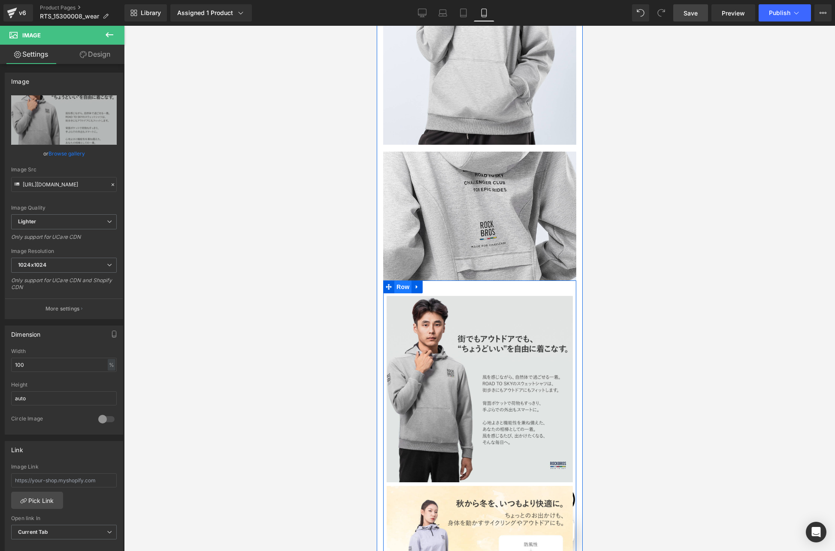
click at [399, 293] on span "Row" at bounding box center [402, 286] width 17 height 13
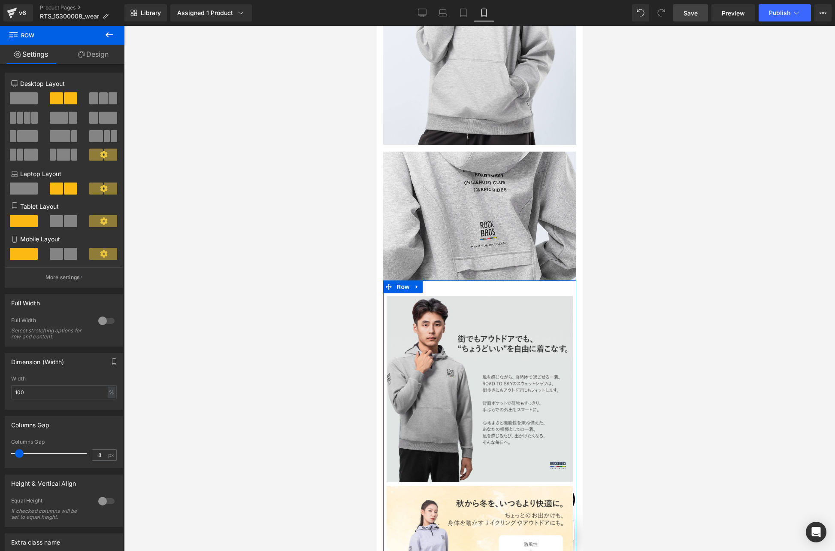
click at [106, 58] on link "Design" at bounding box center [93, 54] width 62 height 19
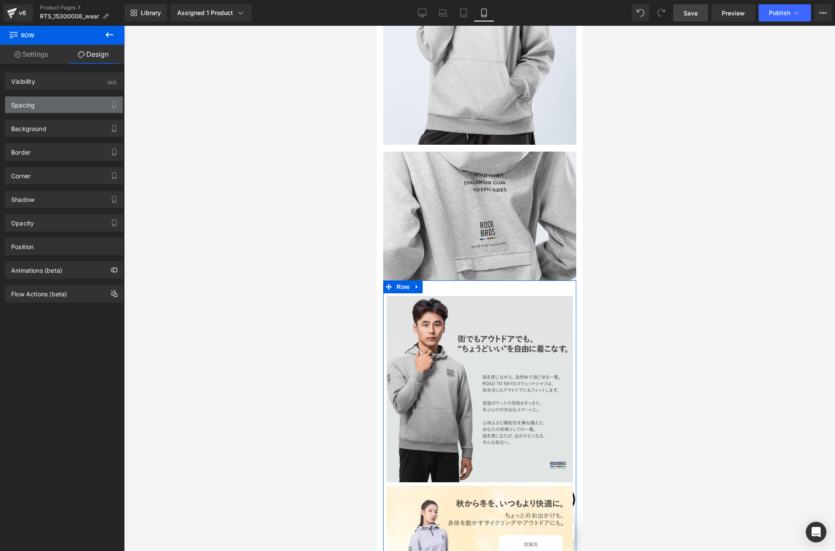
click at [37, 103] on div "Spacing" at bounding box center [64, 105] width 118 height 16
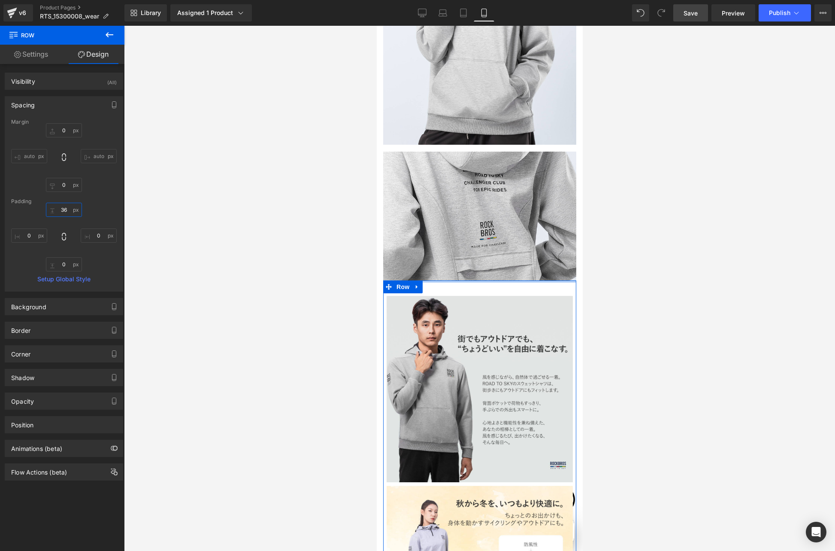
click at [69, 211] on input "36" at bounding box center [64, 210] width 36 height 14
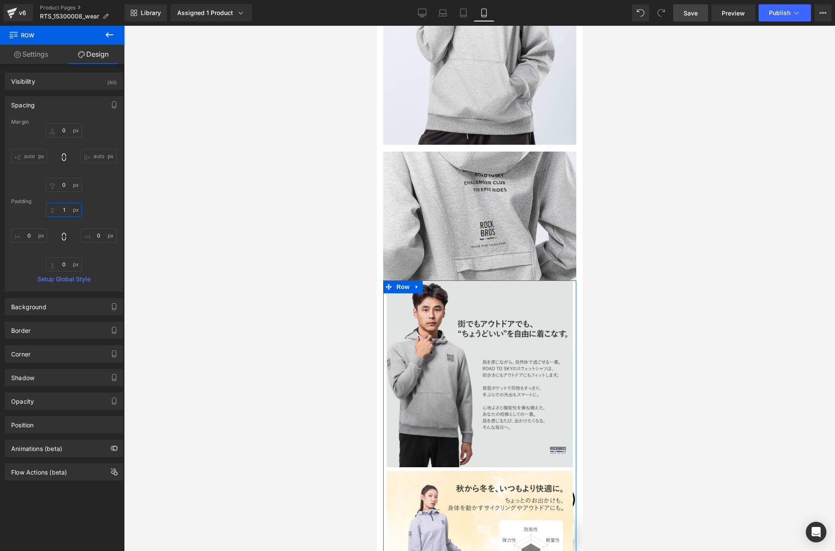
type input "18"
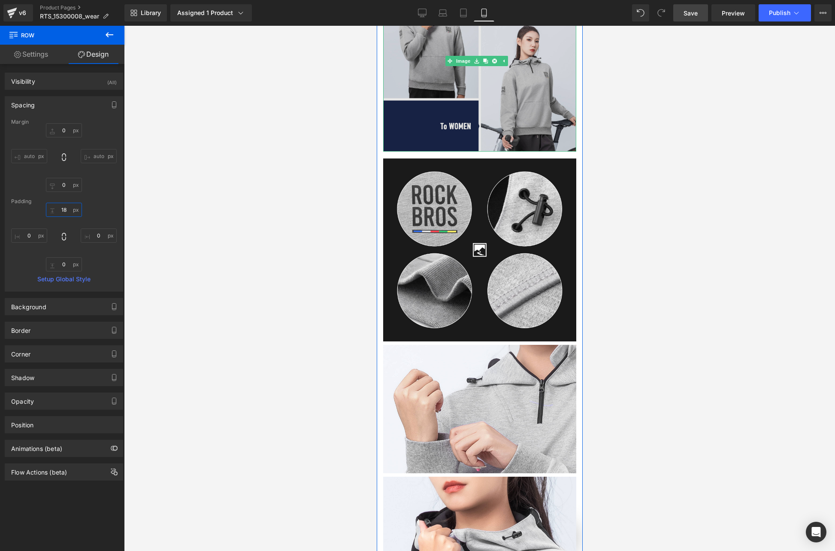
scroll to position [0, 452]
click at [447, 103] on img at bounding box center [479, 61] width 193 height 182
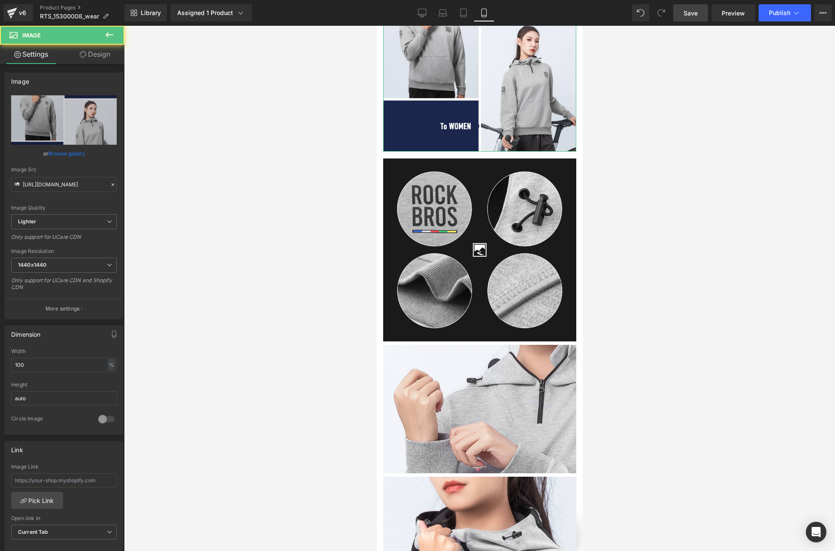
click at [101, 56] on link "Design" at bounding box center [95, 54] width 62 height 19
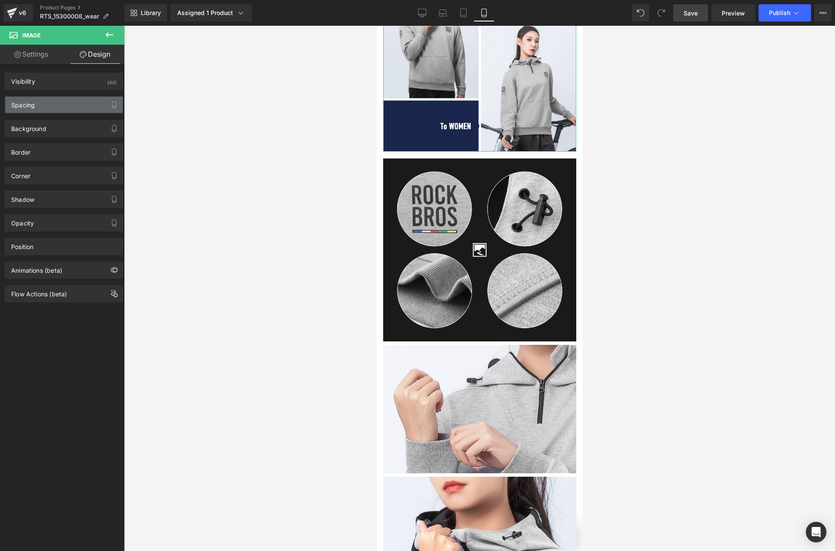
click at [42, 99] on div "Spacing" at bounding box center [64, 105] width 118 height 16
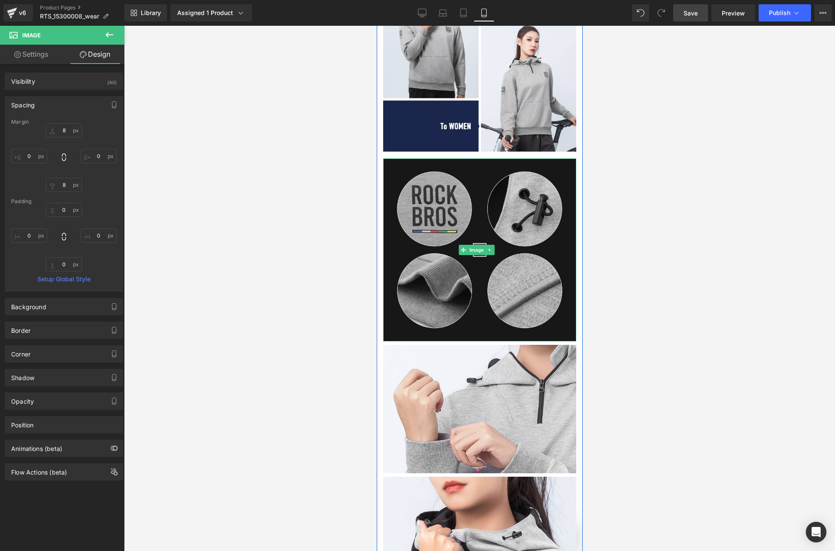
click at [447, 225] on img at bounding box center [479, 249] width 193 height 183
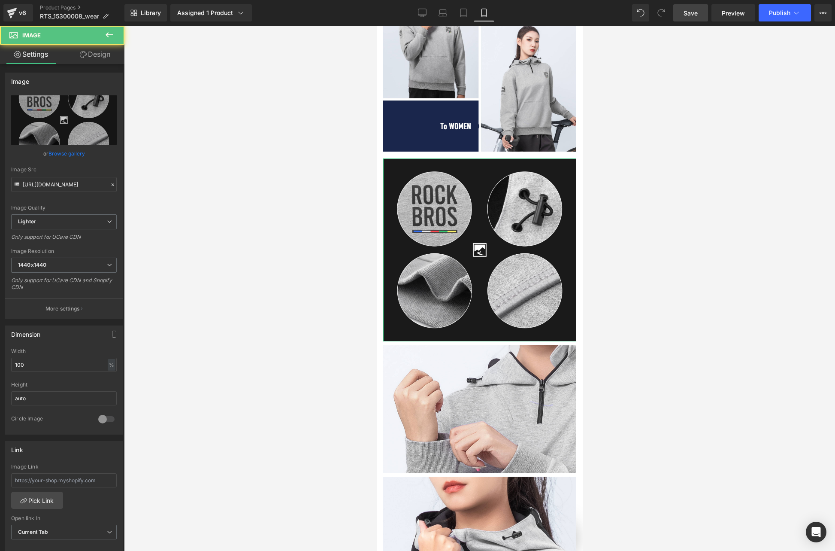
click at [100, 56] on link "Design" at bounding box center [95, 54] width 62 height 19
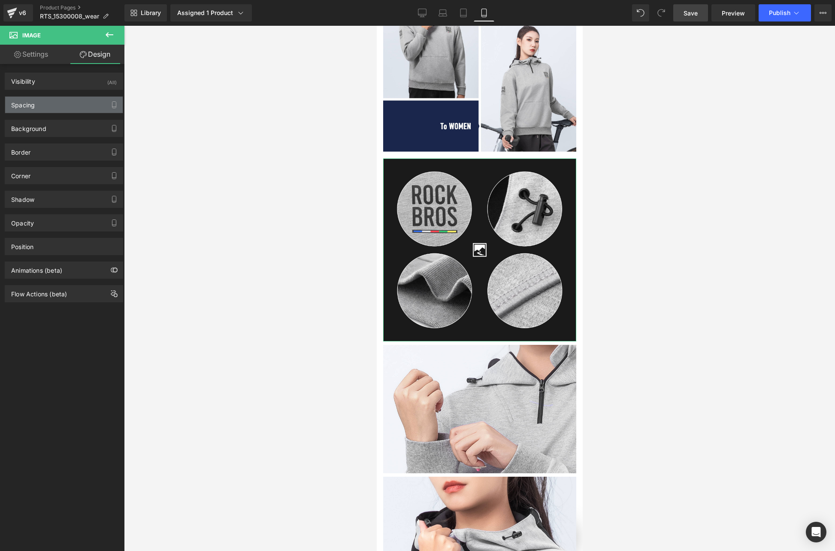
type input "8"
type input "0"
type input "8"
type input "0"
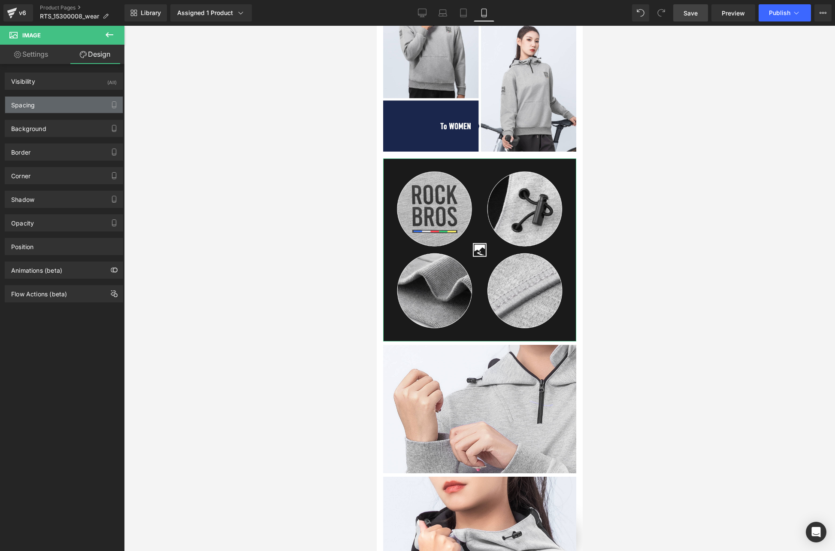
type input "0"
click at [24, 106] on div "Spacing" at bounding box center [23, 103] width 24 height 12
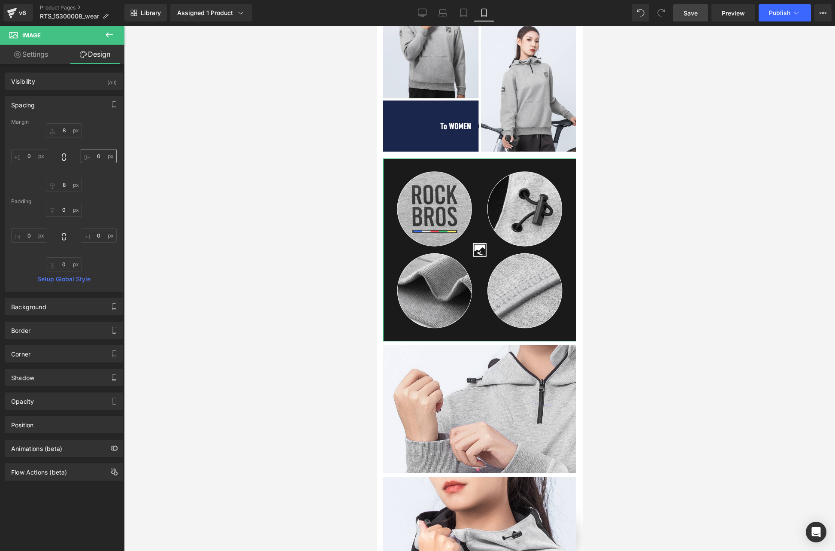
scroll to position [0, 0]
click at [66, 131] on input "8" at bounding box center [64, 130] width 36 height 14
type input "0"
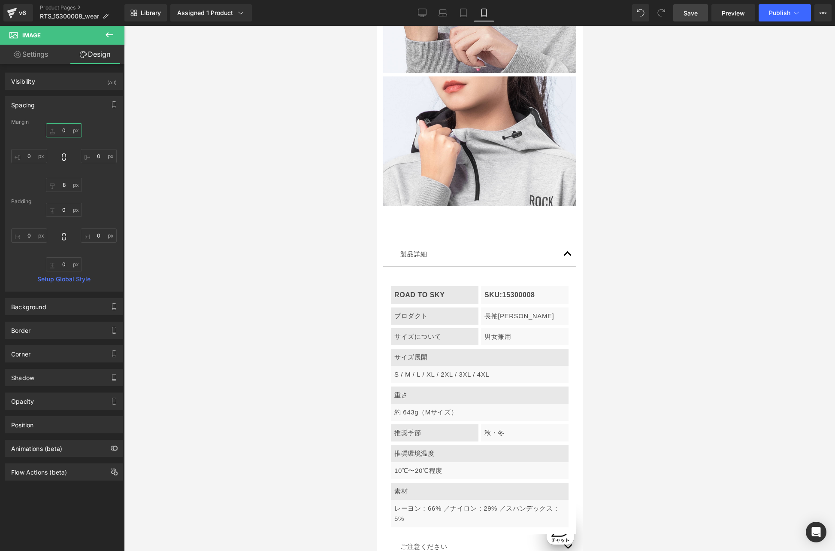
scroll to position [3841, 0]
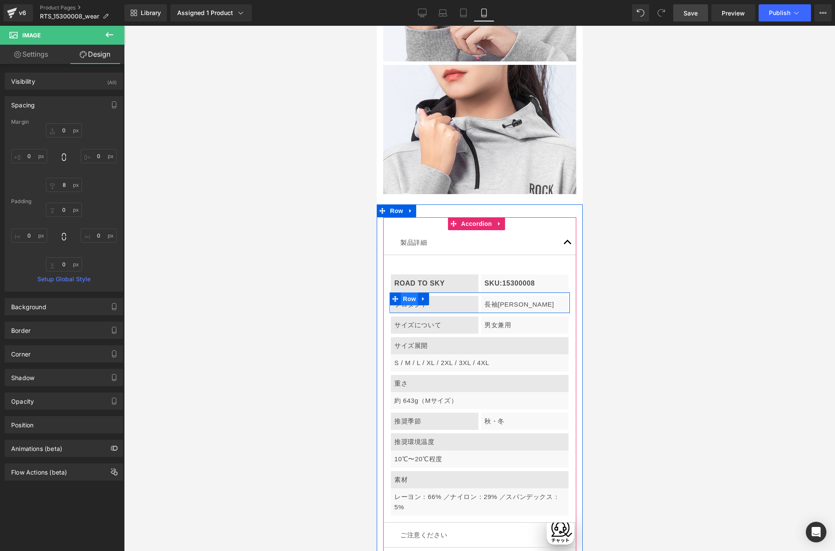
click at [411, 292] on span "Row" at bounding box center [408, 298] width 17 height 13
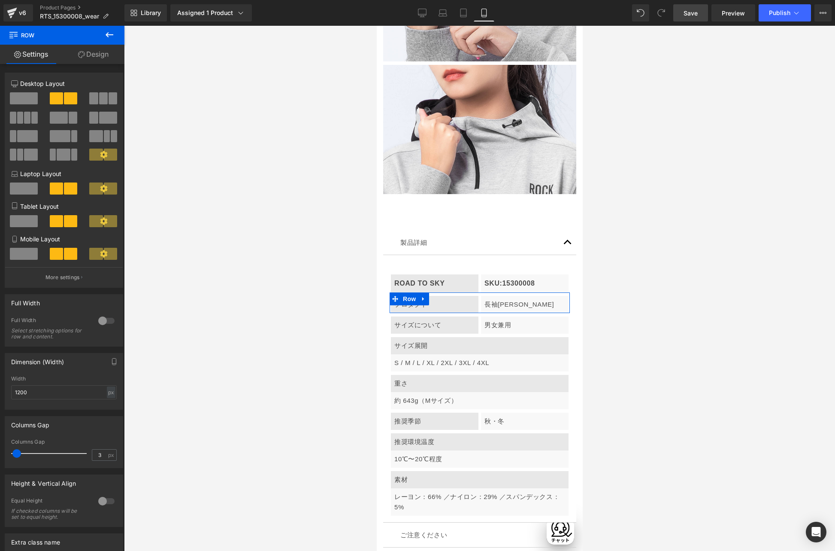
click at [23, 255] on span at bounding box center [24, 254] width 28 height 12
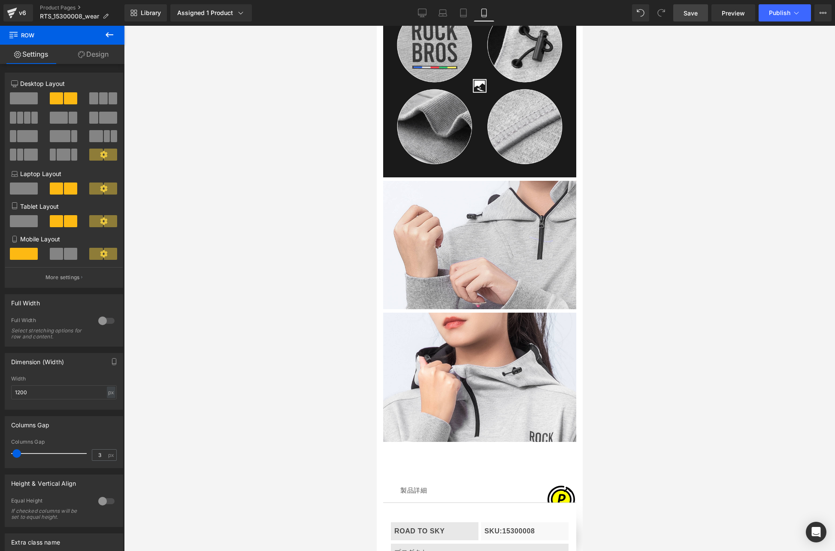
scroll to position [3432, 0]
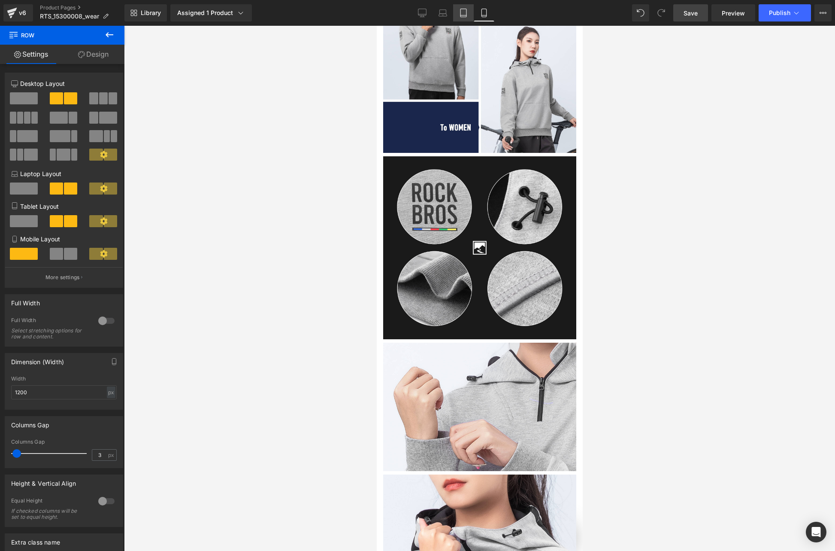
drag, startPoint x: 465, startPoint y: 16, endPoint x: 167, endPoint y: 11, distance: 298.8
click at [465, 16] on icon at bounding box center [464, 13] width 6 height 8
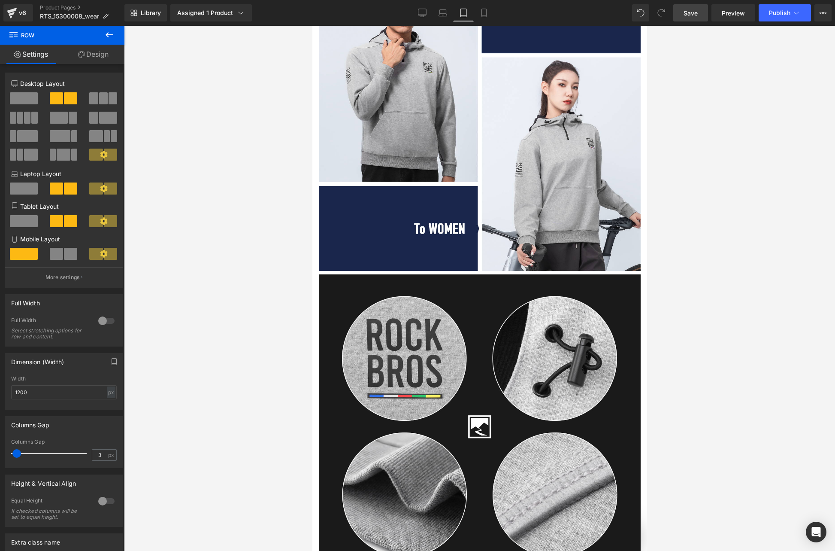
scroll to position [4891, 0]
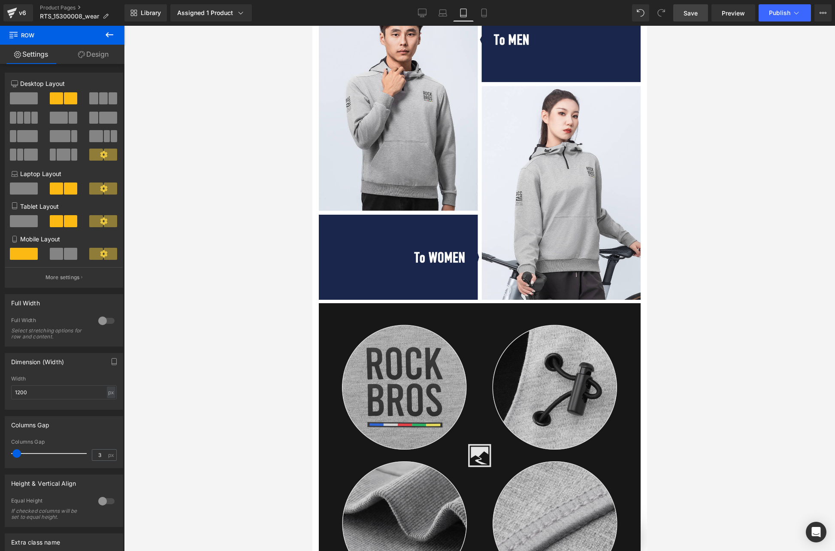
click at [367, 303] on img at bounding box center [479, 455] width 322 height 305
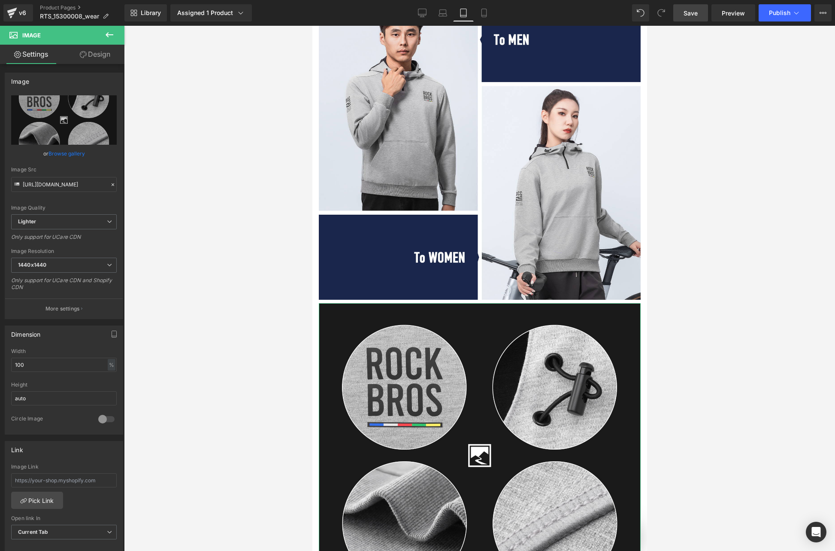
click at [100, 53] on link "Design" at bounding box center [95, 54] width 62 height 19
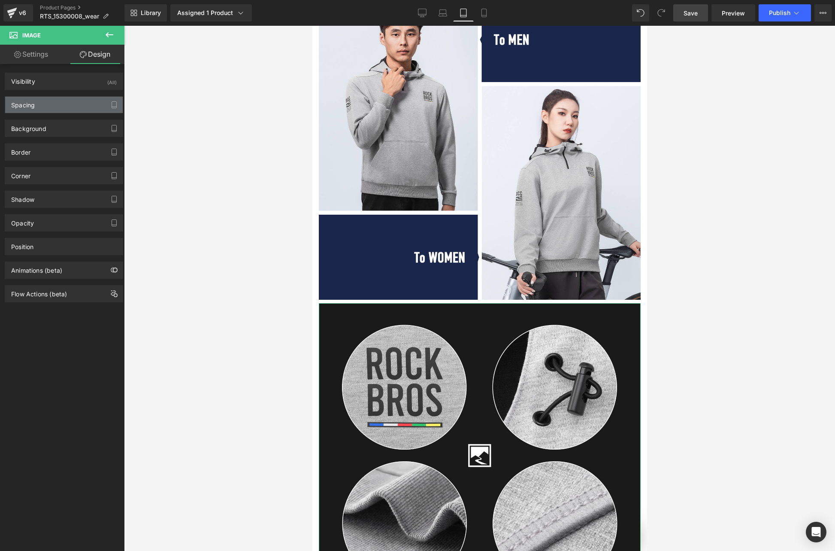
click at [47, 108] on div "Spacing" at bounding box center [64, 105] width 118 height 16
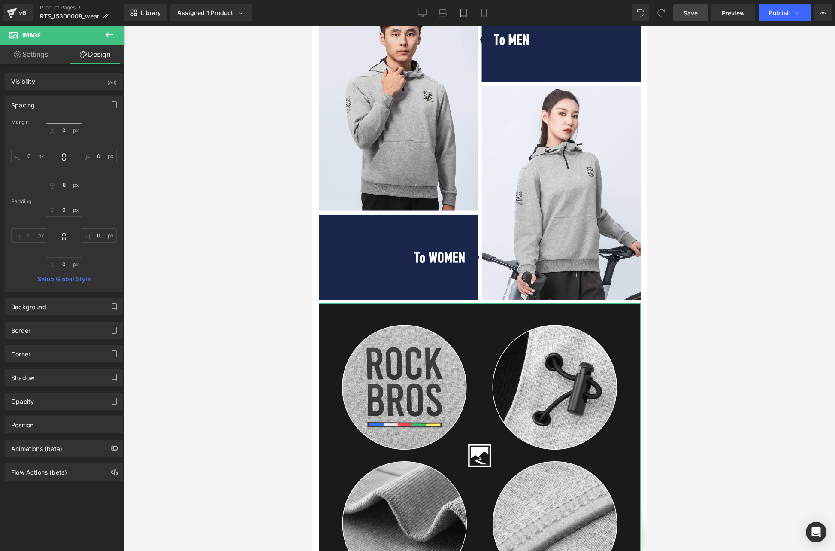
type input "0"
type input "8"
type input "0"
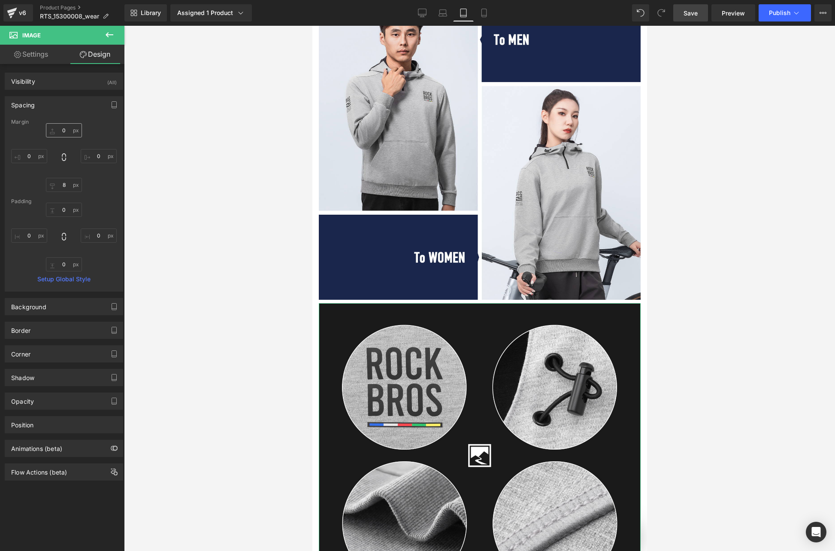
type input "0"
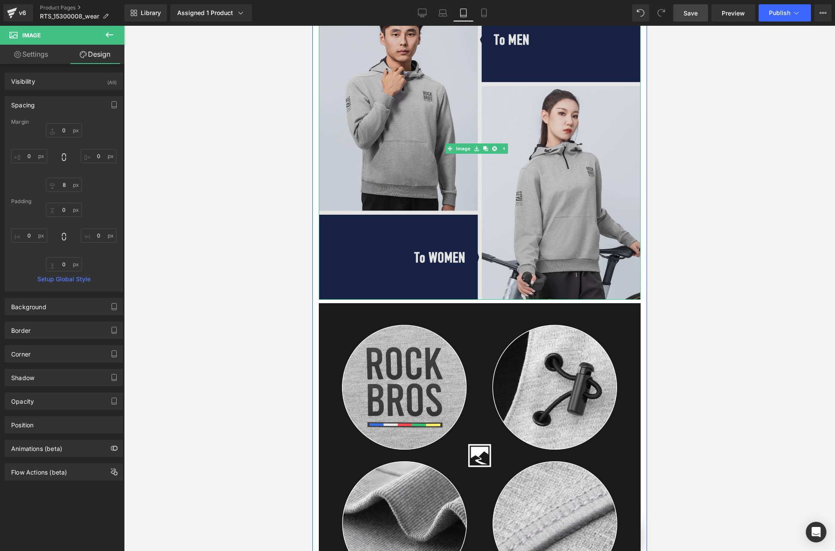
click at [353, 185] on img at bounding box center [479, 148] width 322 height 303
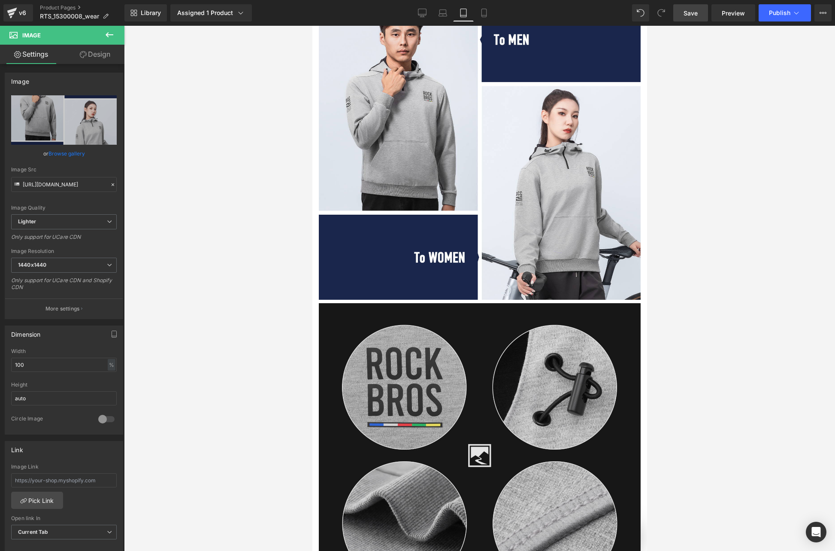
scroll to position [0, 838]
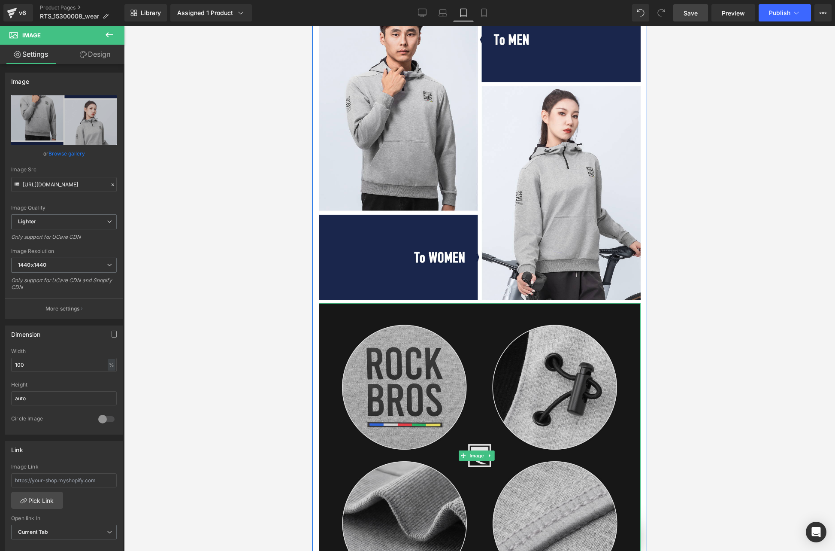
click at [479, 363] on img at bounding box center [479, 455] width 322 height 305
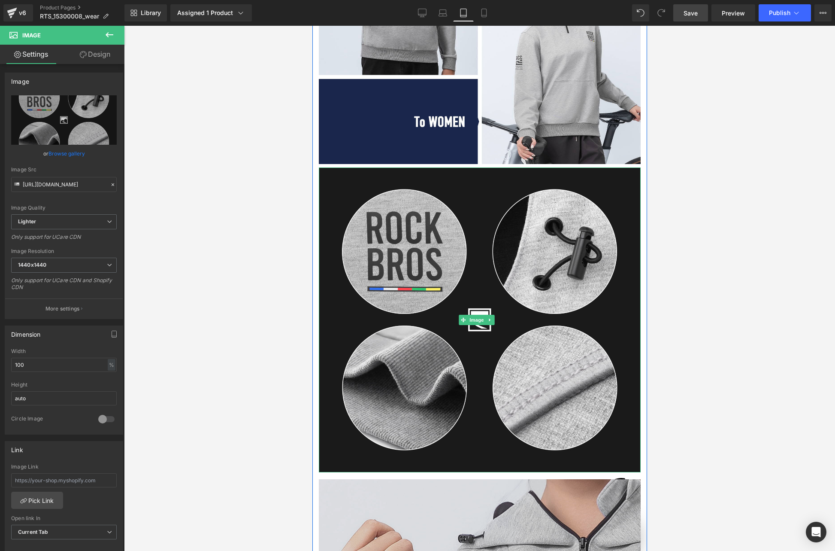
scroll to position [5042, 0]
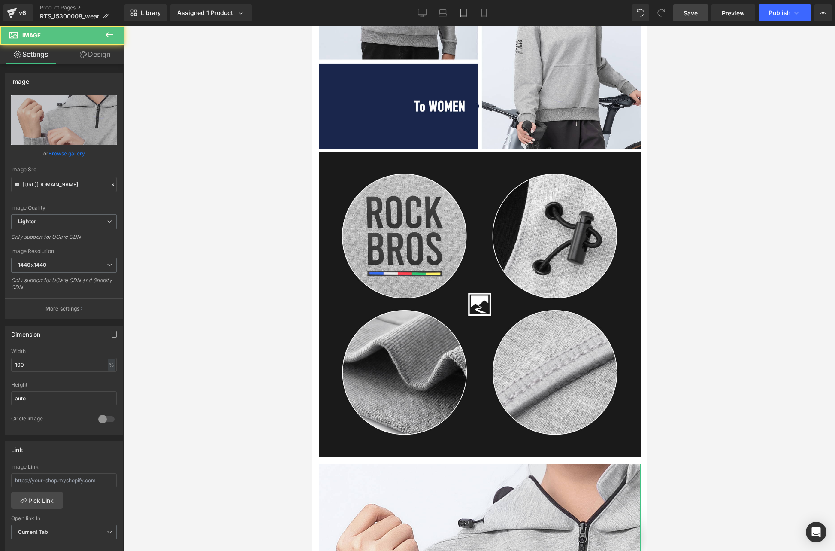
click at [103, 58] on link "Design" at bounding box center [95, 54] width 62 height 19
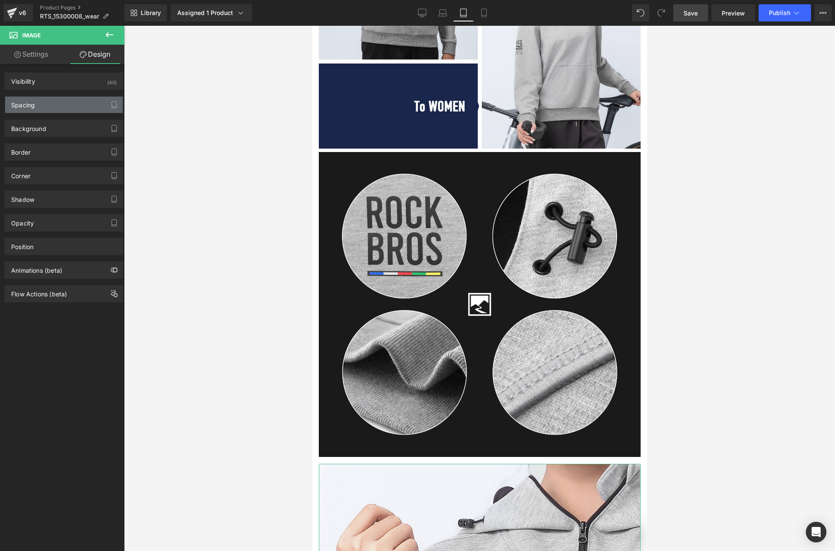
click at [28, 106] on div "Spacing" at bounding box center [23, 103] width 24 height 12
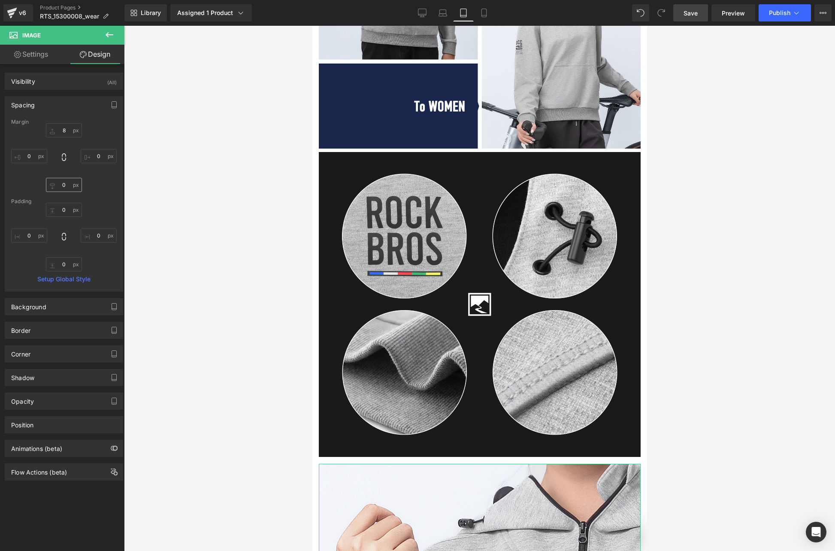
scroll to position [0, 0]
click at [65, 128] on input "8" at bounding box center [64, 130] width 36 height 14
type input "0"
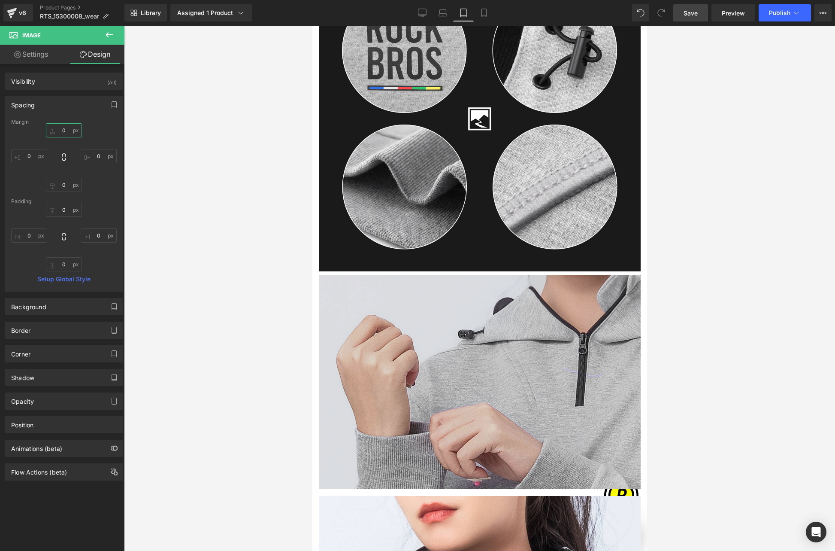
scroll to position [0, 279]
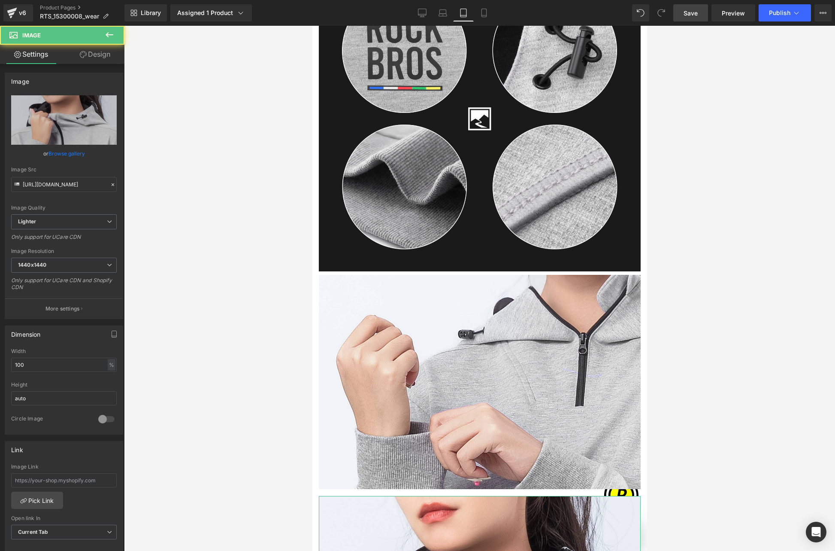
click at [97, 55] on link "Design" at bounding box center [95, 54] width 62 height 19
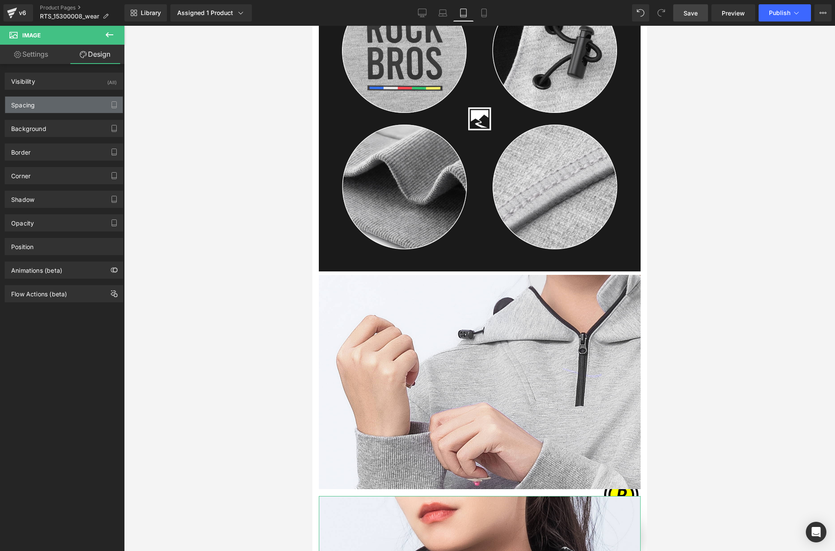
click at [43, 103] on div "Spacing" at bounding box center [64, 105] width 118 height 16
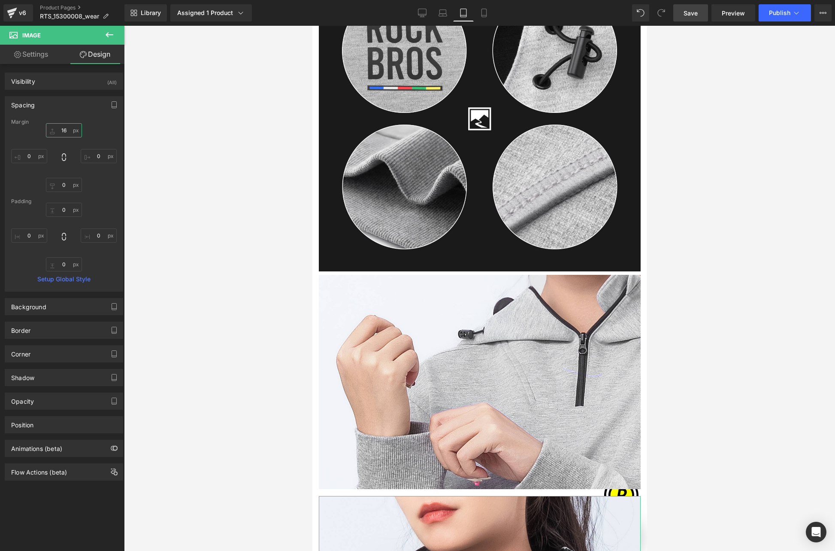
click at [67, 126] on input "16" at bounding box center [64, 130] width 36 height 14
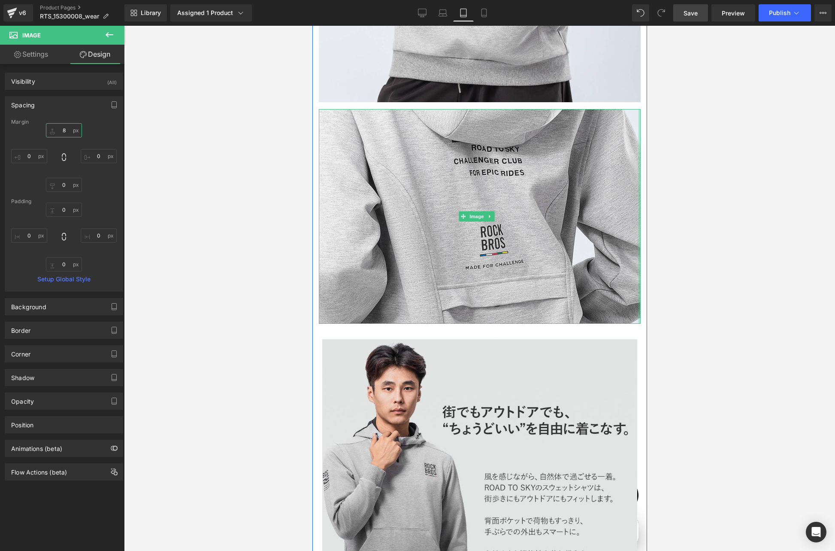
scroll to position [2277, 0]
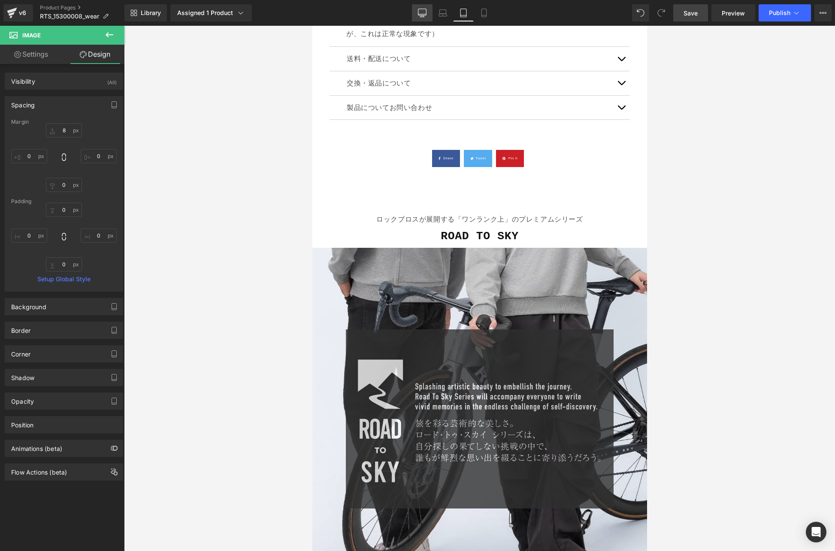
click at [422, 8] on link "Desktop" at bounding box center [422, 12] width 21 height 17
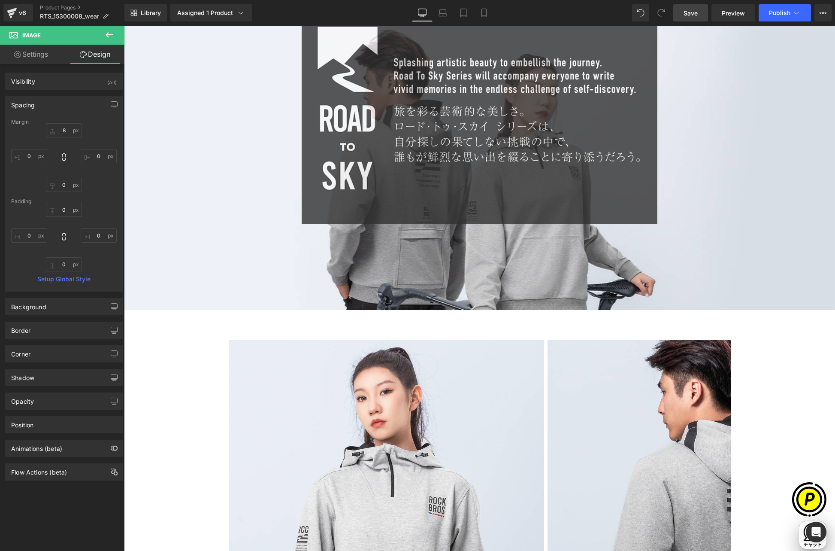
type input "16"
type input "0"
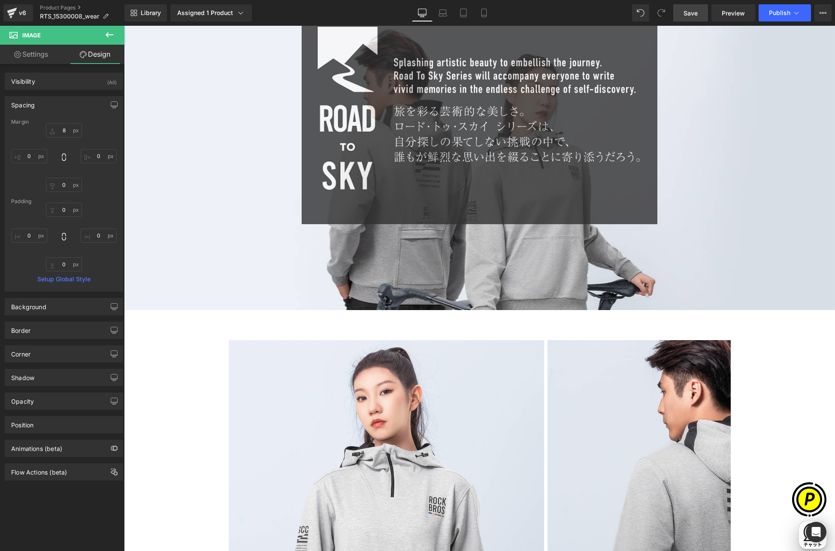
type input "0"
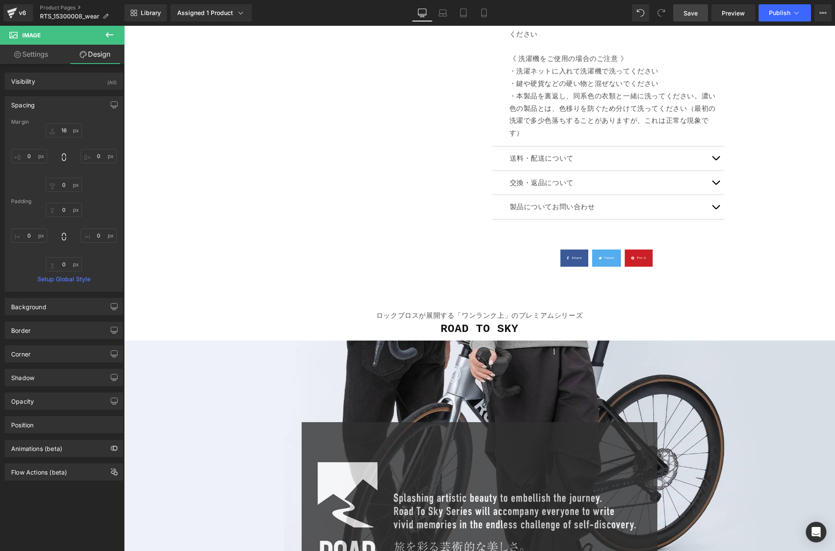
scroll to position [0, 167]
click at [693, 11] on span "Save" at bounding box center [691, 13] width 14 height 9
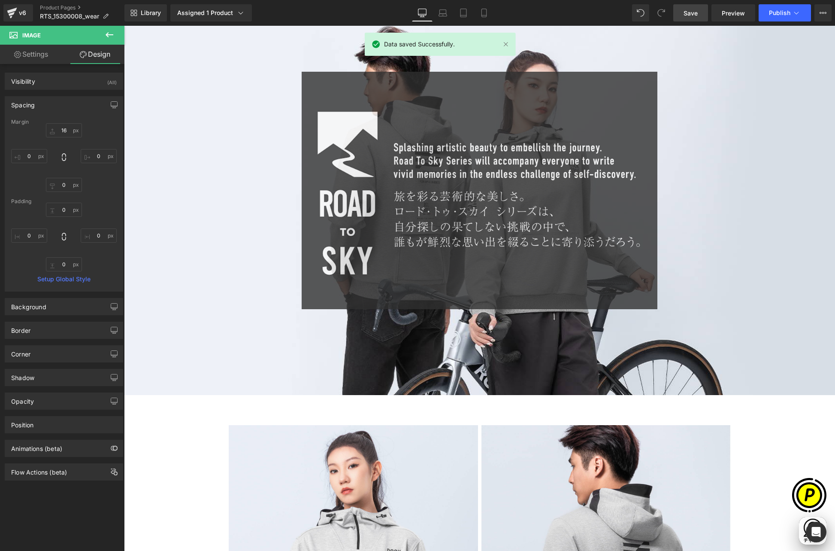
scroll to position [0, 335]
click at [778, 17] on button "Publish" at bounding box center [785, 12] width 52 height 17
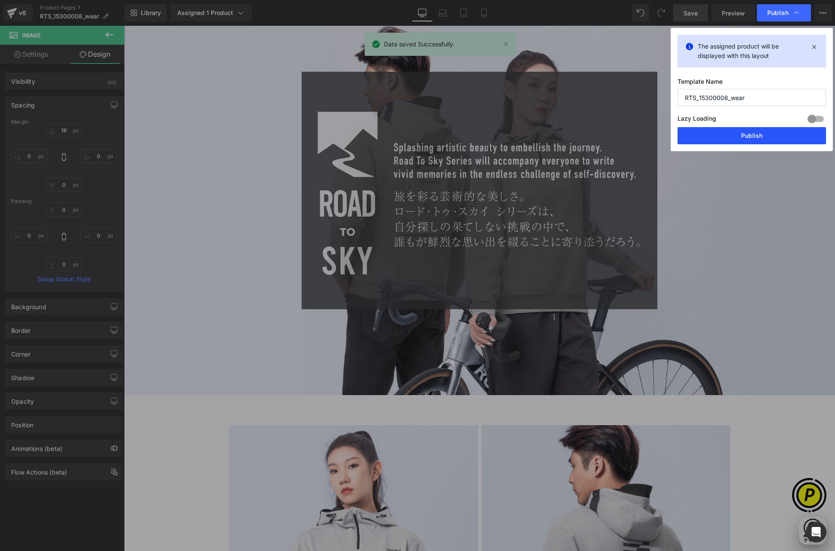
click at [732, 135] on button "Publish" at bounding box center [752, 135] width 148 height 17
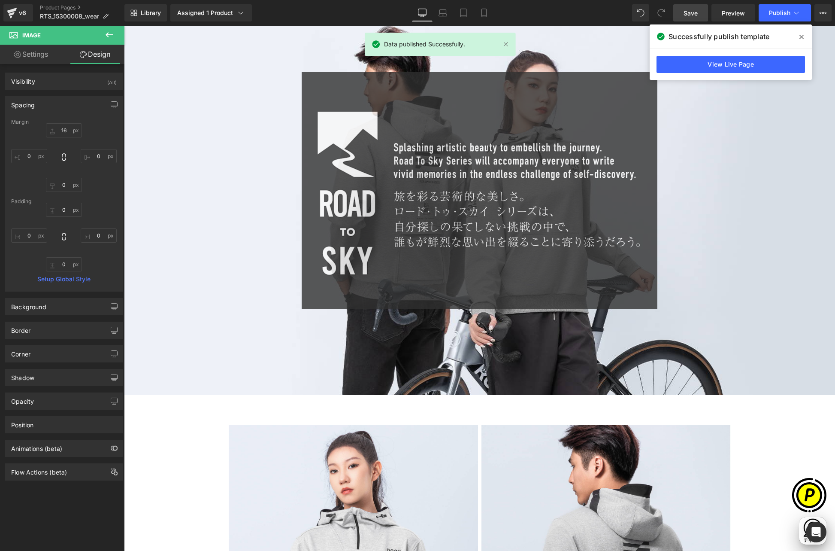
scroll to position [0, 0]
click at [802, 36] on icon at bounding box center [802, 36] width 4 height 7
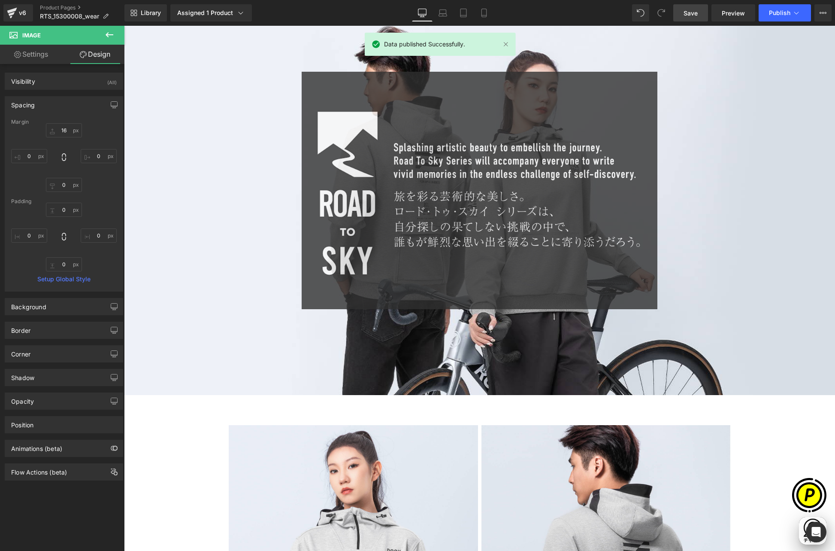
click at [685, 15] on span "Save" at bounding box center [691, 13] width 14 height 9
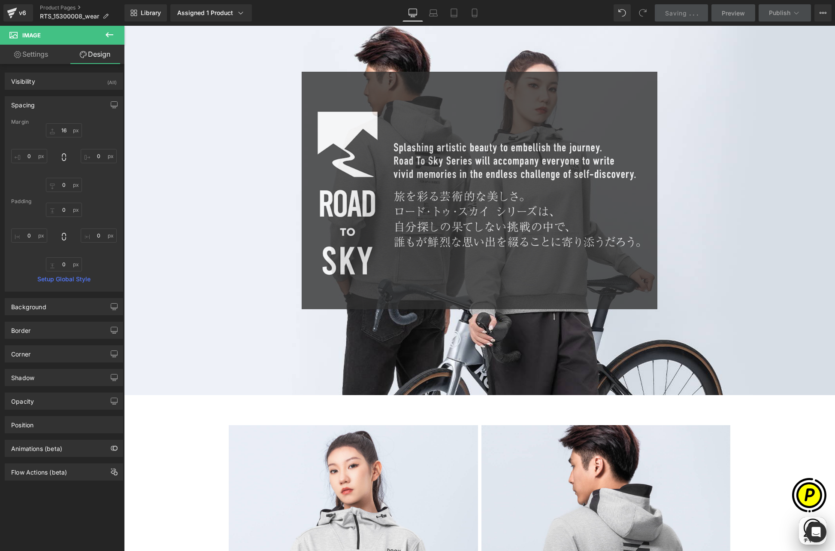
scroll to position [0, 167]
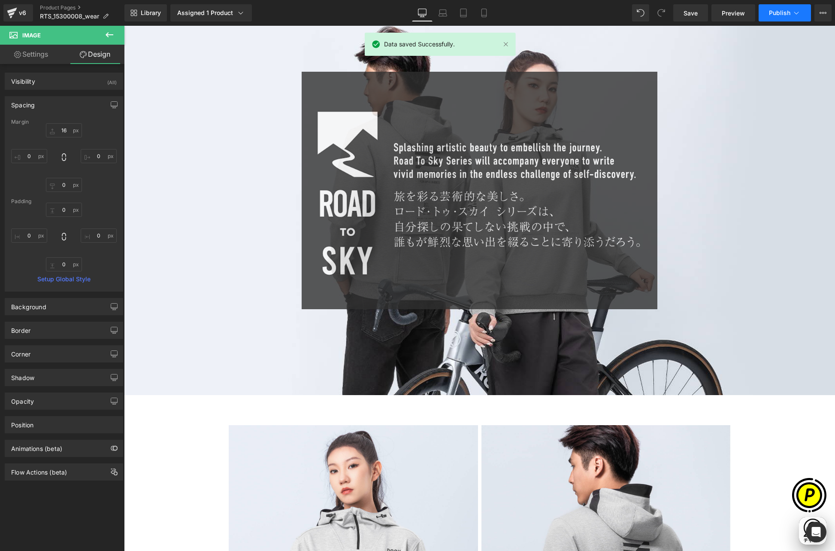
click at [788, 17] on button "Publish" at bounding box center [785, 12] width 52 height 17
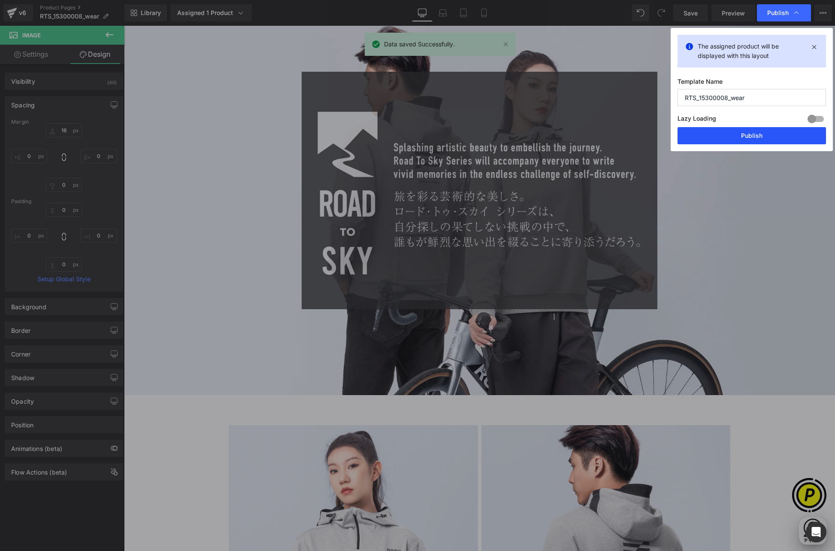
click at [780, 140] on button "Publish" at bounding box center [752, 135] width 148 height 17
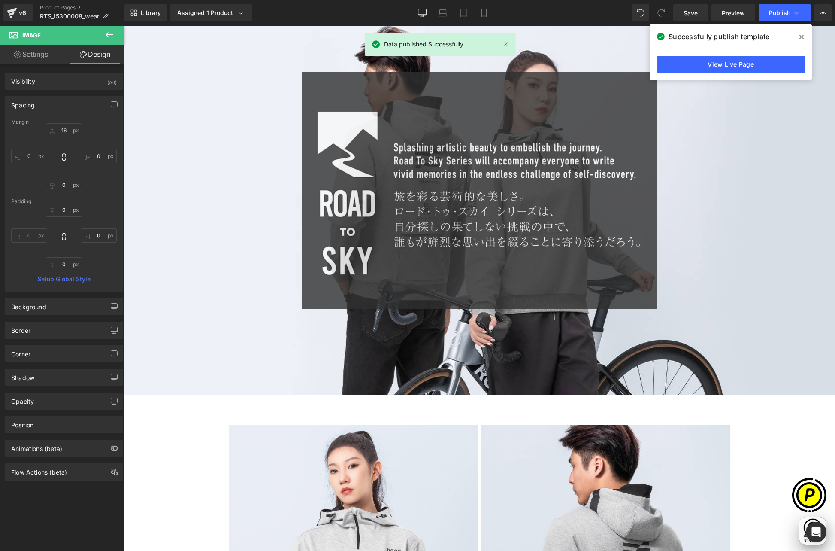
scroll to position [0, 502]
drag, startPoint x: 803, startPoint y: 36, endPoint x: 641, endPoint y: 11, distance: 163.8
click at [803, 36] on icon at bounding box center [802, 37] width 4 height 4
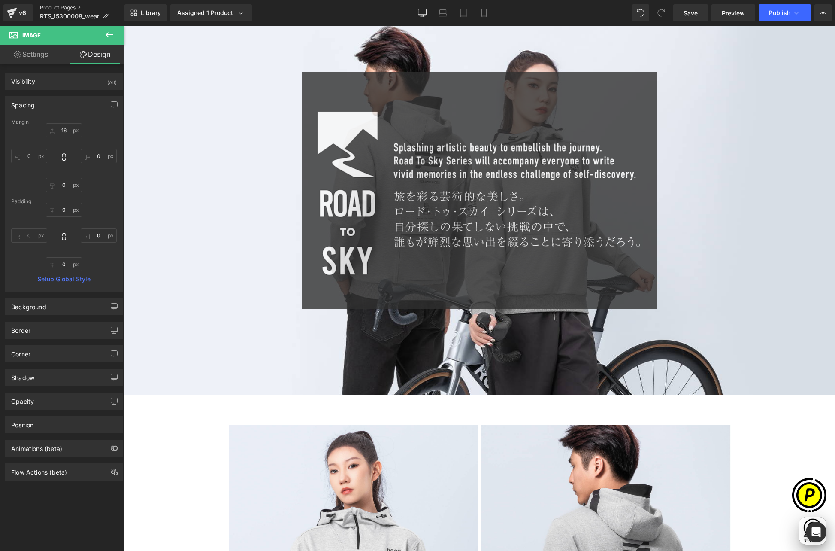
click at [70, 9] on link "Product Pages" at bounding box center [82, 7] width 85 height 7
